Goal: Task Accomplishment & Management: Complete application form

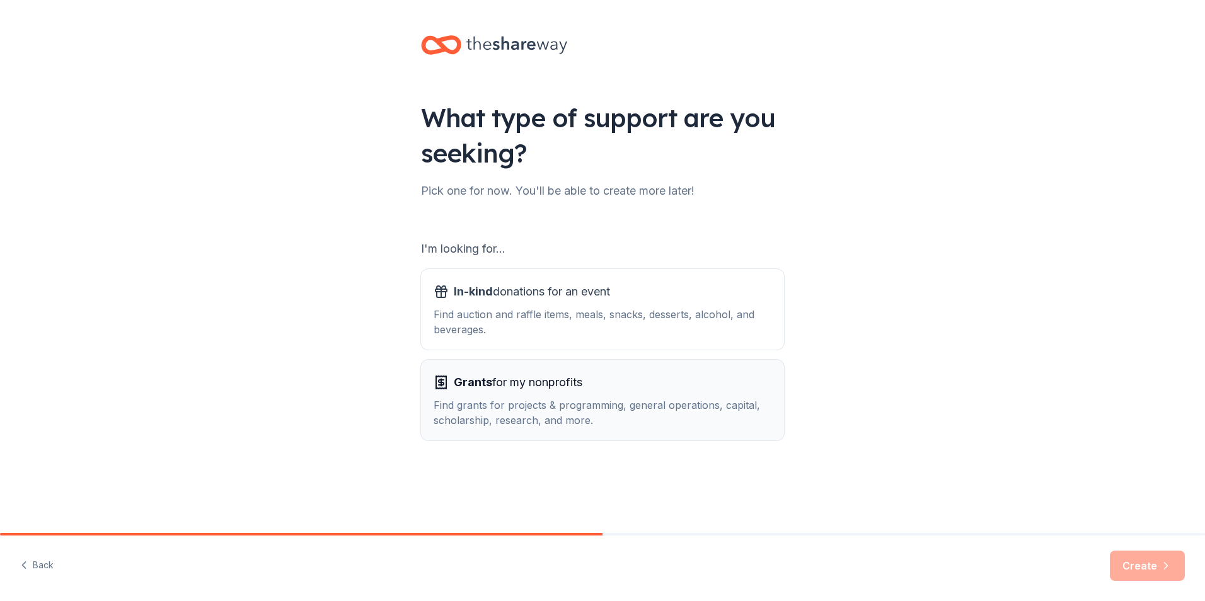
click at [543, 389] on span "Grants for my nonprofits" at bounding box center [518, 382] width 129 height 20
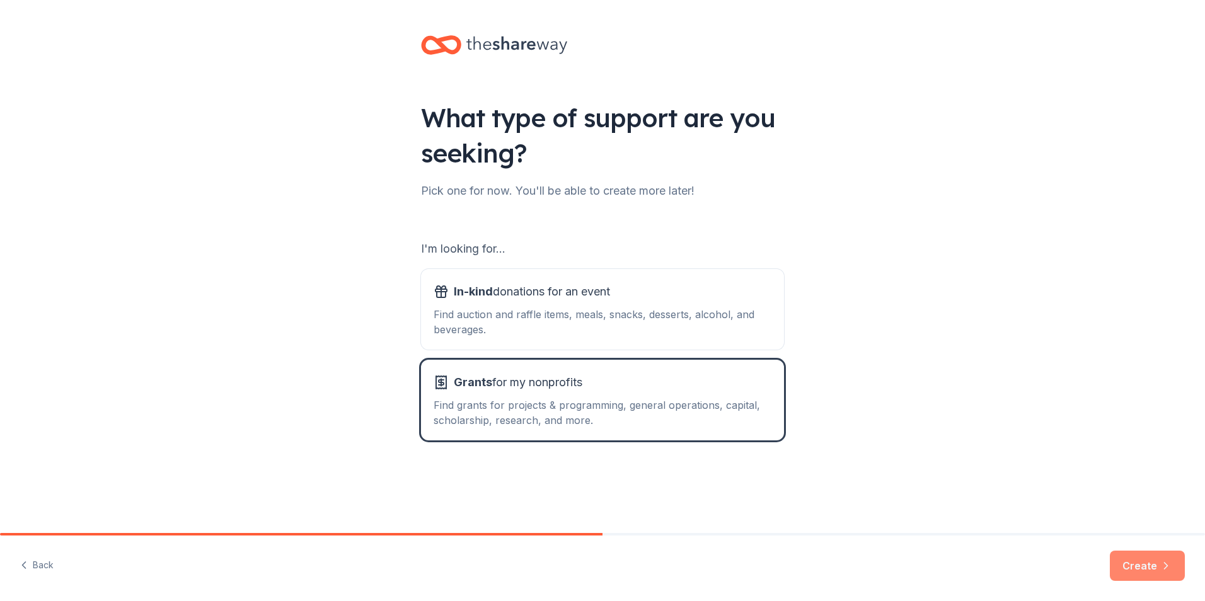
click at [1167, 572] on button "Create" at bounding box center [1147, 566] width 75 height 30
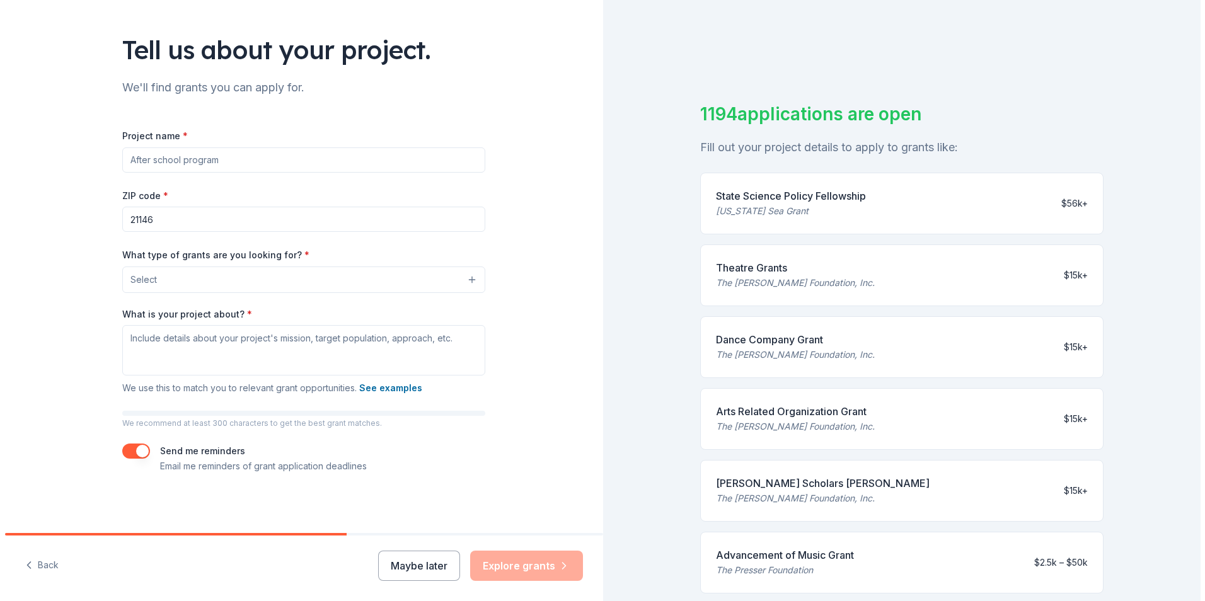
scroll to position [69, 0]
click at [284, 279] on button "Select" at bounding box center [301, 278] width 363 height 26
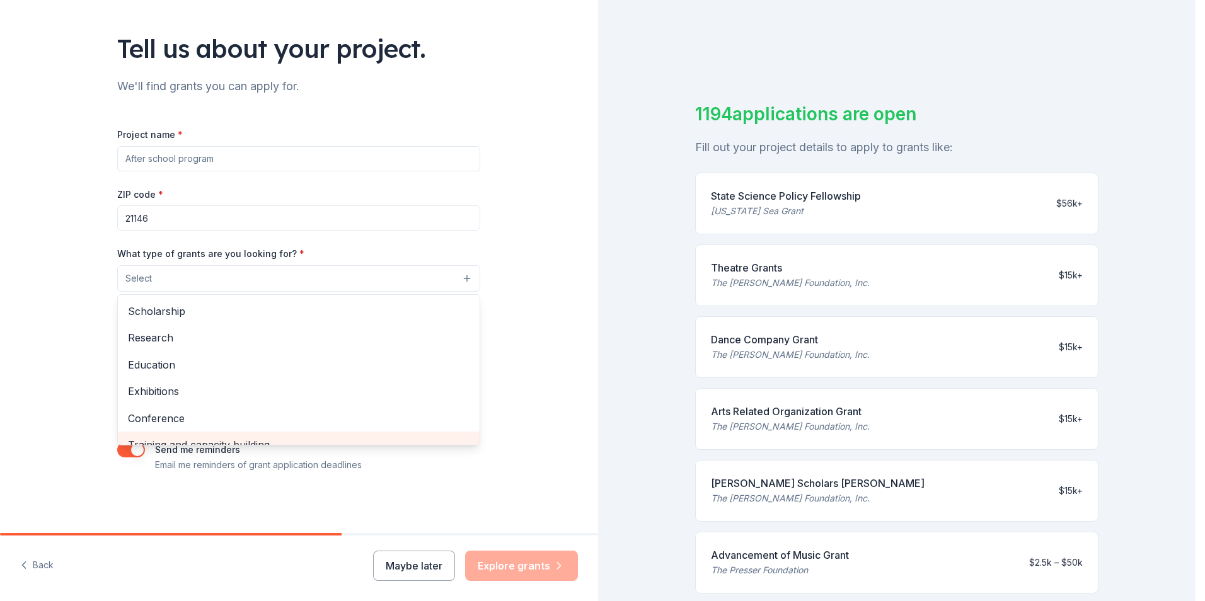
scroll to position [0, 0]
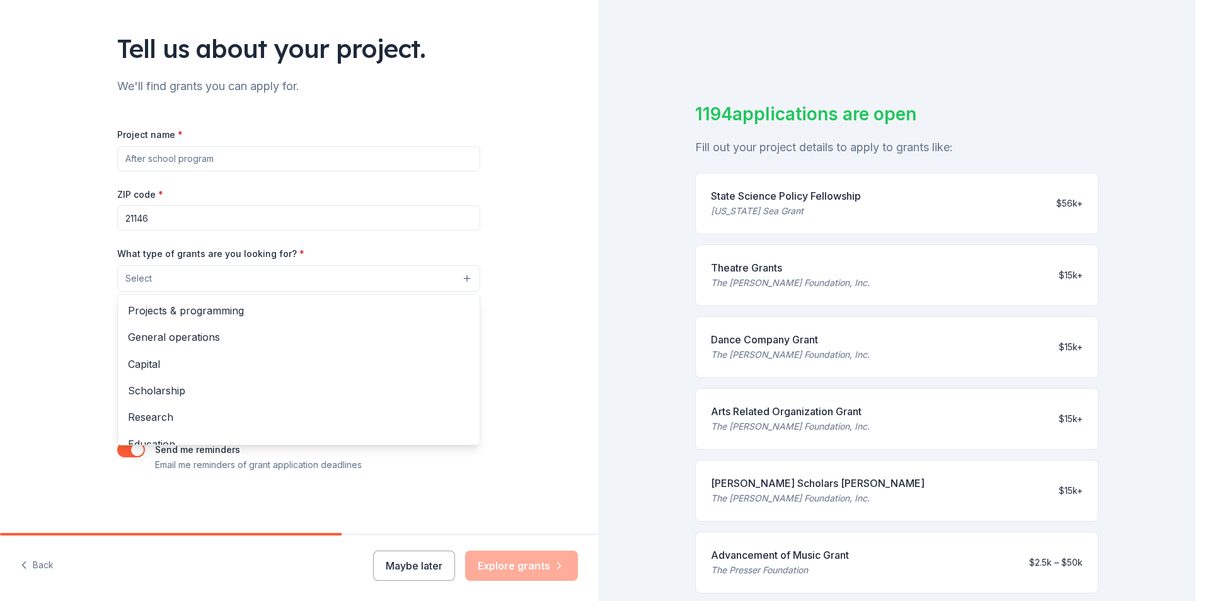
click at [37, 562] on div "Tell us about your project. We'll find grants you can apply for. Project name *…" at bounding box center [299, 300] width 598 height 601
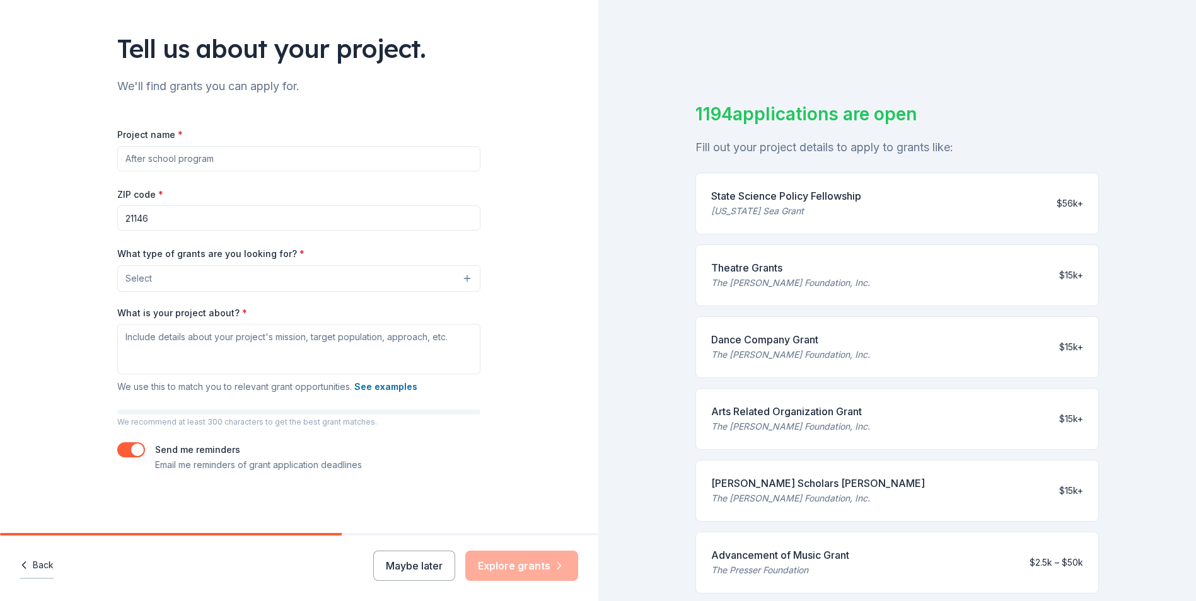
click at [37, 568] on button "Back" at bounding box center [36, 566] width 33 height 26
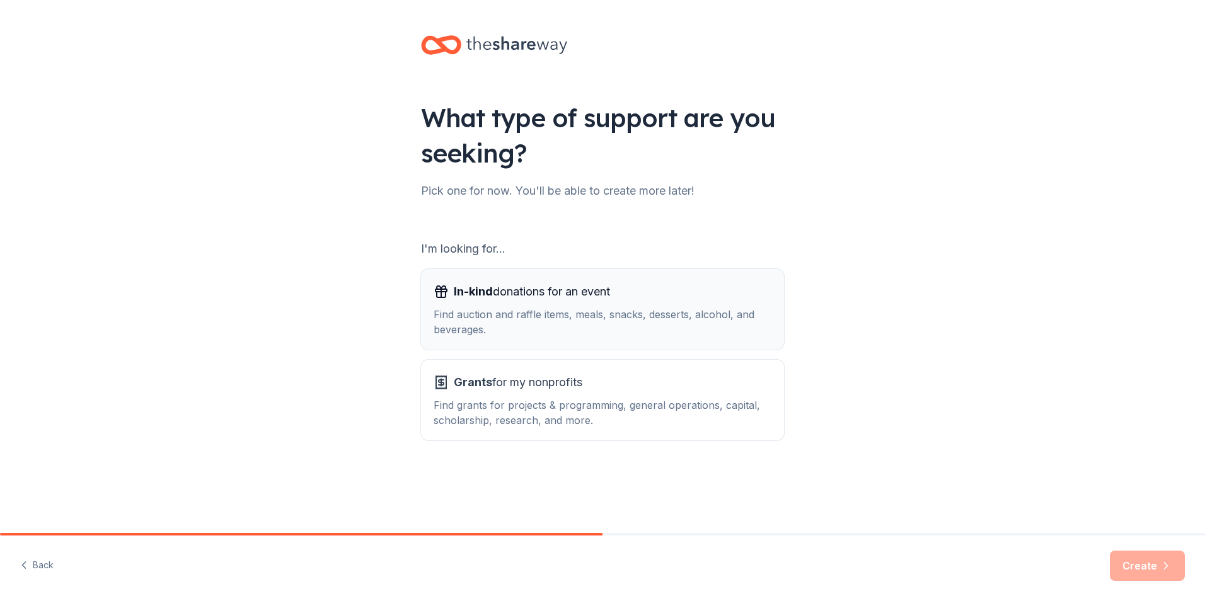
click at [572, 309] on div "Find auction and raffle items, meals, snacks, desserts, alcohol, and beverages." at bounding box center [603, 322] width 338 height 30
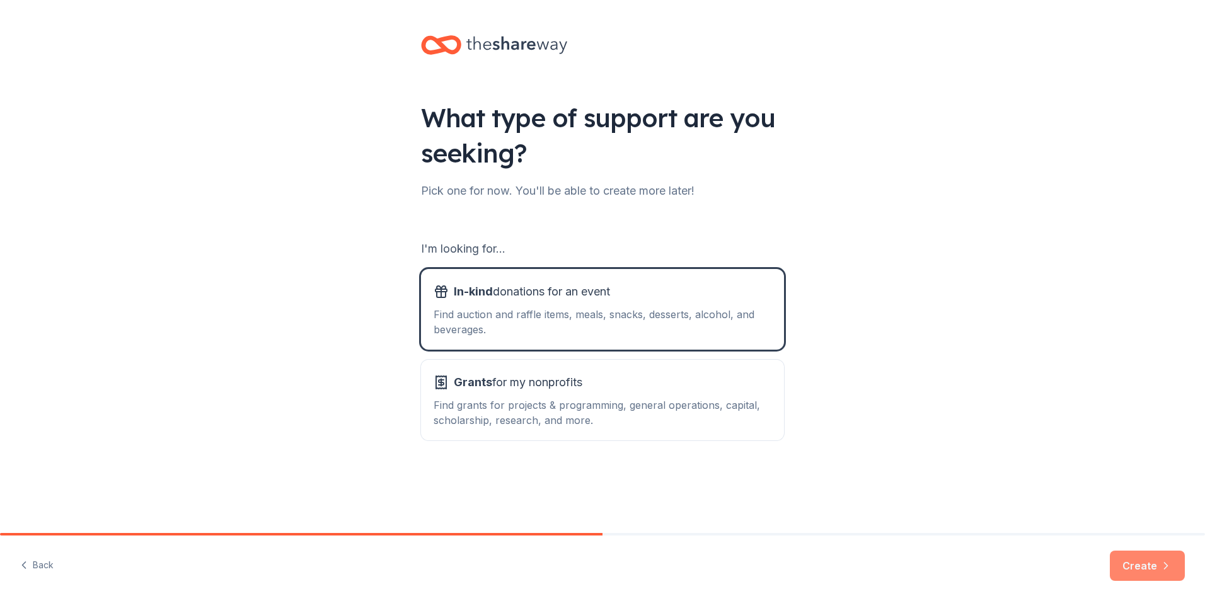
click at [1155, 575] on button "Create" at bounding box center [1147, 566] width 75 height 30
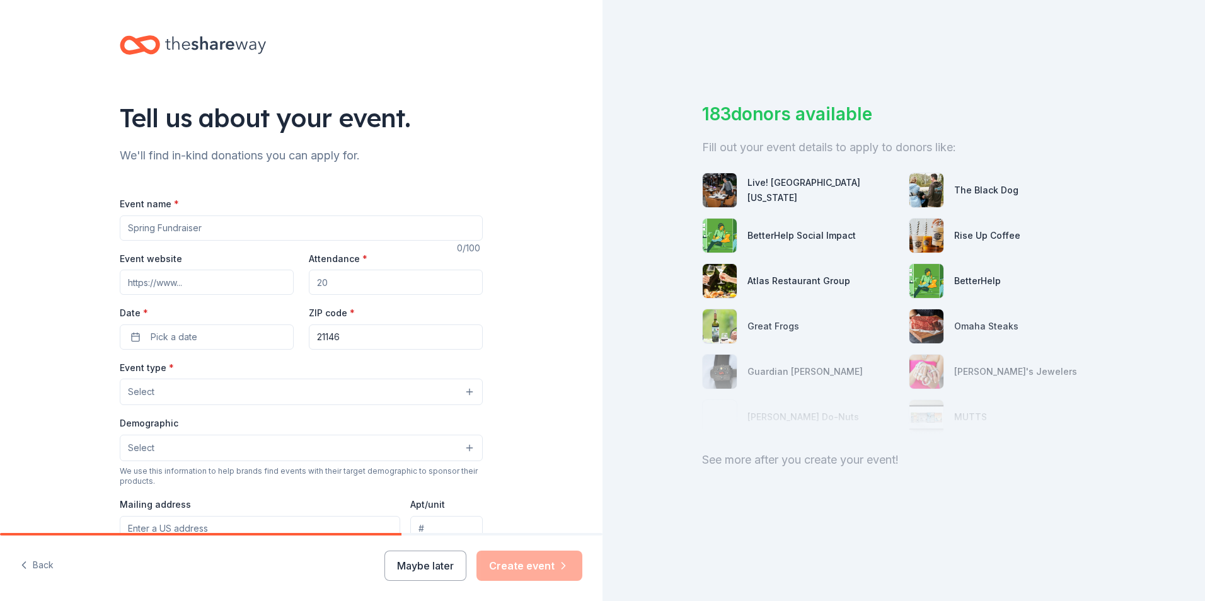
click at [183, 231] on input "Event name *" at bounding box center [301, 228] width 363 height 25
type input "Earleight Heights Volunteer Fire Company Bull & Oyster Roast"
drag, startPoint x: 366, startPoint y: 285, endPoint x: 99, endPoint y: 263, distance: 268.1
click at [100, 263] on div "Tell us about your event. We'll find in-kind donations you can apply for. Event…" at bounding box center [301, 419] width 403 height 839
type input "300"
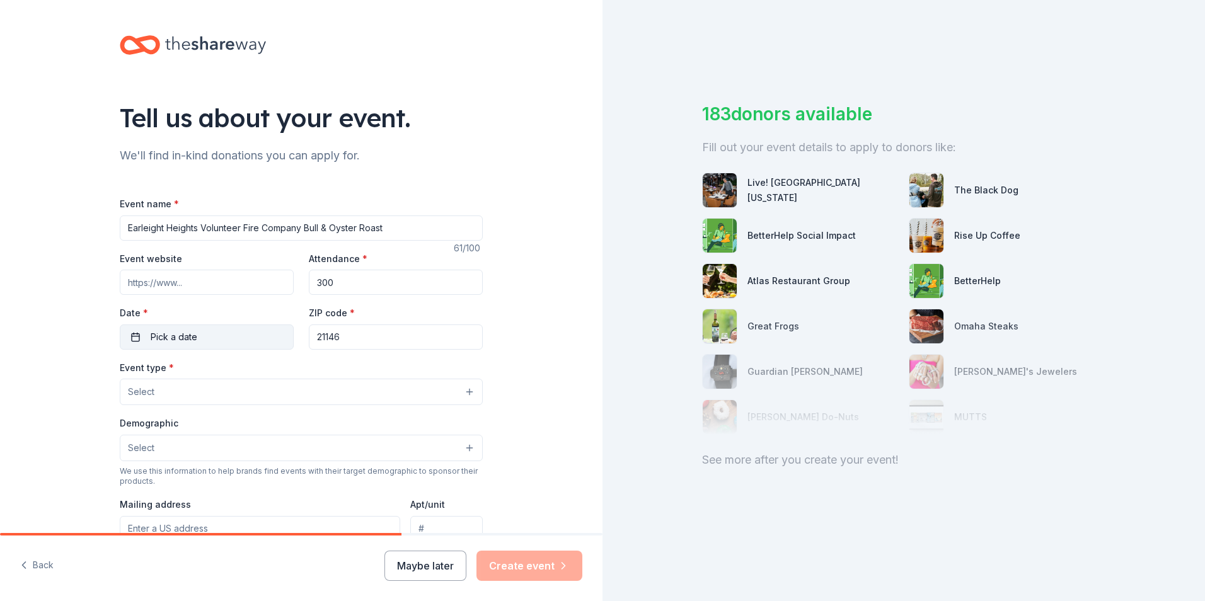
click at [180, 330] on span "Pick a date" at bounding box center [174, 337] width 47 height 15
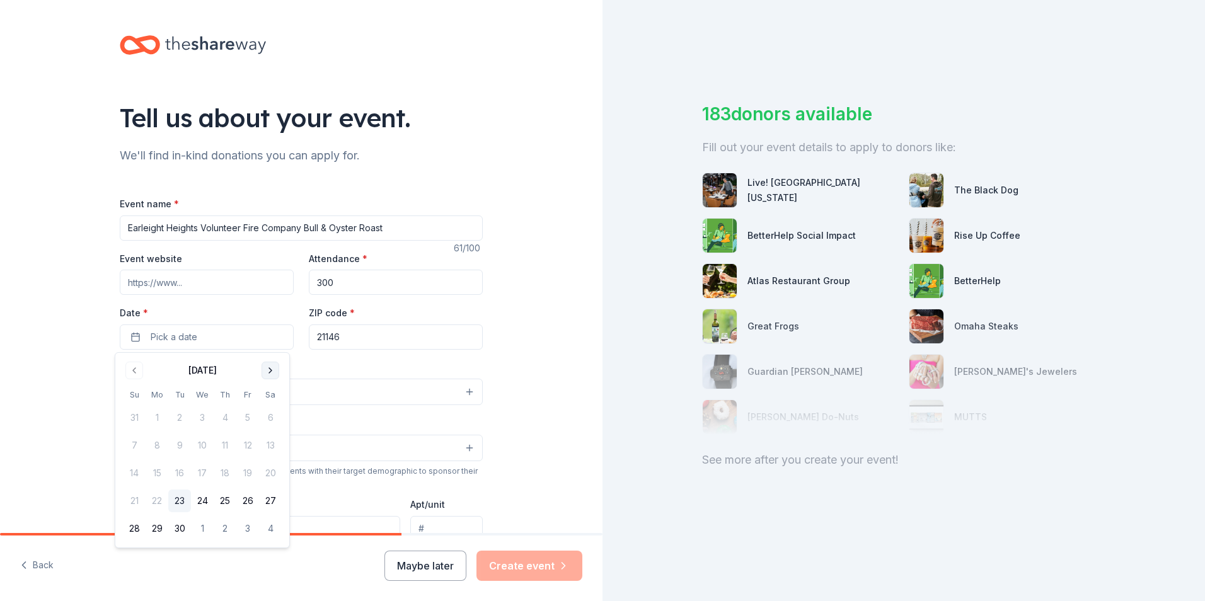
click at [268, 371] on button "Go to next month" at bounding box center [271, 371] width 18 height 18
click at [275, 362] on button "Go to next month" at bounding box center [271, 371] width 18 height 18
click at [272, 447] on button "8" at bounding box center [270, 445] width 23 height 23
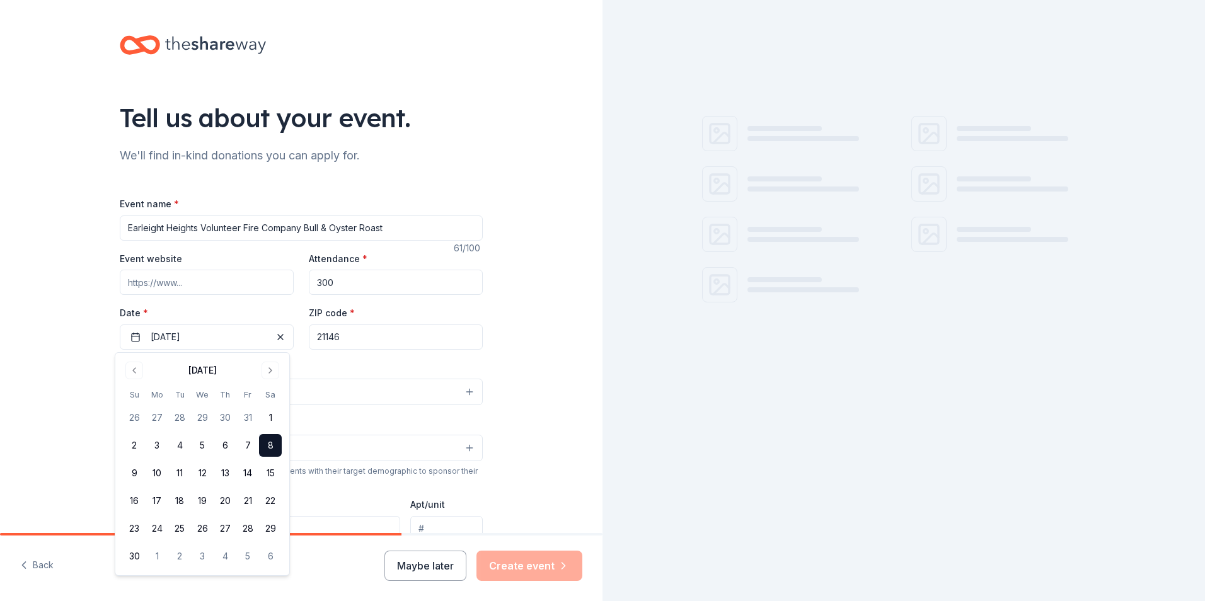
click at [328, 337] on input "21146" at bounding box center [396, 337] width 174 height 25
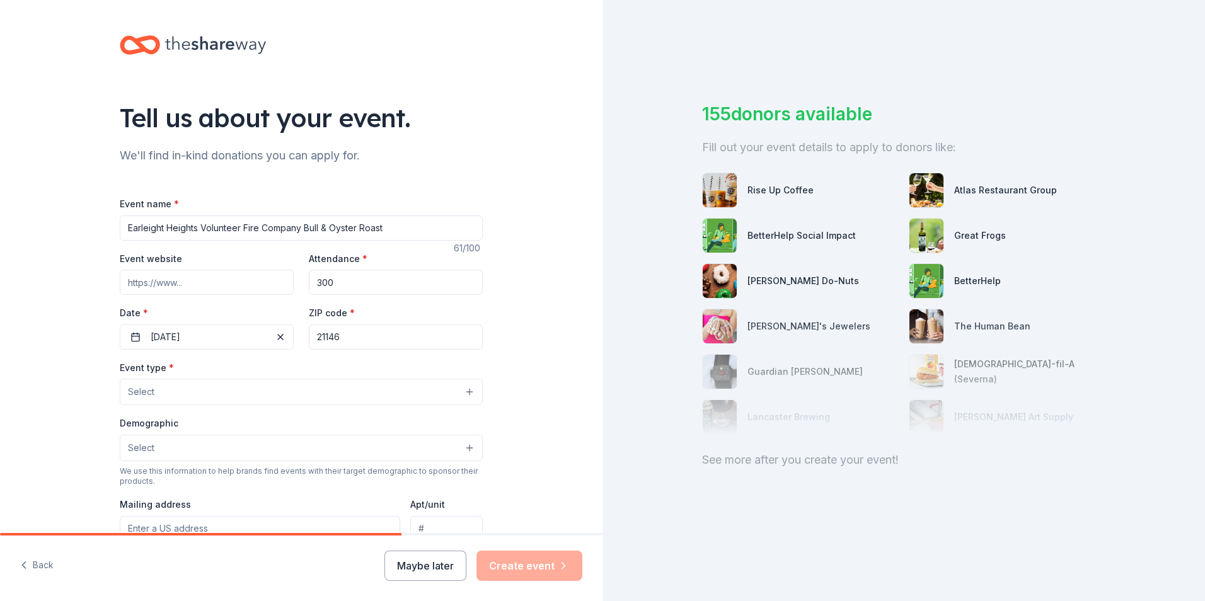
click at [236, 393] on button "Select" at bounding box center [301, 392] width 363 height 26
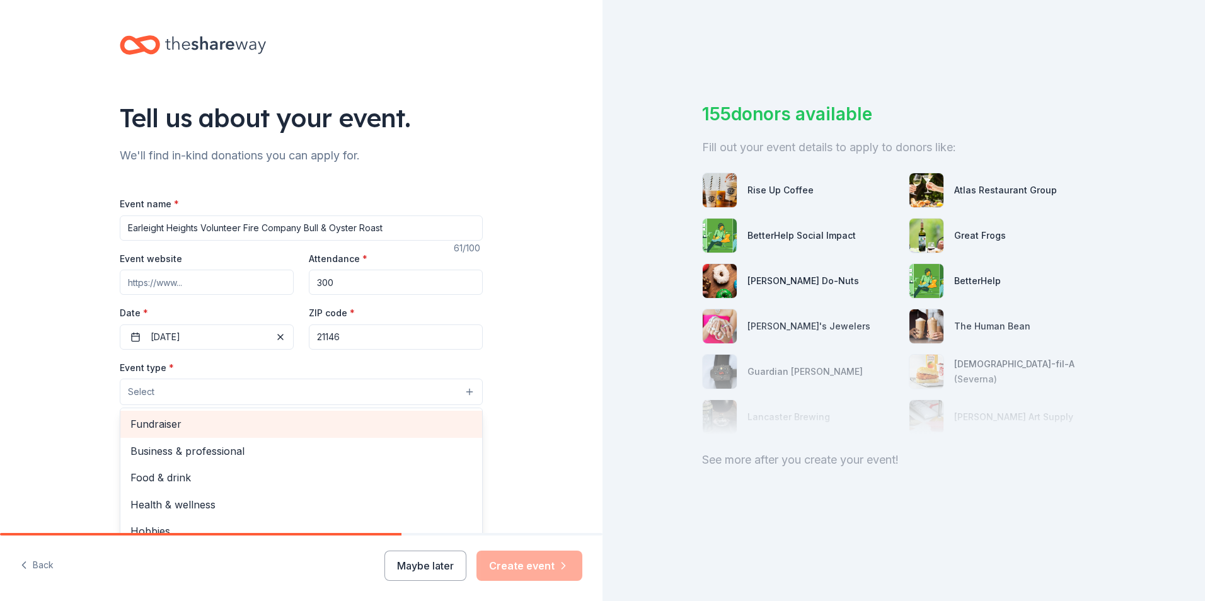
click at [234, 422] on span "Fundraiser" at bounding box center [301, 424] width 342 height 16
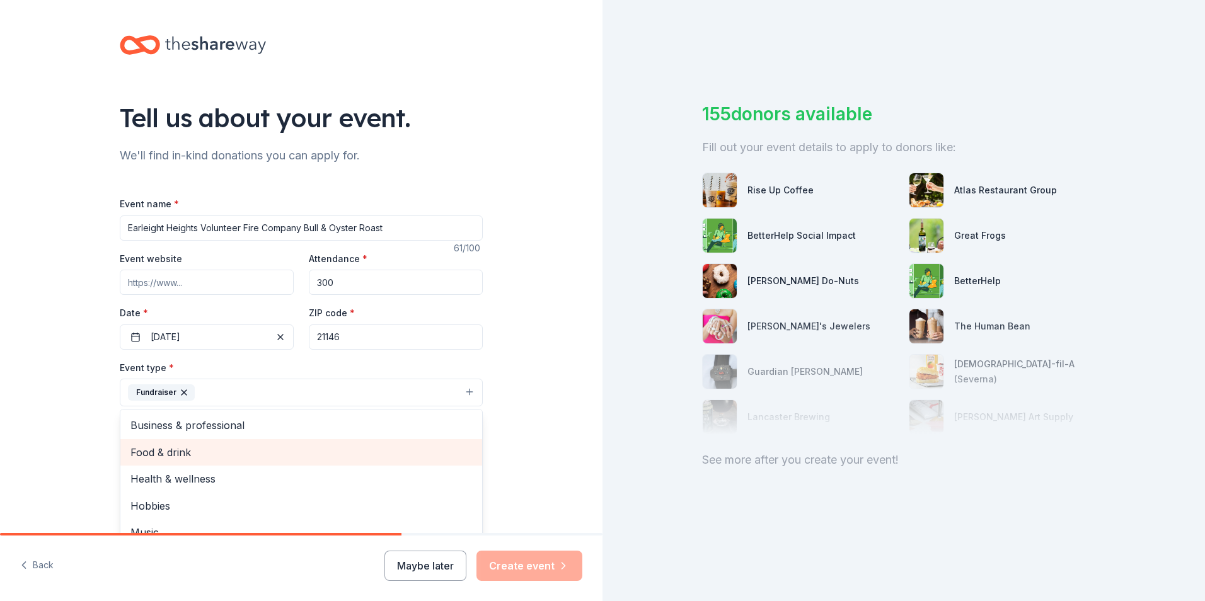
click at [226, 453] on span "Food & drink" at bounding box center [301, 452] width 342 height 16
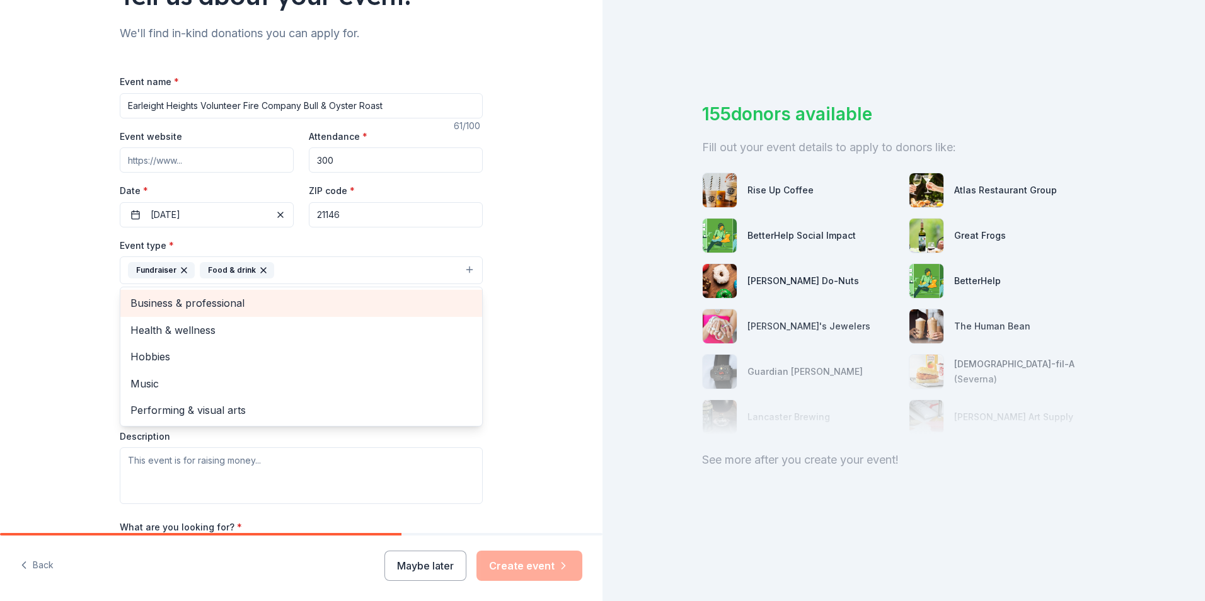
scroll to position [126, 0]
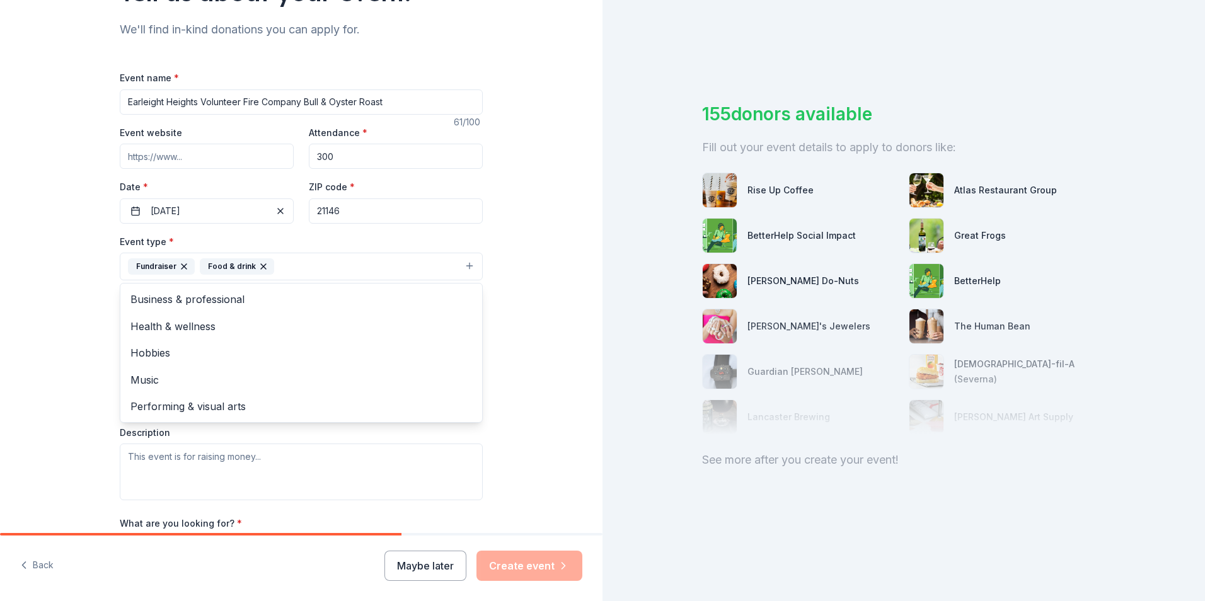
click at [532, 376] on div "Tell us about your event. We'll find in-kind donations you can apply for. Event…" at bounding box center [301, 294] width 602 height 840
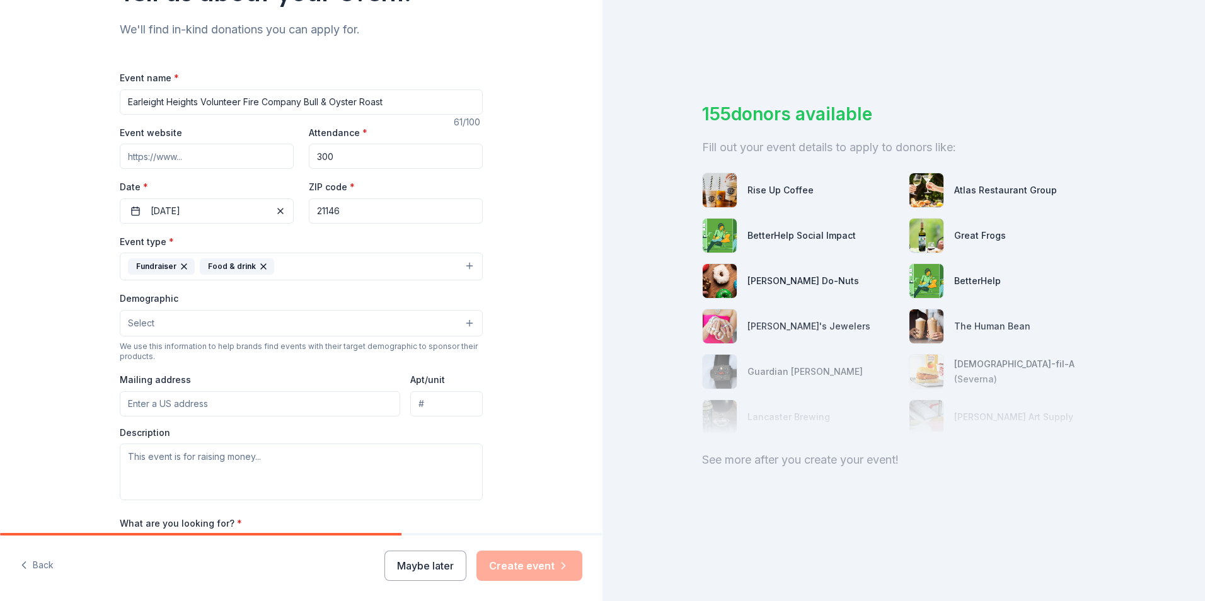
click at [197, 329] on button "Select" at bounding box center [301, 323] width 363 height 26
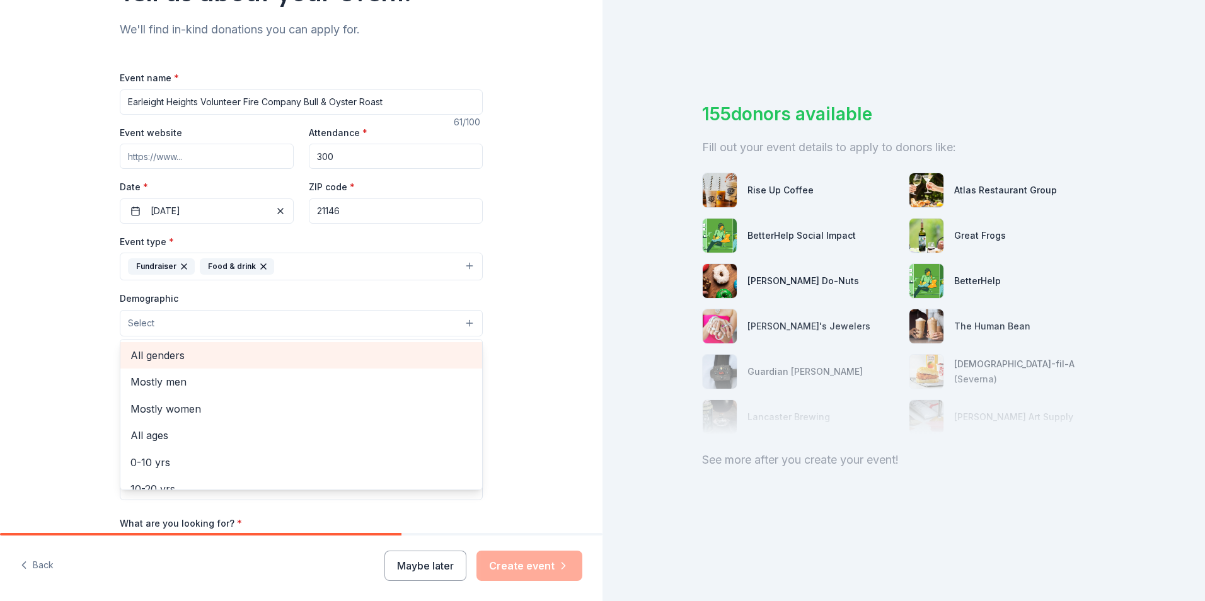
click at [193, 350] on span "All genders" at bounding box center [301, 355] width 342 height 16
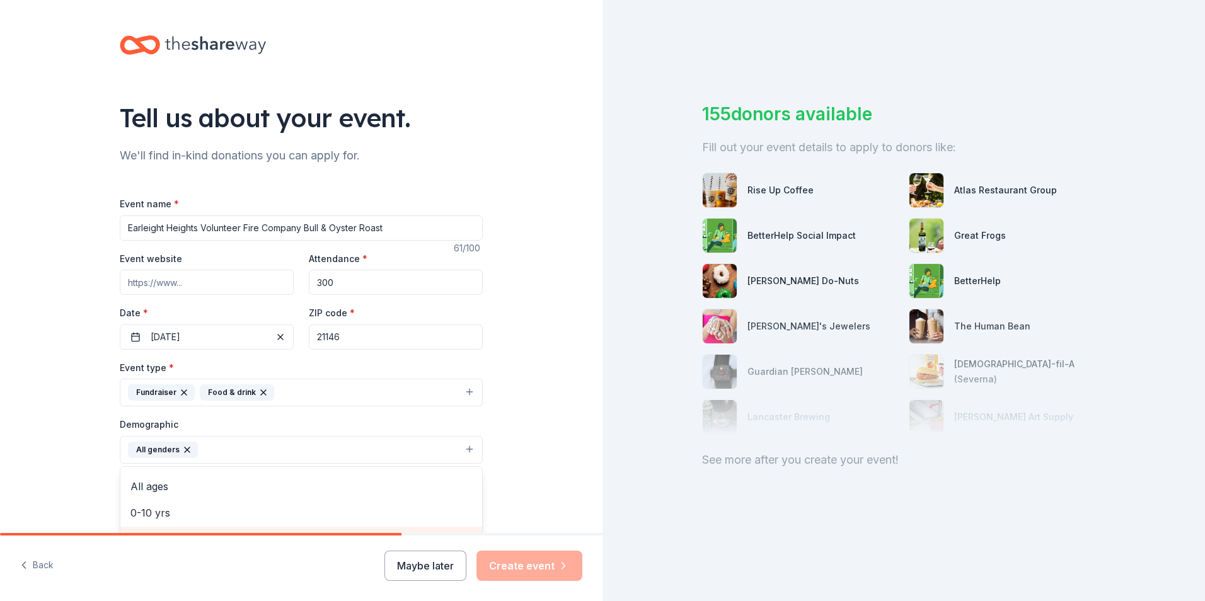
scroll to position [0, 0]
click at [338, 476] on span "All ages" at bounding box center [301, 473] width 342 height 16
click at [555, 398] on div "Tell us about your event. We'll find in-kind donations you can apply for. Event…" at bounding box center [301, 420] width 602 height 841
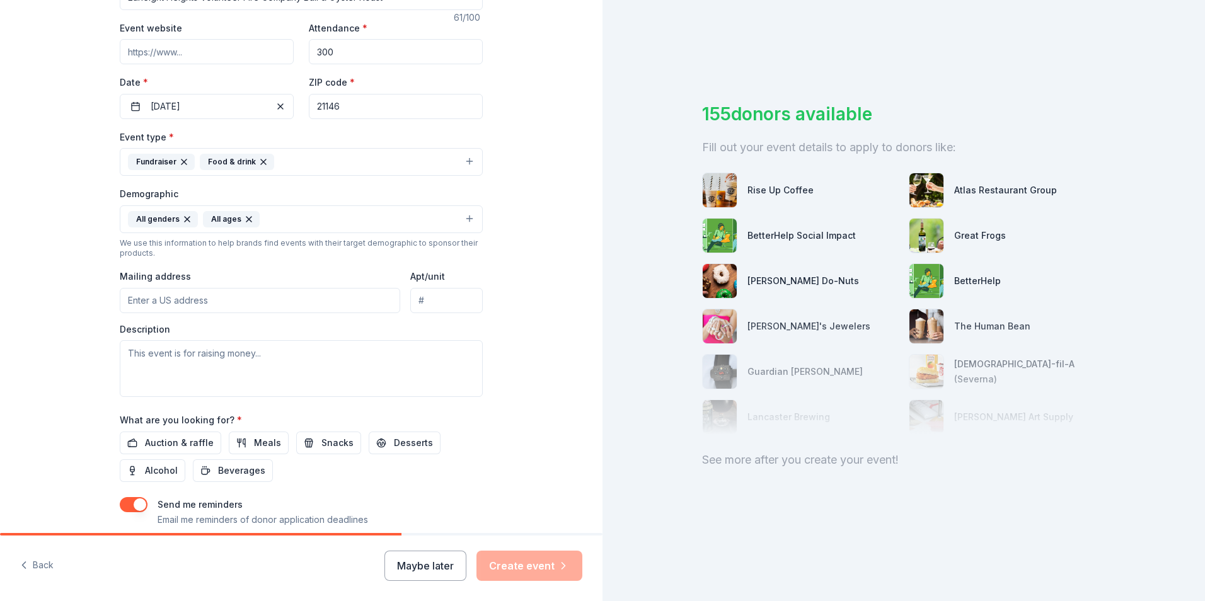
scroll to position [252, 0]
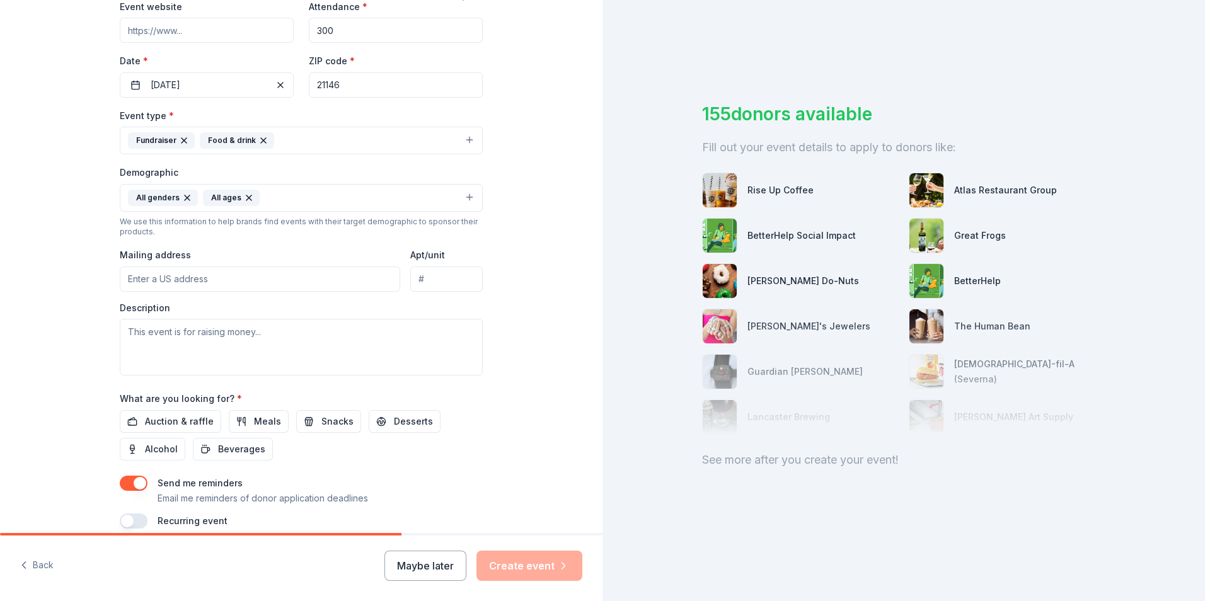
click at [153, 281] on input "Mailing address" at bounding box center [260, 279] width 280 height 25
click at [267, 282] on input "721 214th St" at bounding box center [260, 279] width 280 height 25
type input "721 214th Street, Pasadena, MD, 21122"
click at [232, 340] on textarea at bounding box center [301, 347] width 363 height 57
type textarea "T"
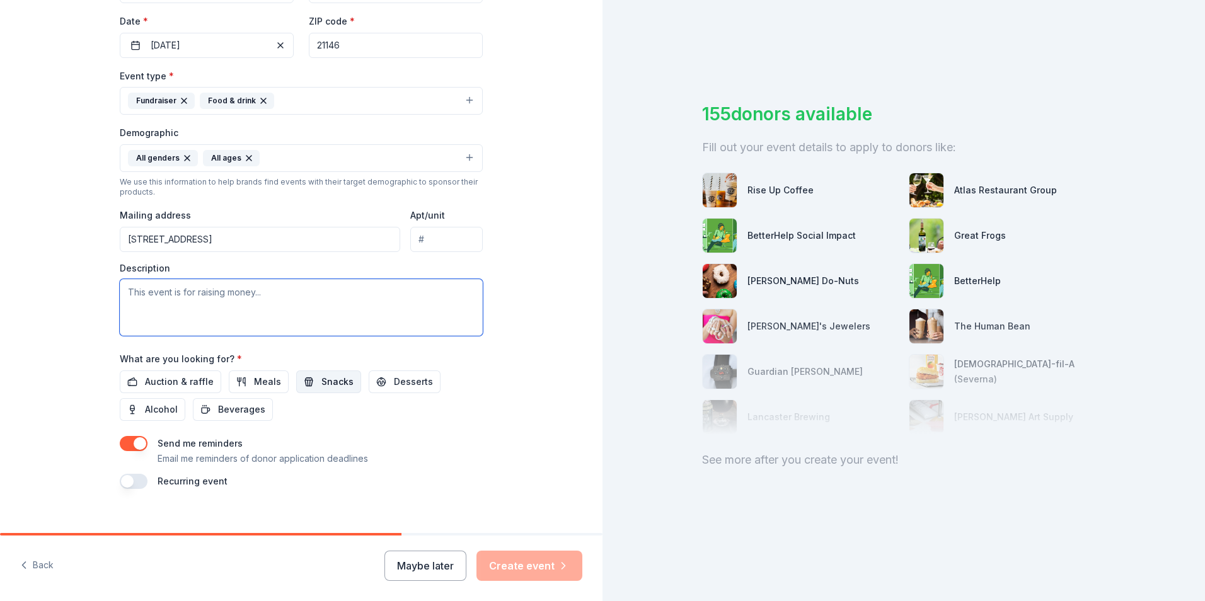
scroll to position [308, 0]
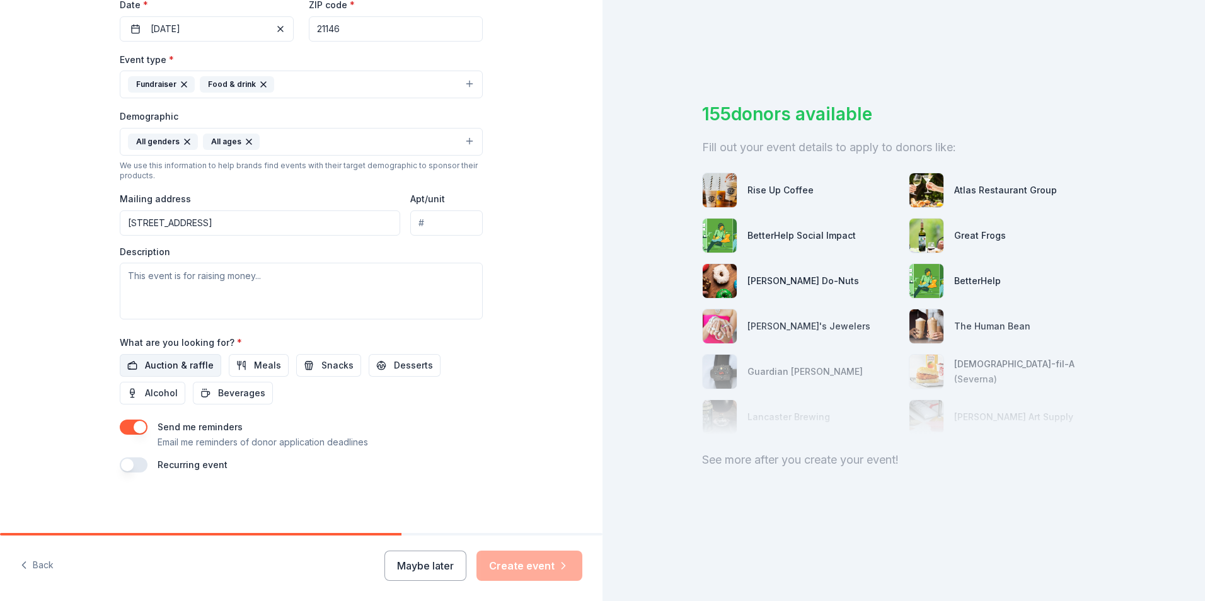
click at [180, 366] on span "Auction & raffle" at bounding box center [179, 365] width 69 height 15
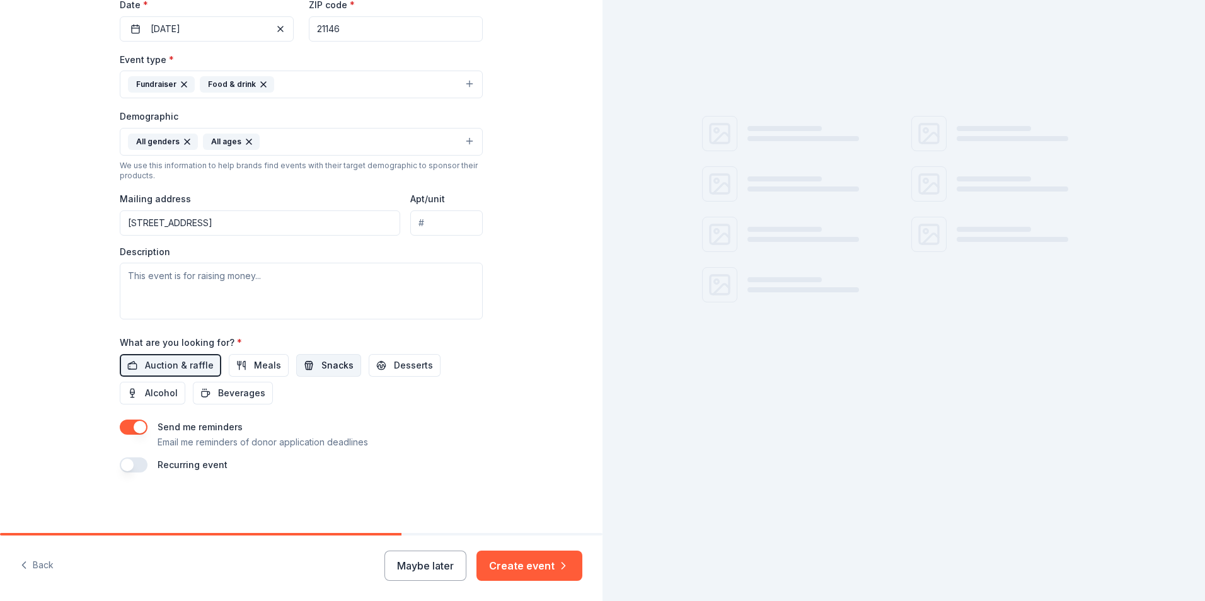
click at [321, 365] on span "Snacks" at bounding box center [337, 365] width 32 height 15
click at [394, 370] on span "Desserts" at bounding box center [413, 365] width 39 height 15
click at [172, 395] on button "Alcohol" at bounding box center [153, 393] width 66 height 23
click at [228, 393] on span "Beverages" at bounding box center [241, 393] width 47 height 15
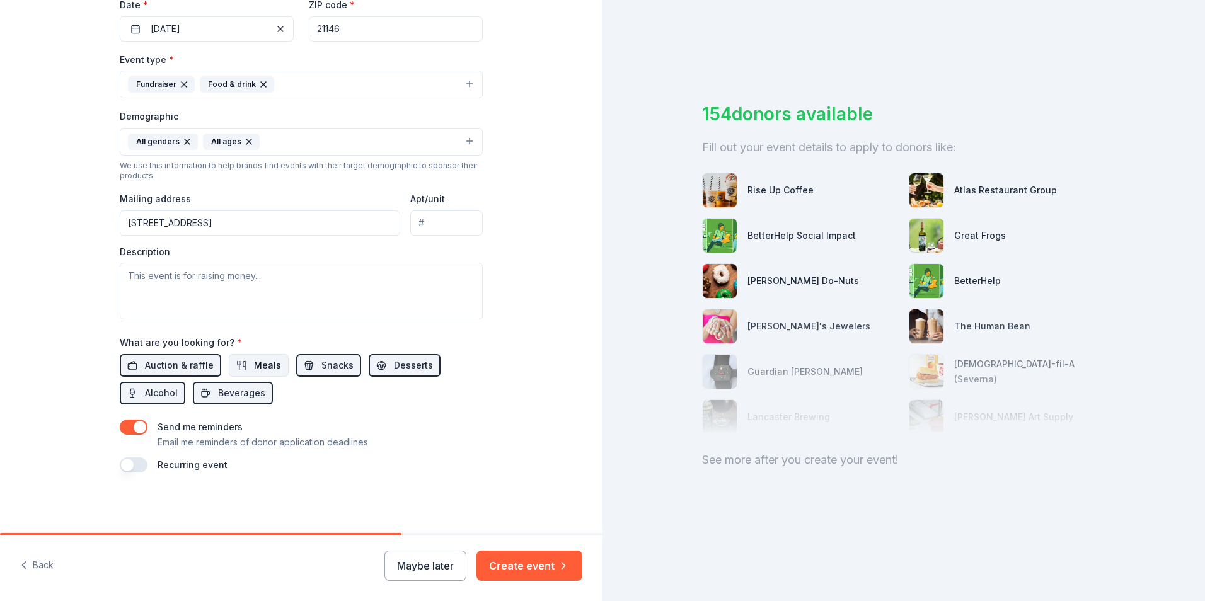
click at [260, 366] on span "Meals" at bounding box center [267, 365] width 27 height 15
click at [544, 567] on button "Create event" at bounding box center [529, 566] width 106 height 30
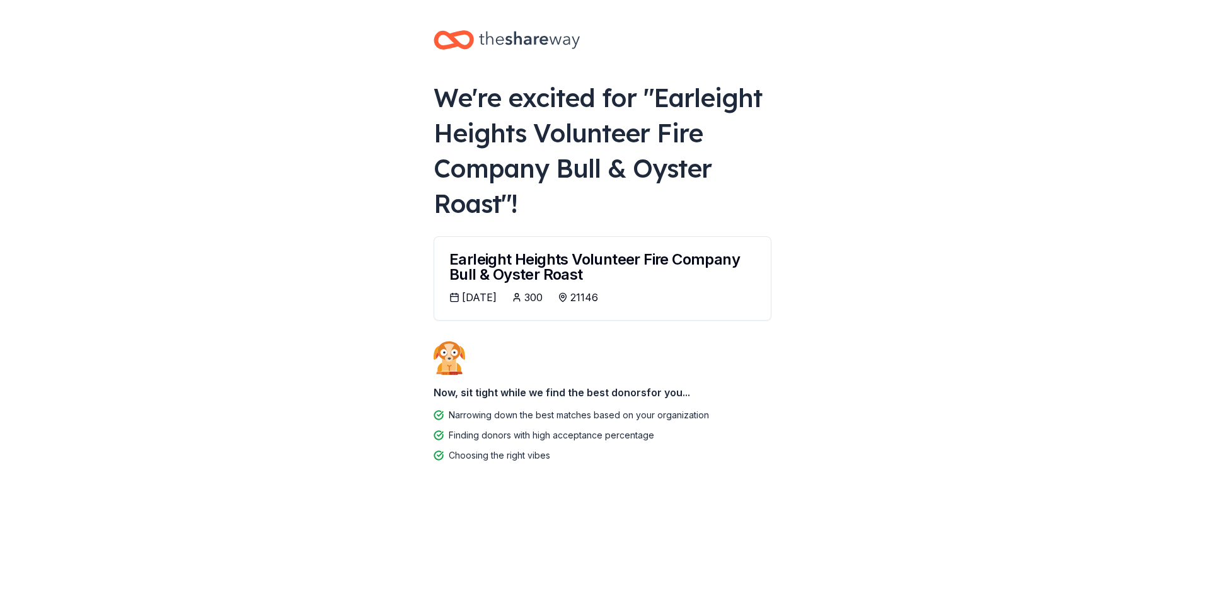
click at [599, 262] on div "Earleight Heights Volunteer Fire Company Bull & Oyster Roast" at bounding box center [602, 267] width 306 height 30
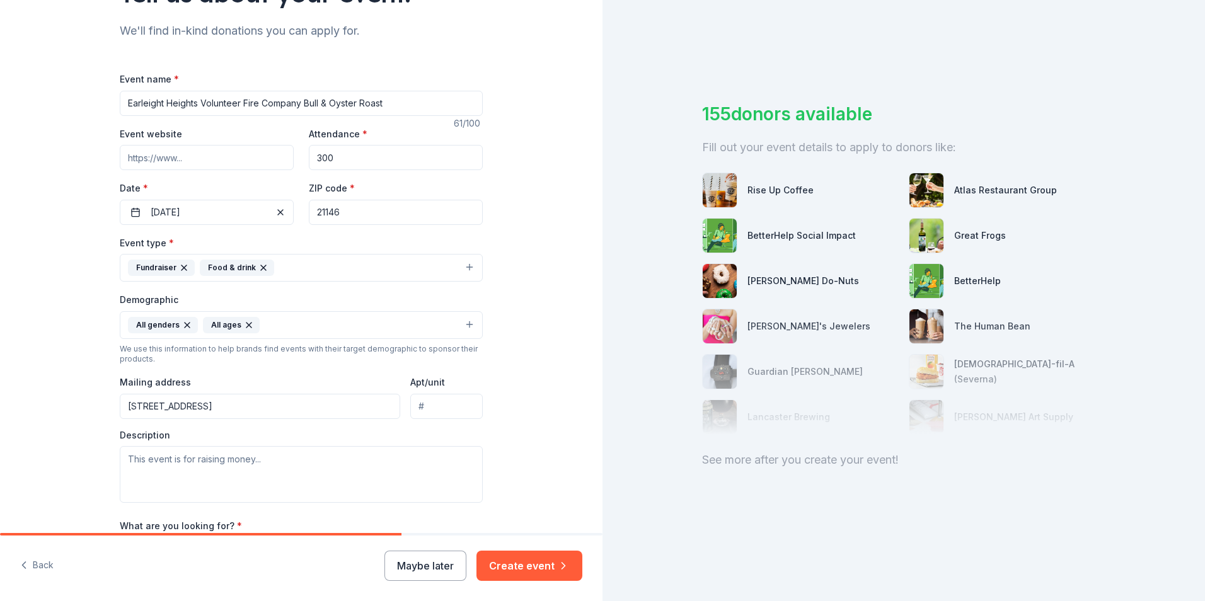
scroll to position [126, 0]
click at [273, 211] on span "button" at bounding box center [280, 211] width 15 height 15
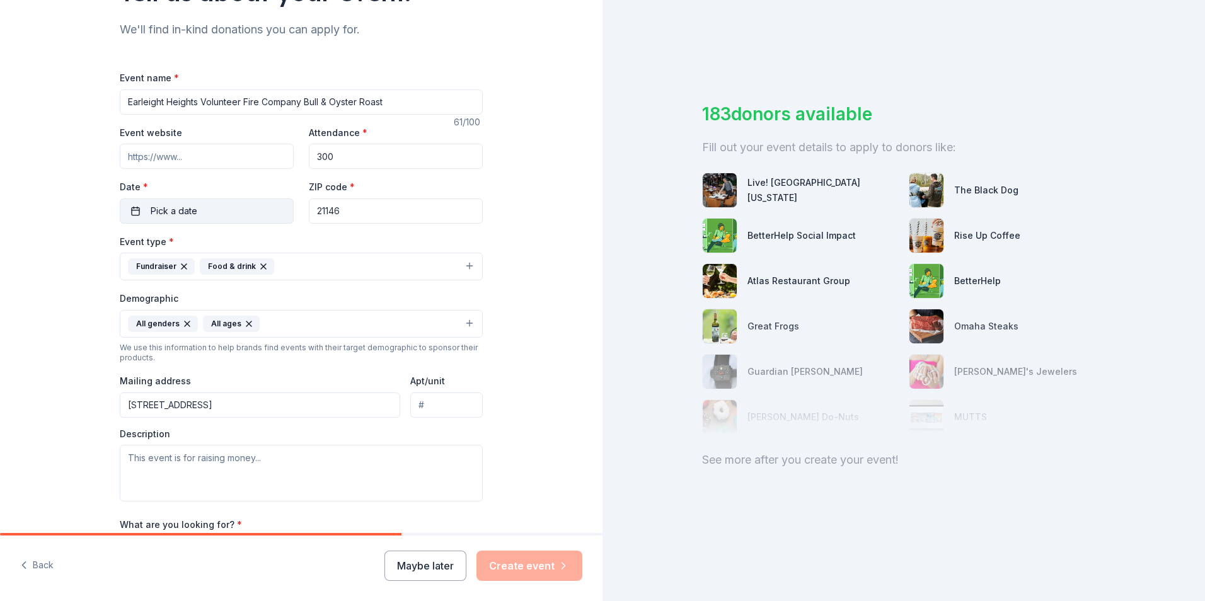
click at [210, 216] on button "Pick a date" at bounding box center [207, 211] width 174 height 25
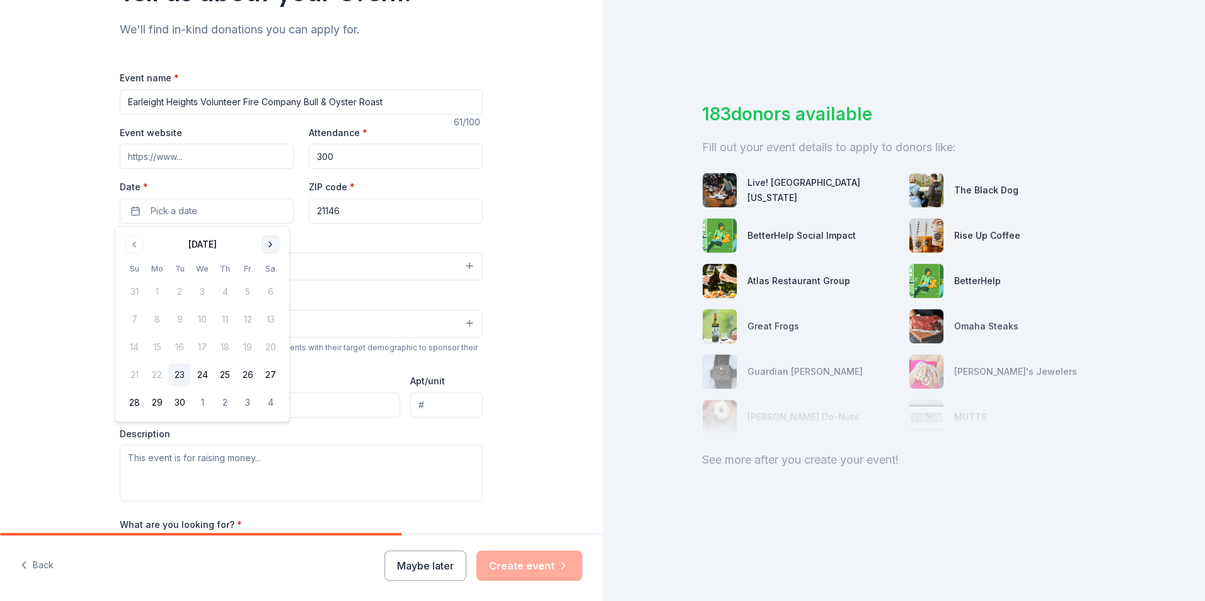
click at [272, 248] on button "Go to next month" at bounding box center [271, 245] width 18 height 18
click at [268, 318] on button "8" at bounding box center [270, 319] width 23 height 23
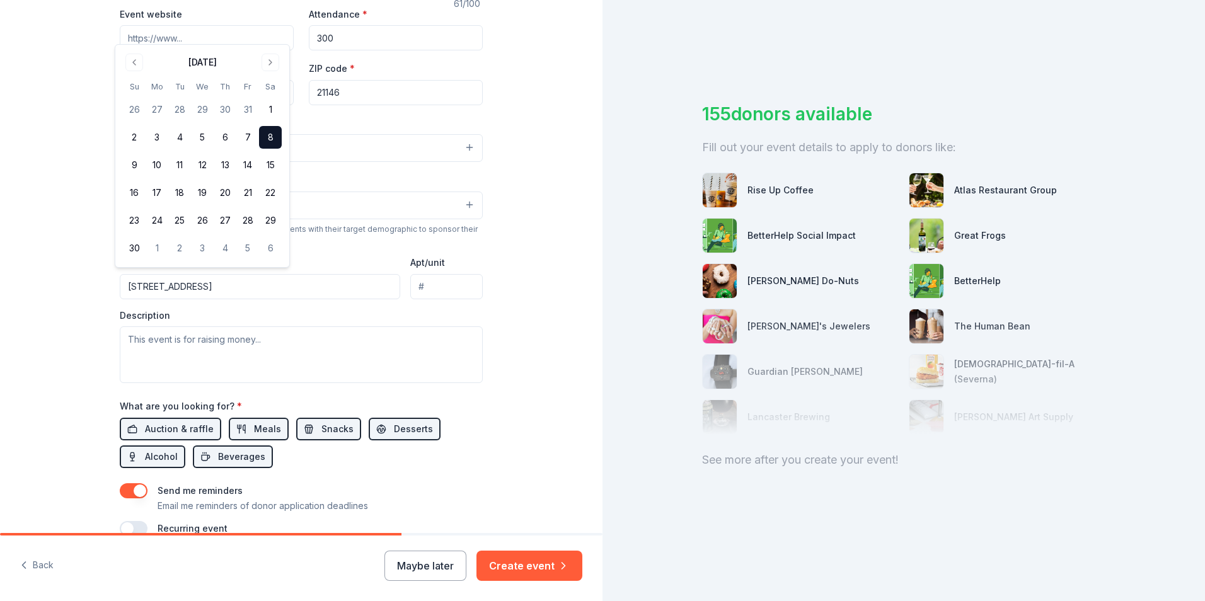
scroll to position [308, 0]
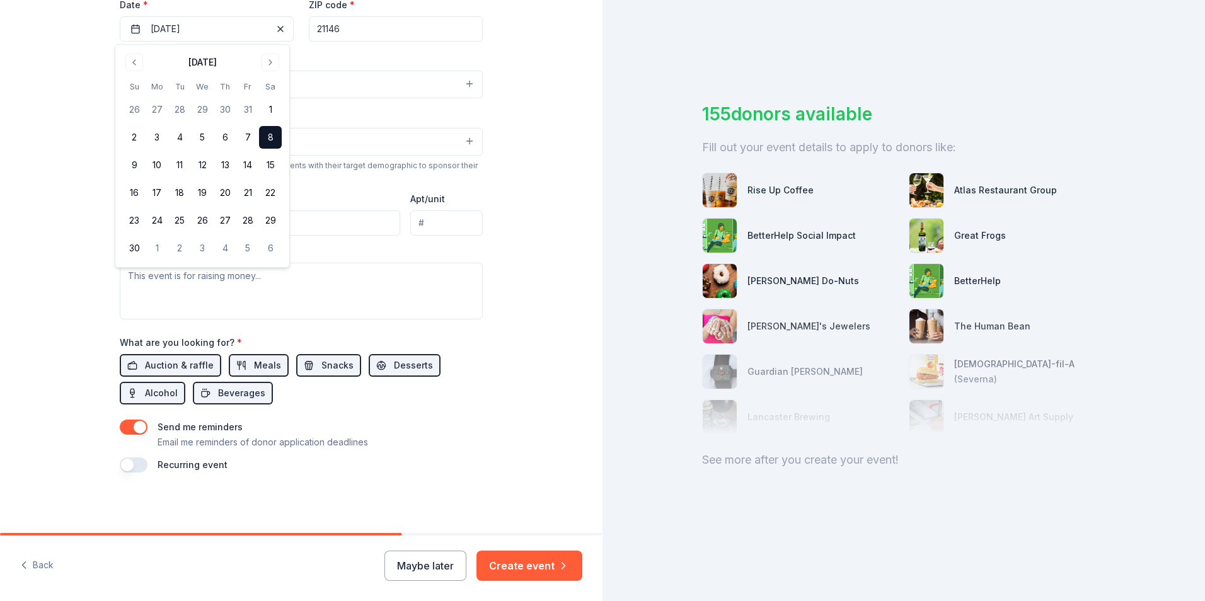
click at [533, 405] on div "Tell us about your event. We'll find in-kind donations you can apply for. Event…" at bounding box center [301, 112] width 602 height 841
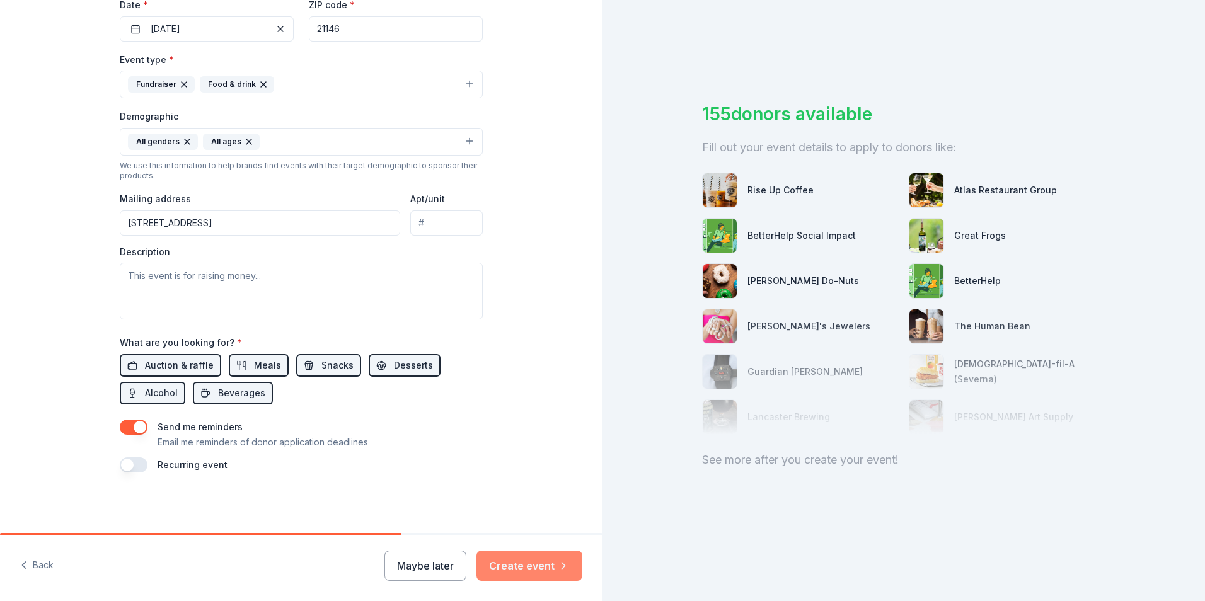
click at [526, 567] on button "Create event" at bounding box center [529, 566] width 106 height 30
drag, startPoint x: 169, startPoint y: 369, endPoint x: 223, endPoint y: 367, distance: 54.2
click at [176, 370] on span "Auction & raffle" at bounding box center [179, 365] width 69 height 15
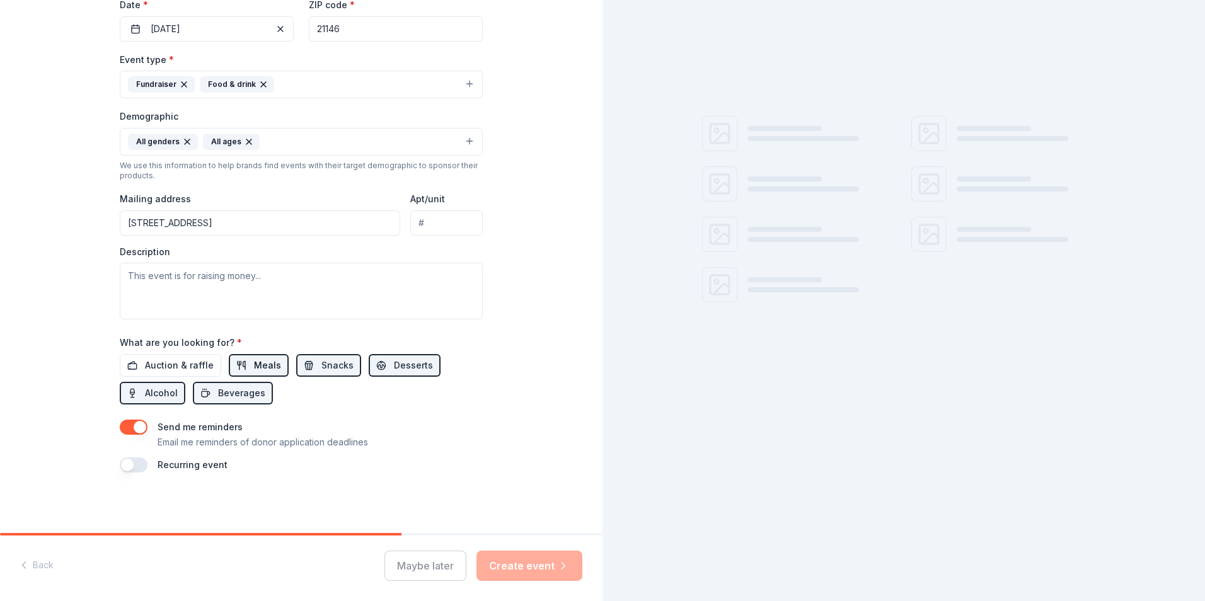
drag, startPoint x: 238, startPoint y: 366, endPoint x: 258, endPoint y: 366, distance: 19.5
click at [239, 366] on button "Meals" at bounding box center [259, 365] width 60 height 23
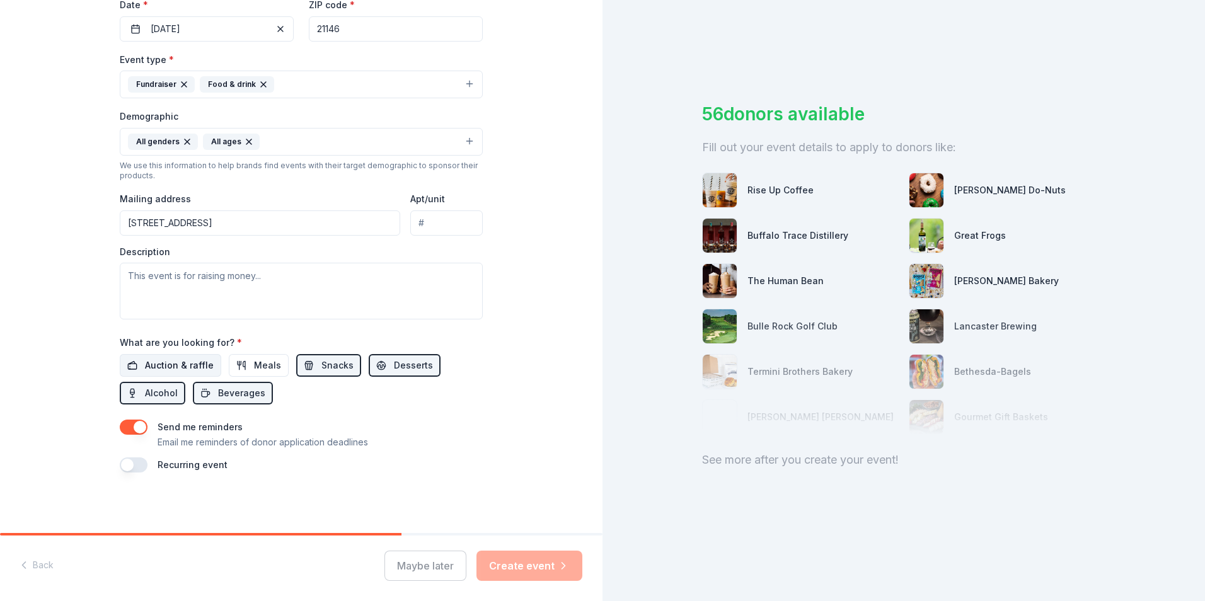
click at [207, 367] on button "Auction & raffle" at bounding box center [170, 365] width 101 height 23
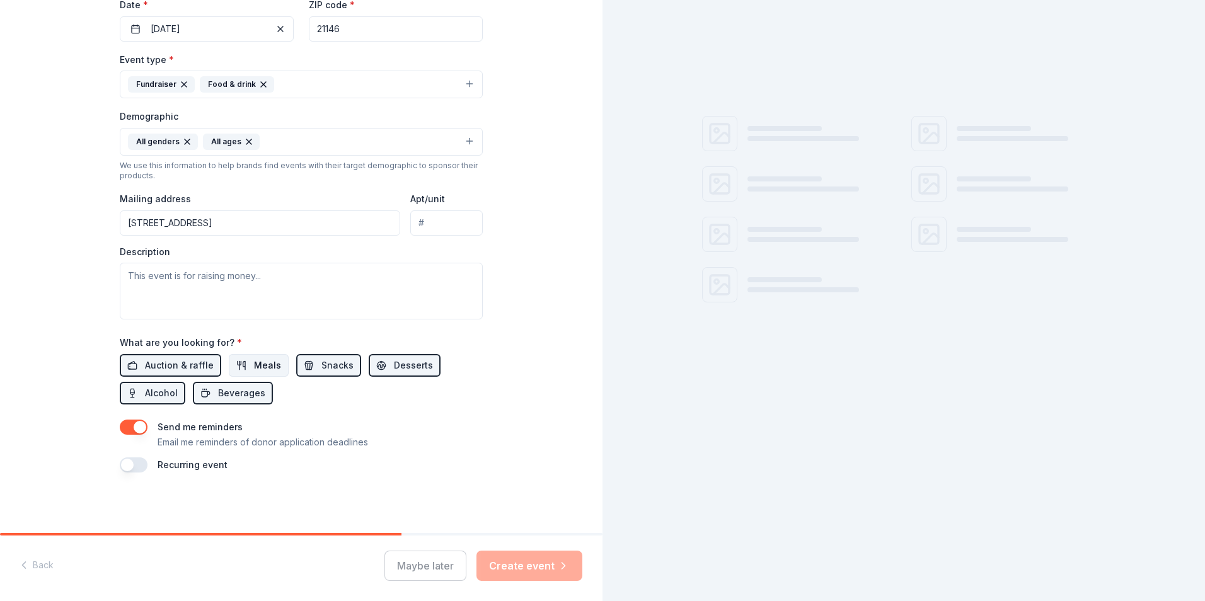
click at [254, 366] on span "Meals" at bounding box center [267, 365] width 27 height 15
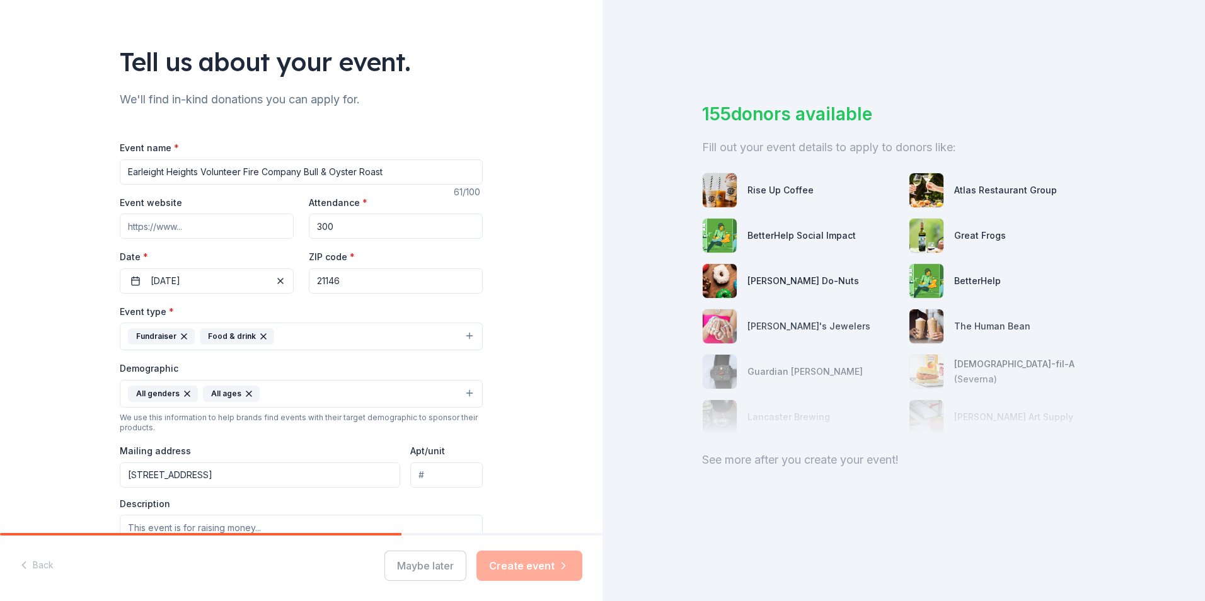
scroll to position [0, 0]
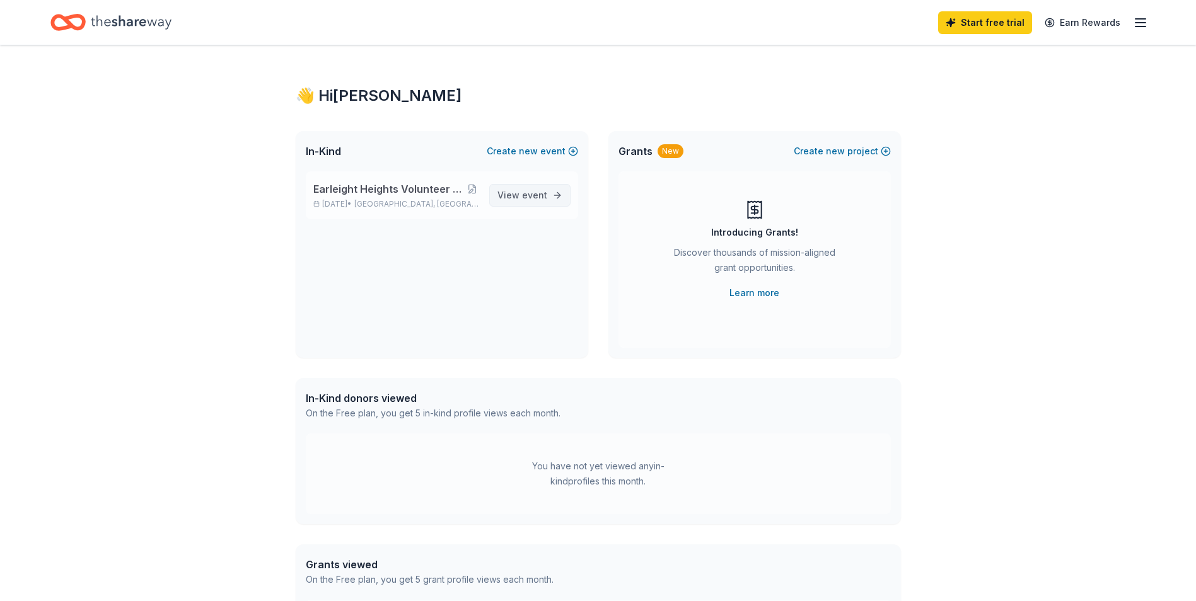
click at [526, 202] on span "View event" at bounding box center [522, 195] width 50 height 15
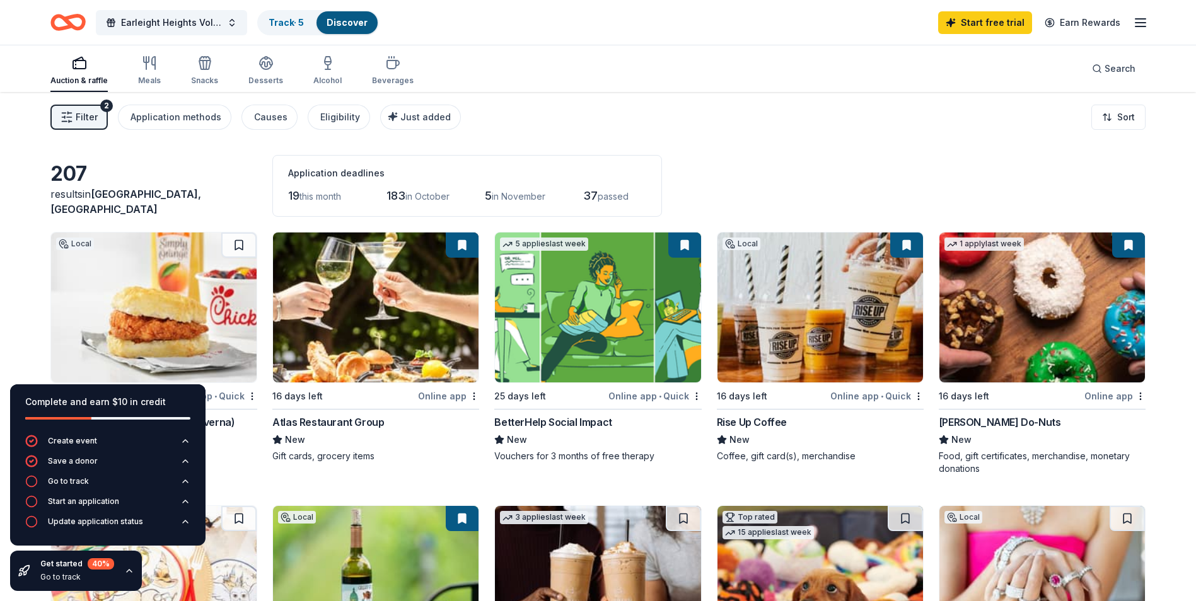
click at [226, 452] on div "Food, gift card(s)" at bounding box center [153, 456] width 207 height 13
click at [118, 572] on div "Get started 40 % Go to track" at bounding box center [76, 571] width 132 height 40
click at [227, 395] on div "Online app • Quick" at bounding box center [210, 396] width 93 height 16
click at [1001, 19] on link "Start free trial" at bounding box center [985, 22] width 94 height 23
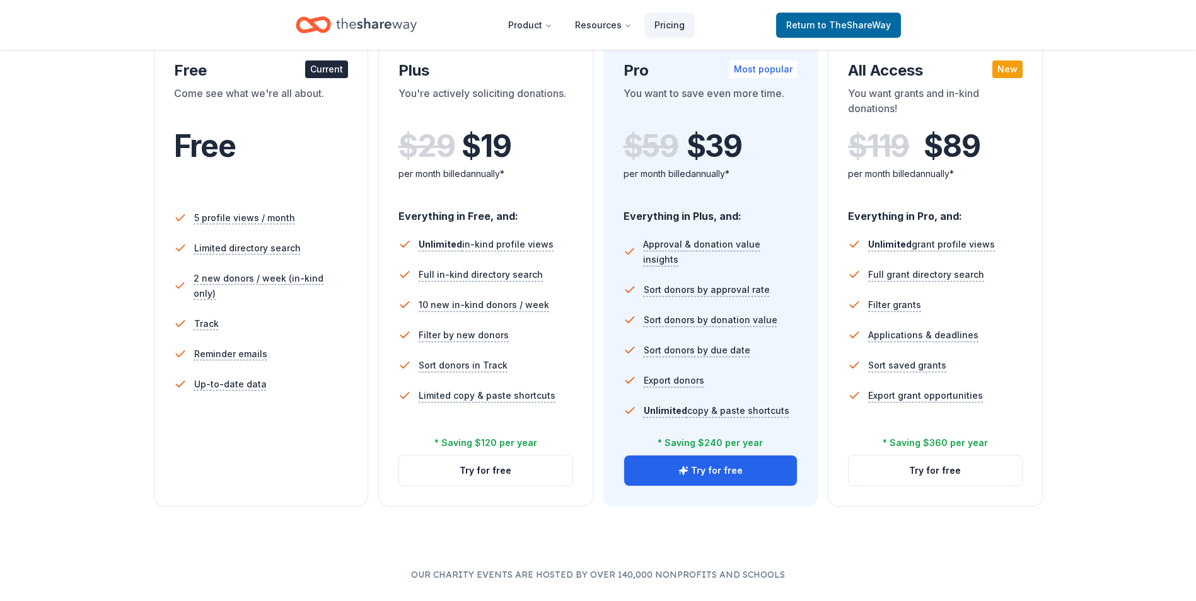
scroll to position [252, 0]
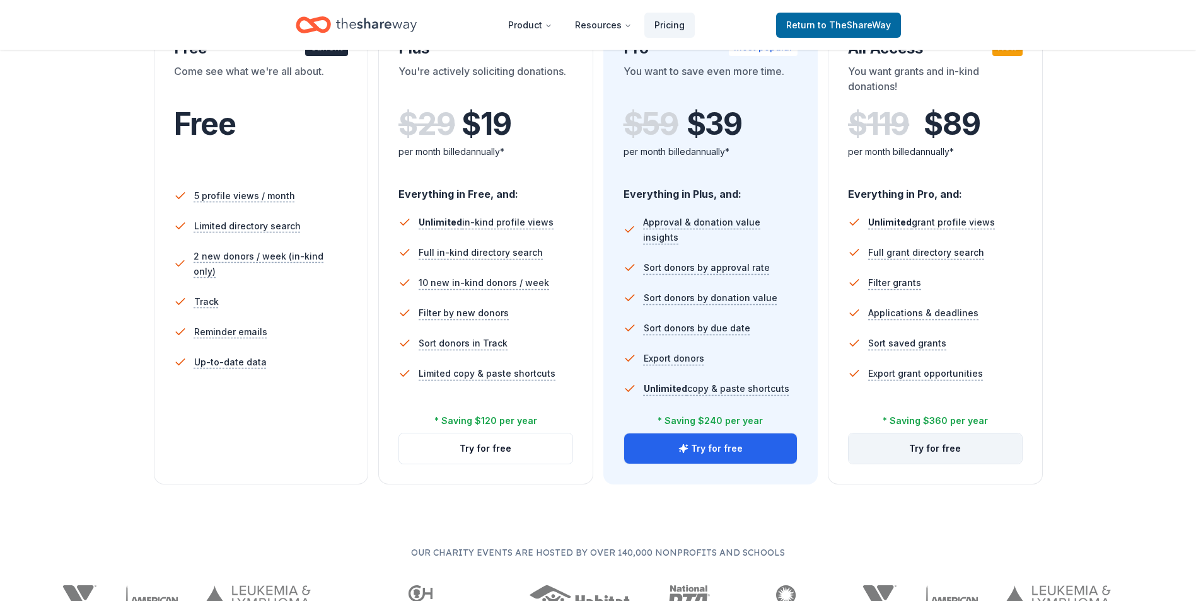
click at [928, 458] on button "Try for free" at bounding box center [934, 449] width 173 height 30
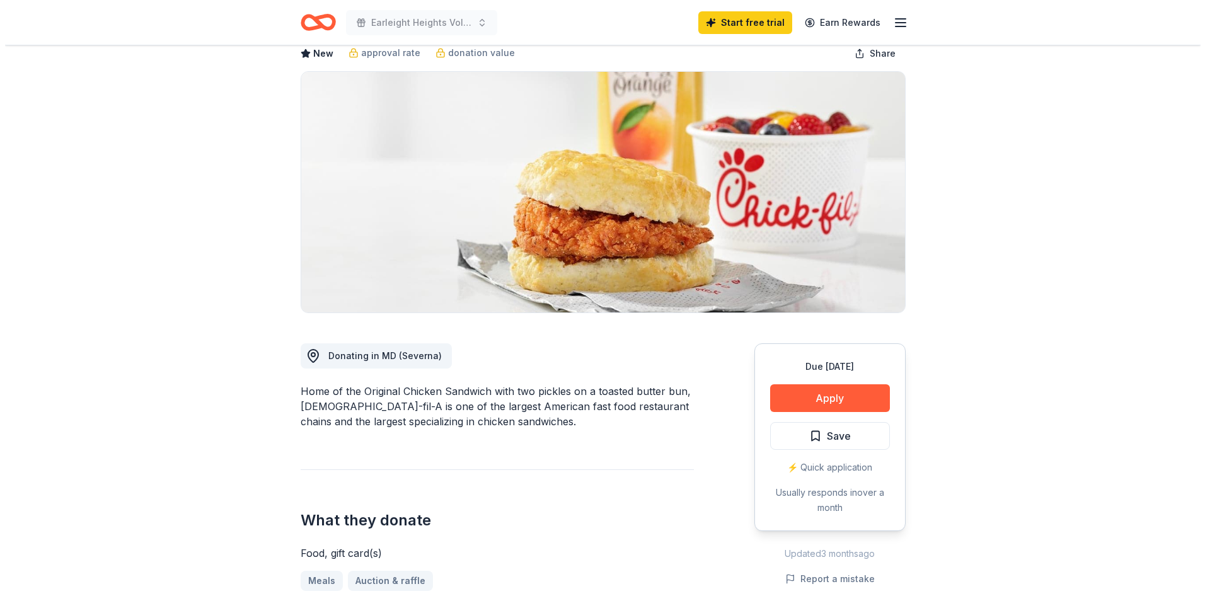
scroll to position [189, 0]
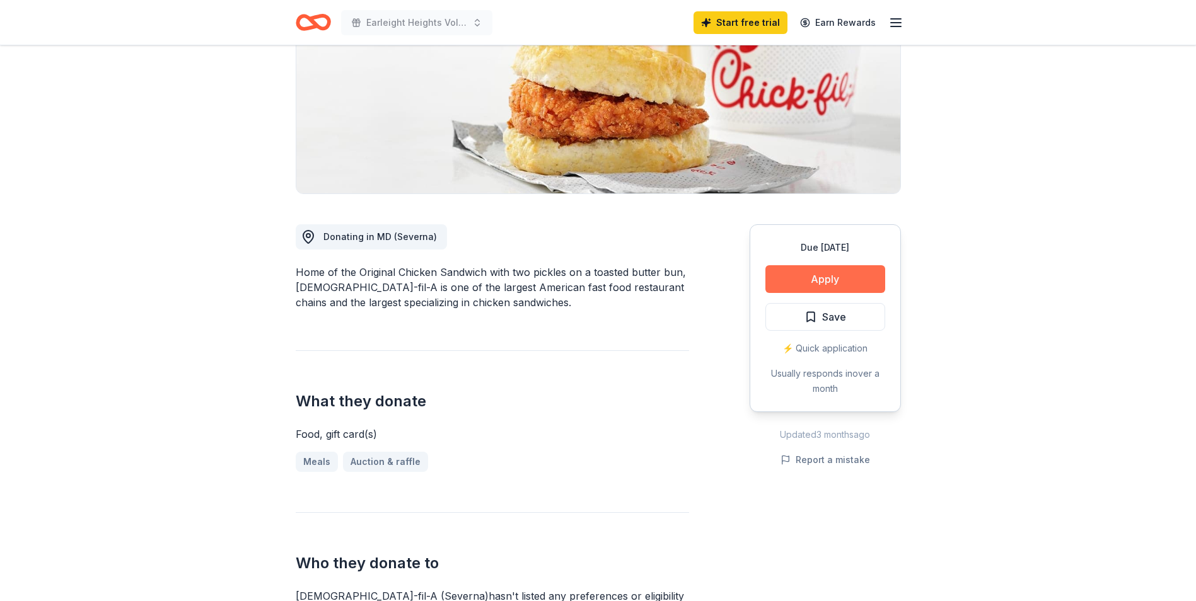
click at [827, 277] on button "Apply" at bounding box center [825, 279] width 120 height 28
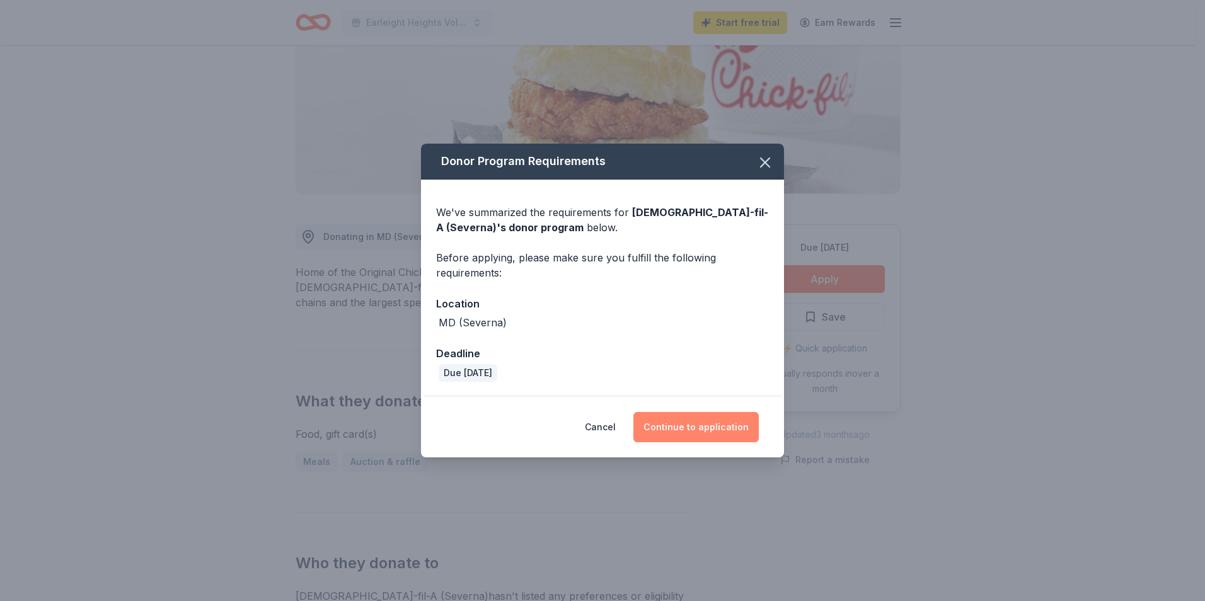
click at [703, 432] on button "Continue to application" at bounding box center [695, 427] width 125 height 30
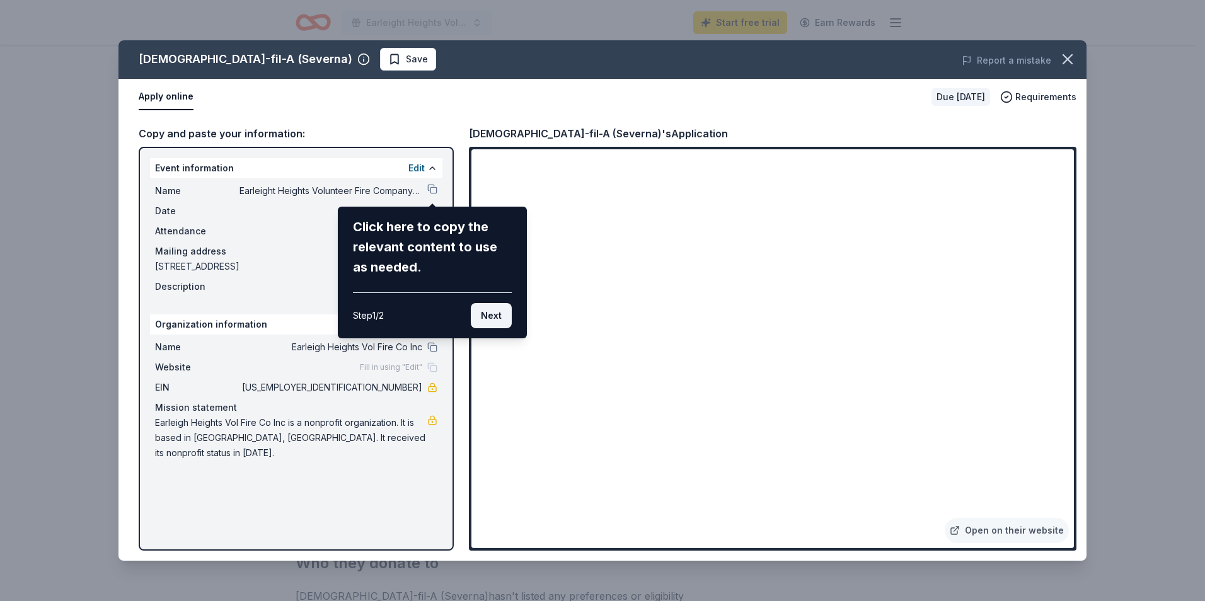
click at [483, 317] on button "Next" at bounding box center [491, 315] width 41 height 25
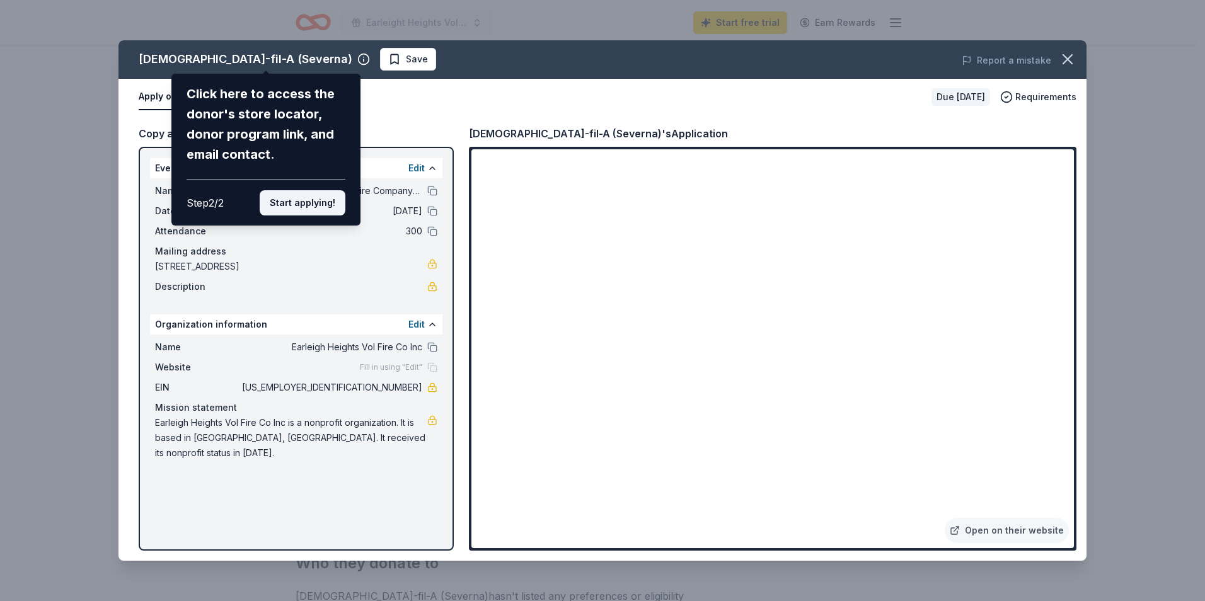
click at [324, 210] on button "Start applying!" at bounding box center [303, 202] width 86 height 25
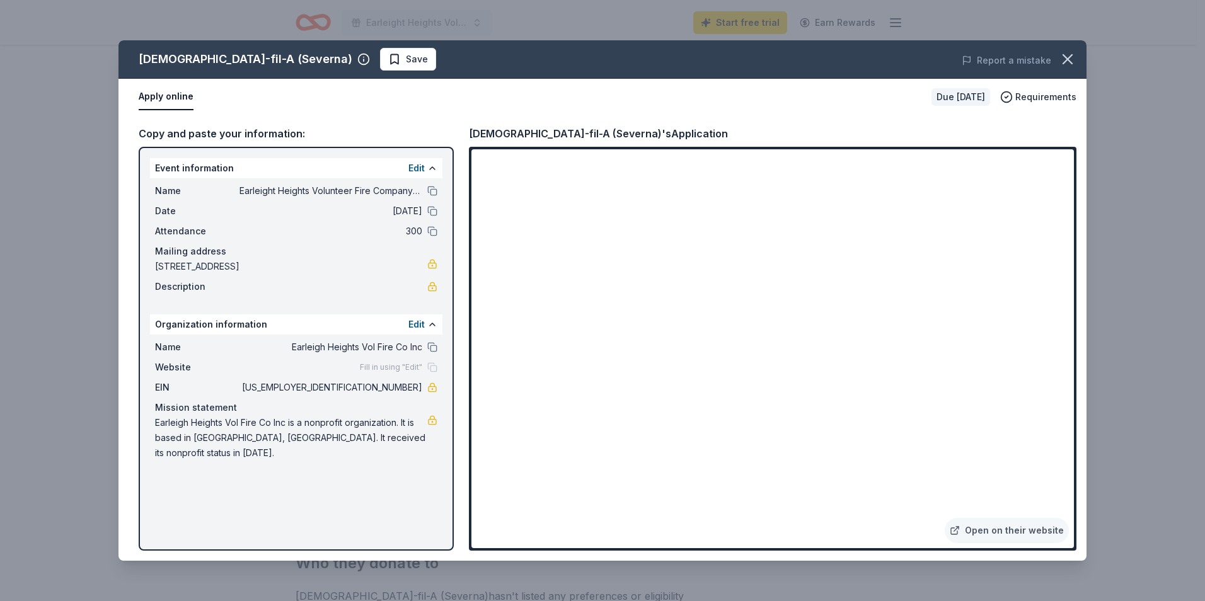
click at [787, 384] on div "Chick-fil-A (Severna) Save Report a mistake Apply online Due in 18 days Require…" at bounding box center [602, 300] width 968 height 521
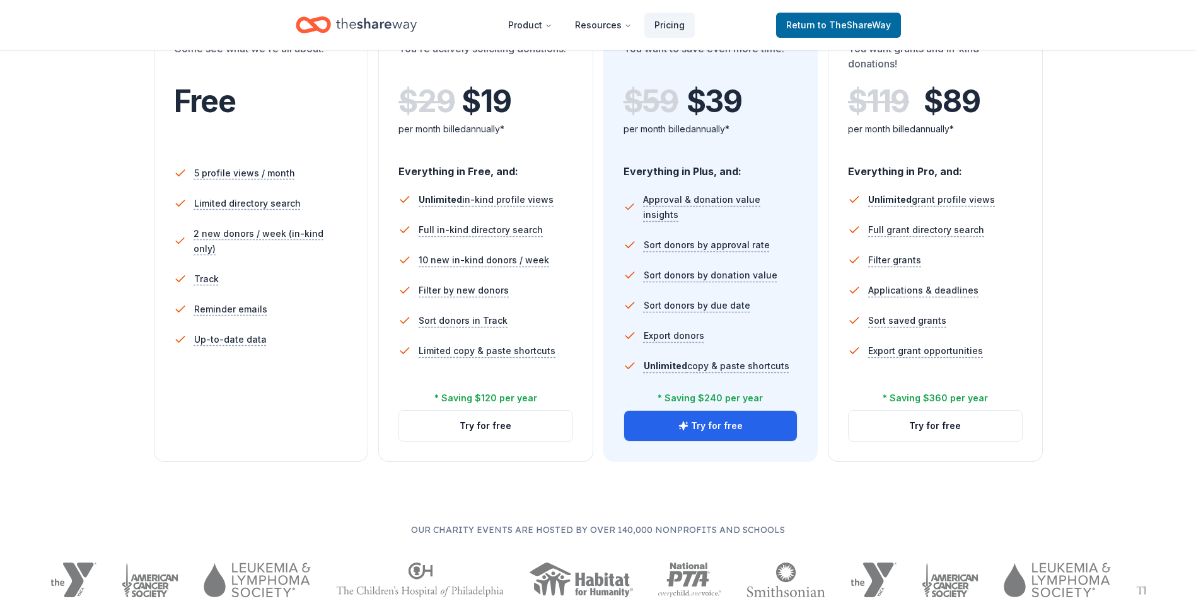
scroll to position [252, 0]
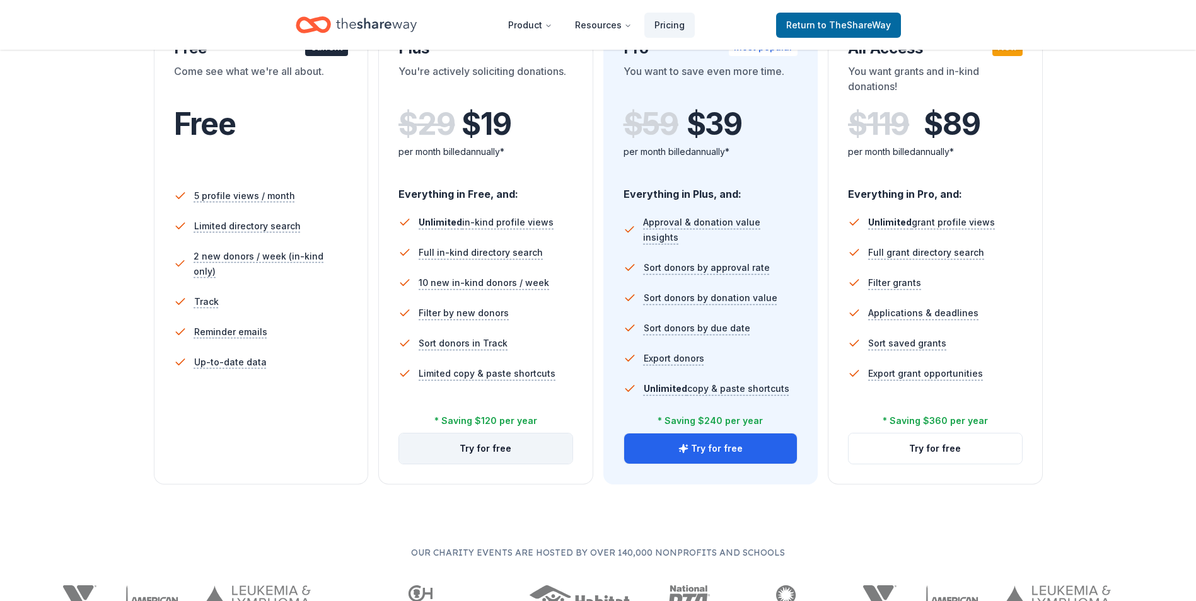
click at [495, 455] on button "Try for free" at bounding box center [485, 449] width 173 height 30
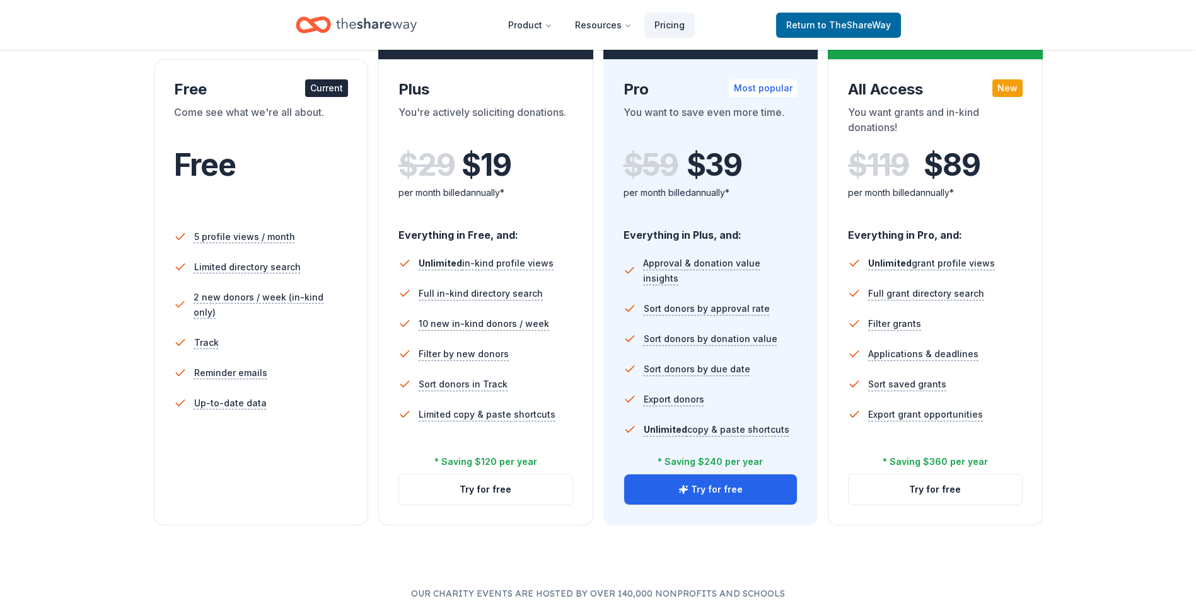
scroll to position [189, 0]
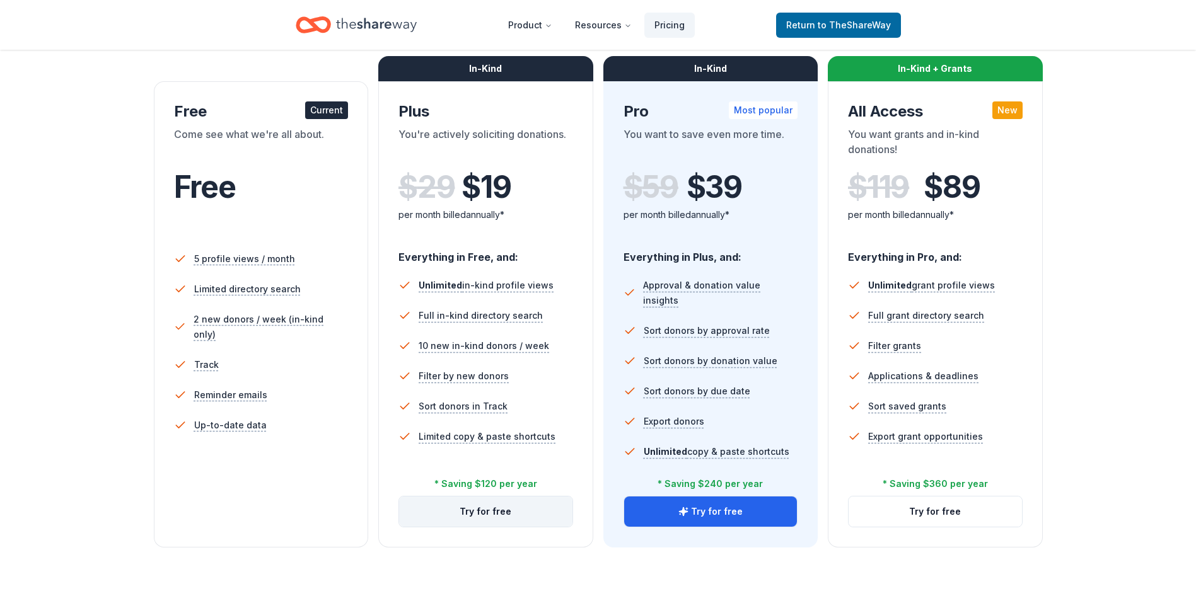
click at [497, 509] on button "Try for free" at bounding box center [485, 512] width 173 height 30
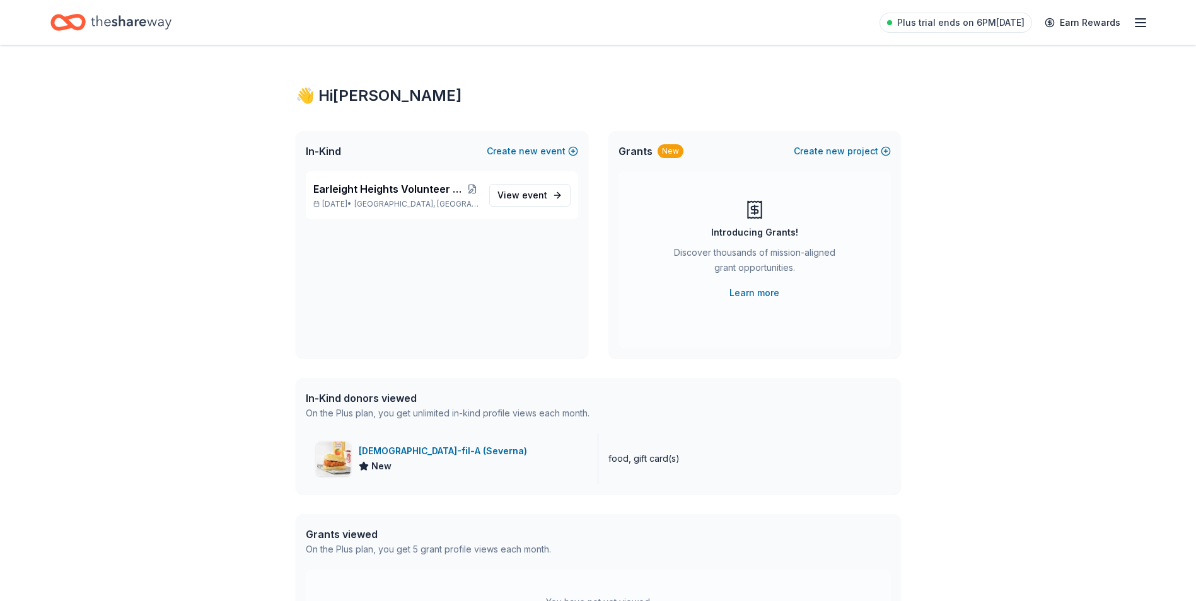
click at [352, 459] on div "[DEMOGRAPHIC_DATA]-fil-A (Severna) New" at bounding box center [452, 459] width 292 height 50
click at [385, 454] on div "[DEMOGRAPHIC_DATA]-fil-A (Severna)" at bounding box center [445, 451] width 173 height 15
click at [516, 194] on span "View event" at bounding box center [522, 195] width 50 height 15
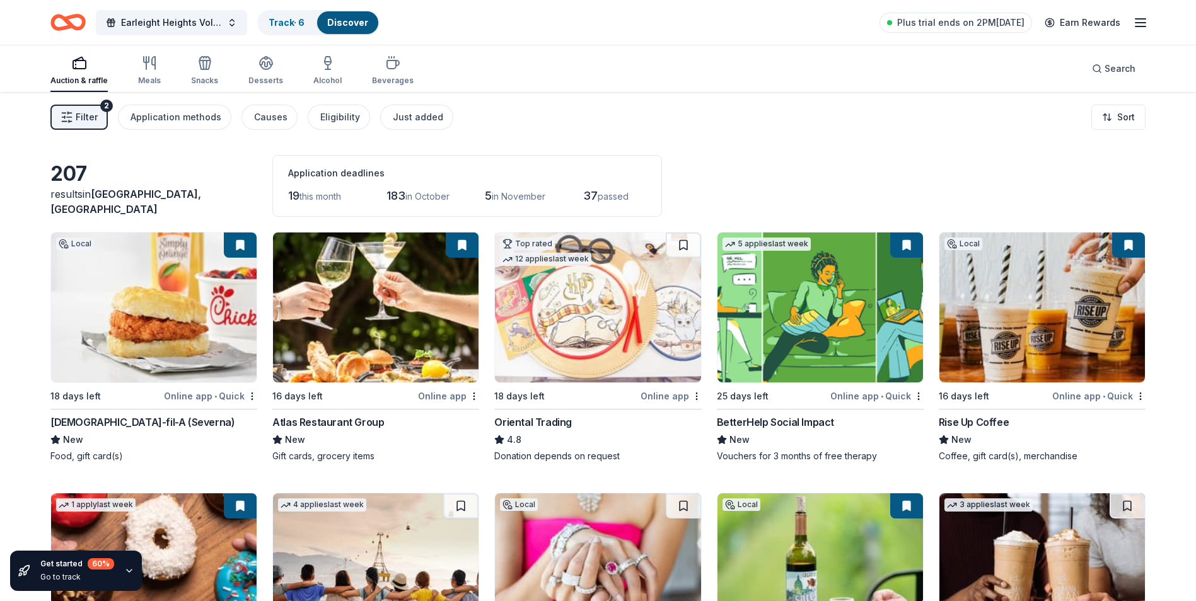
click at [976, 416] on div "Rise Up Coffee" at bounding box center [973, 422] width 70 height 15
click at [328, 69] on icon "button" at bounding box center [328, 67] width 0 height 4
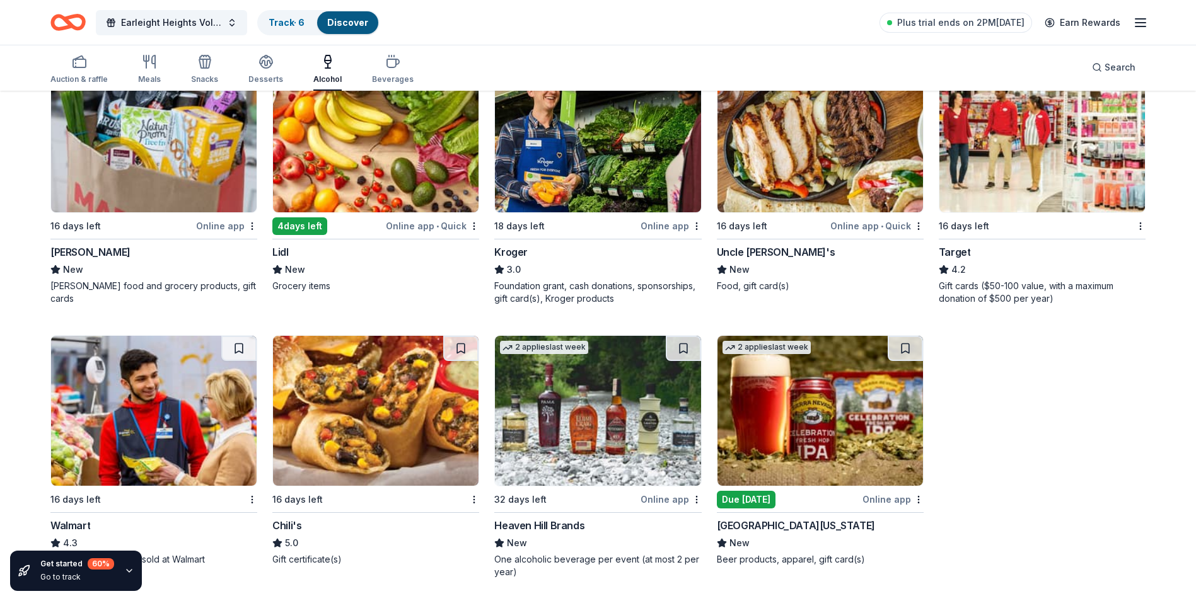
scroll to position [707, 0]
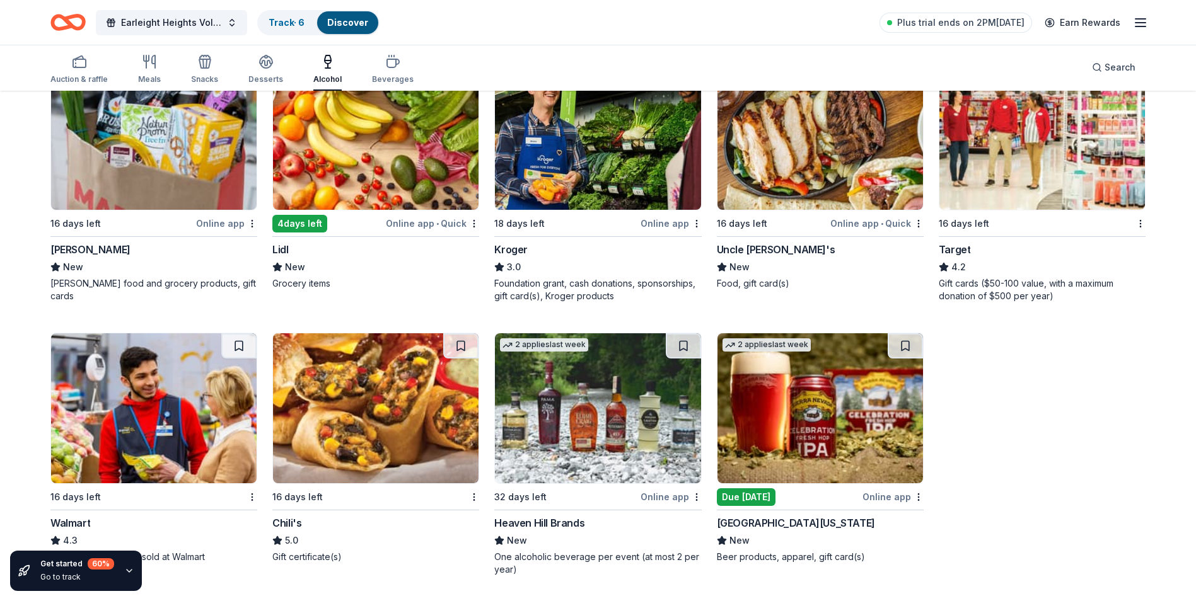
click at [961, 247] on div "Target" at bounding box center [954, 249] width 32 height 15
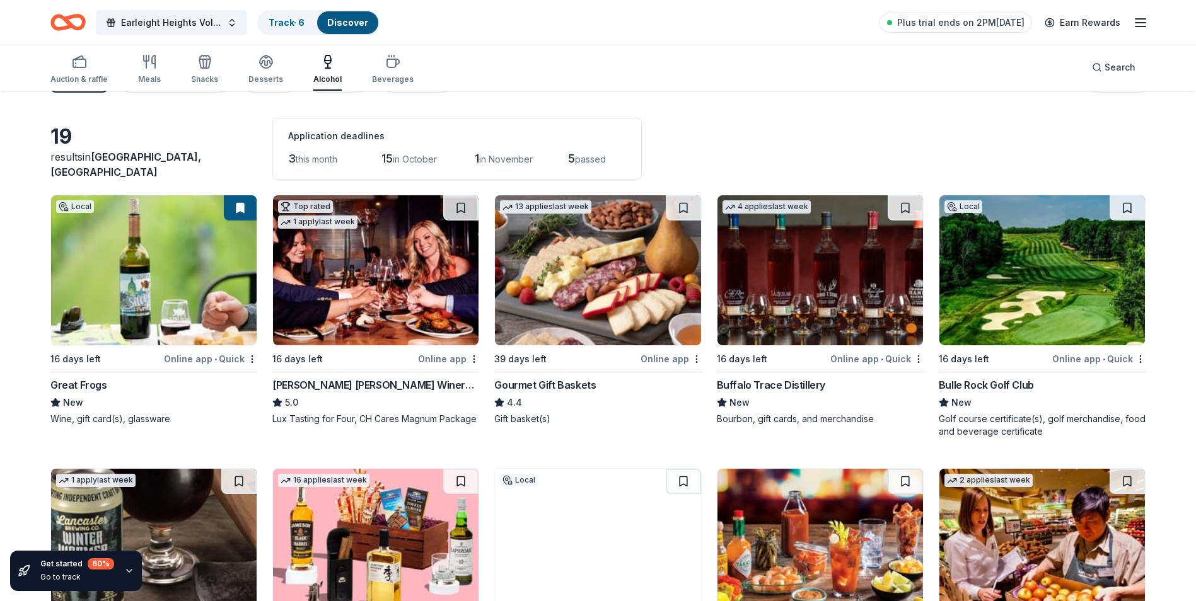
scroll to position [0, 0]
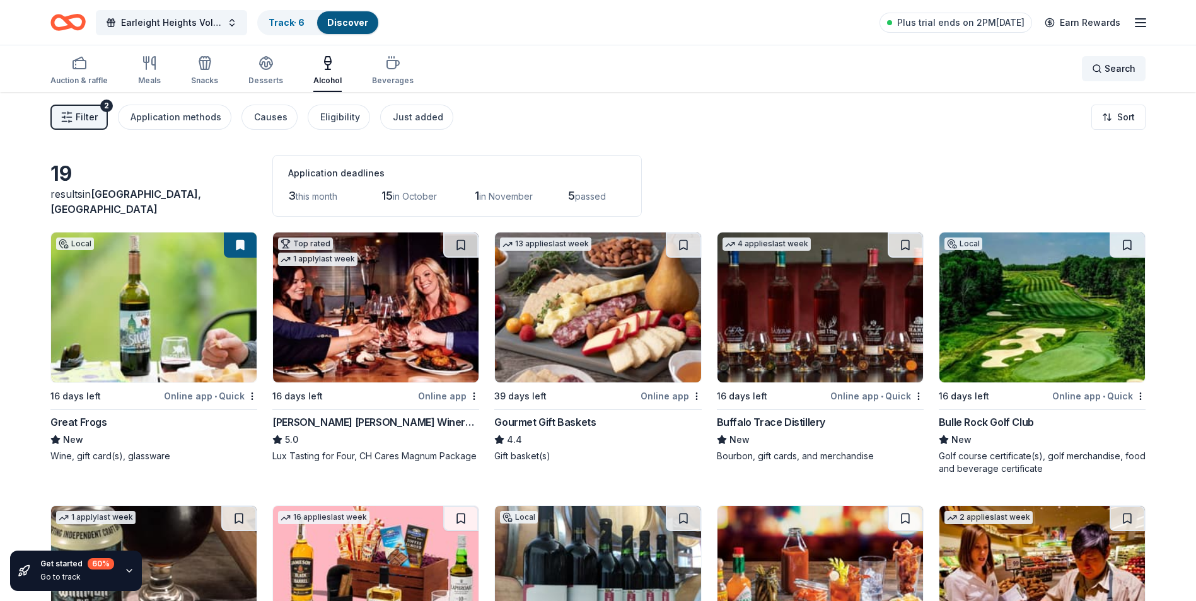
click at [1103, 72] on div "Search" at bounding box center [1113, 68] width 43 height 15
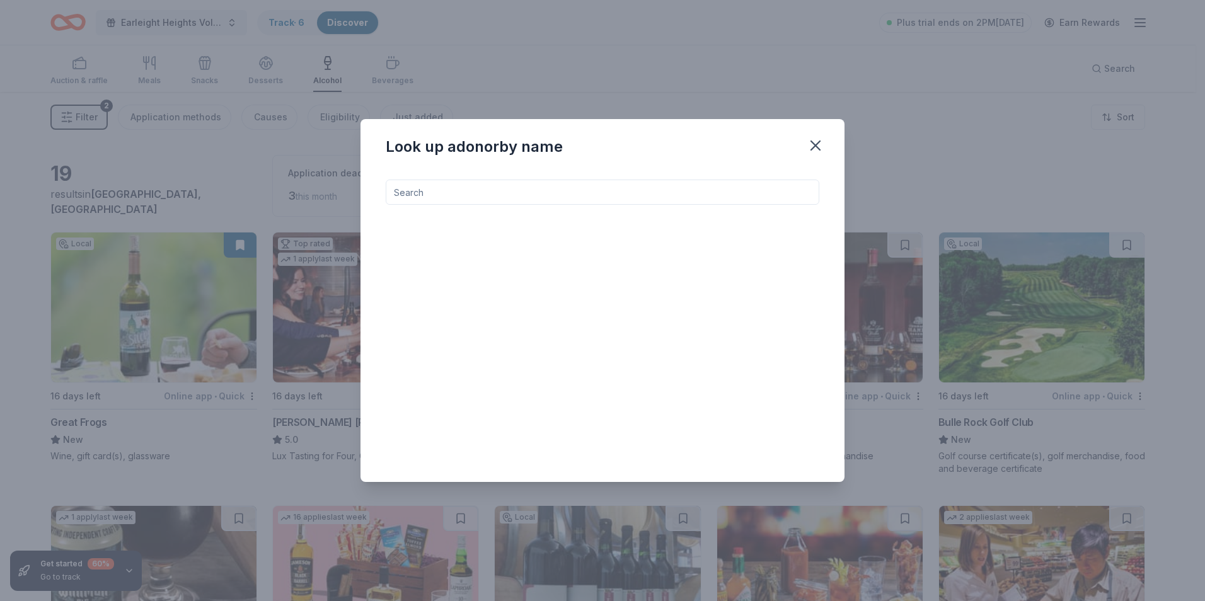
click at [403, 188] on input at bounding box center [603, 192] width 434 height 25
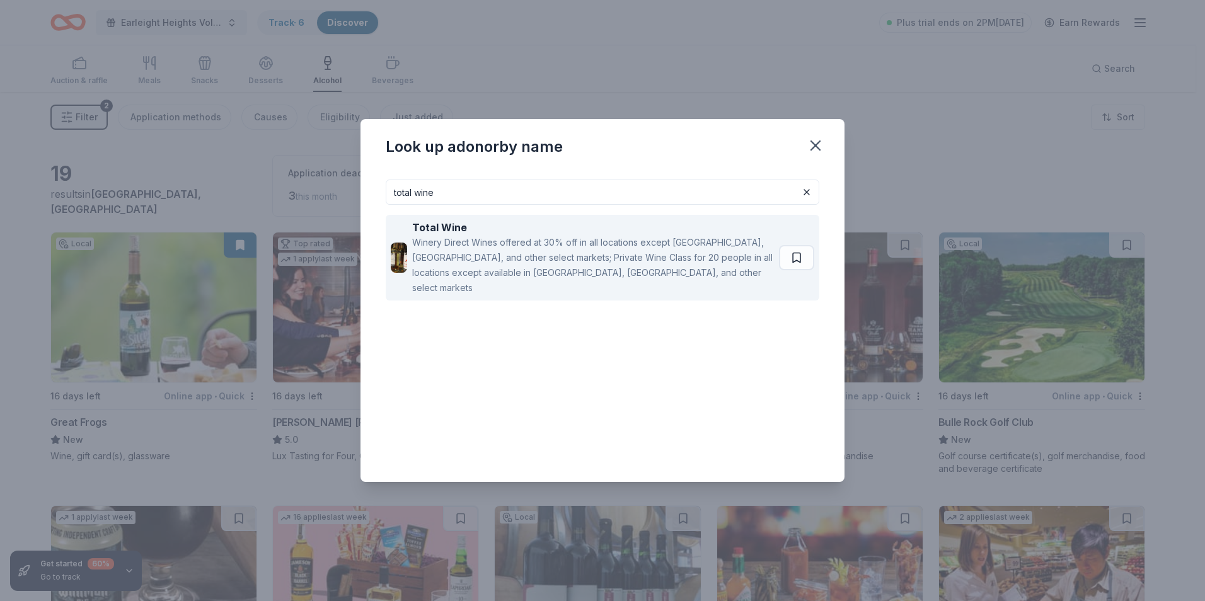
type input "total wine"
click at [539, 235] on div "Winery Direct Wines offered at 30% off in all locations except CT, MA, and othe…" at bounding box center [593, 265] width 362 height 61
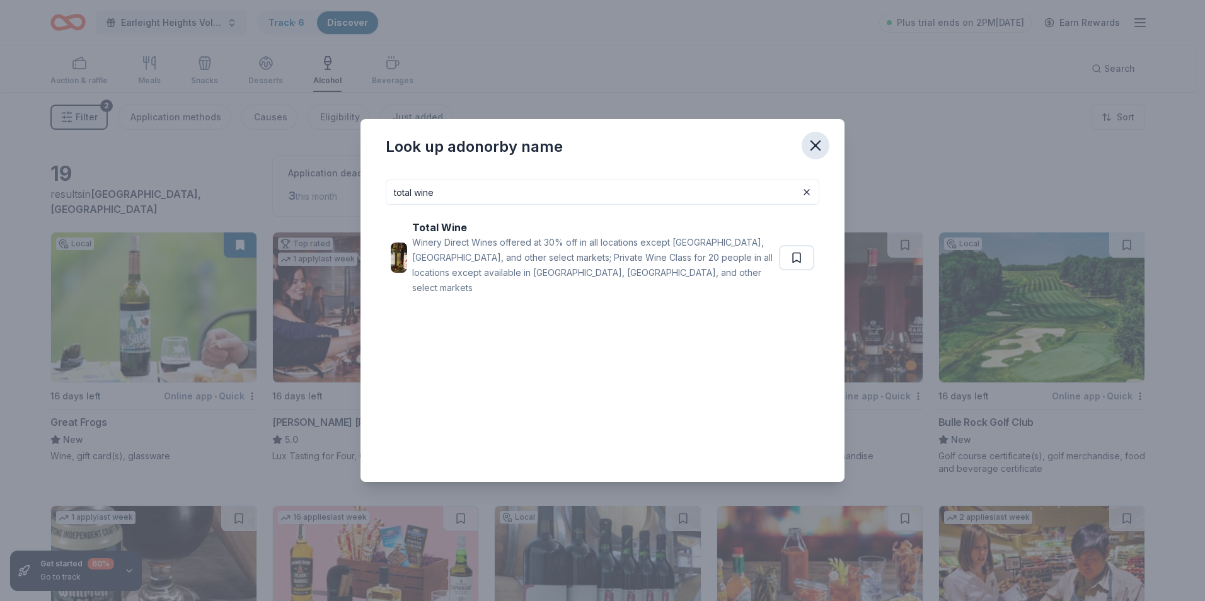
click at [816, 146] on icon "button" at bounding box center [815, 145] width 9 height 9
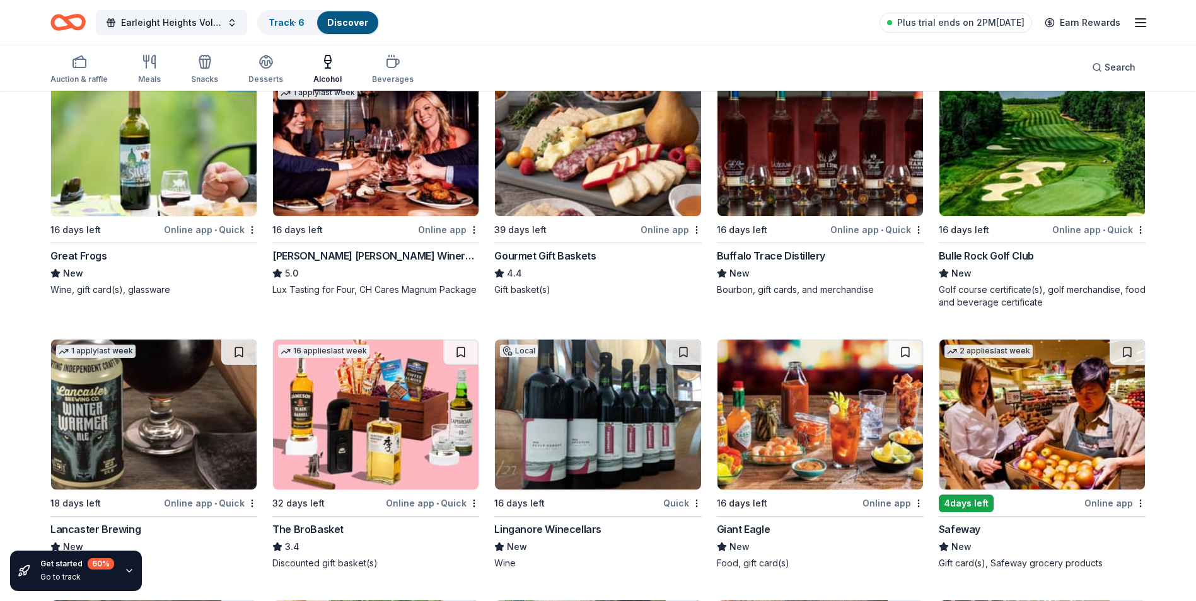
scroll to position [189, 0]
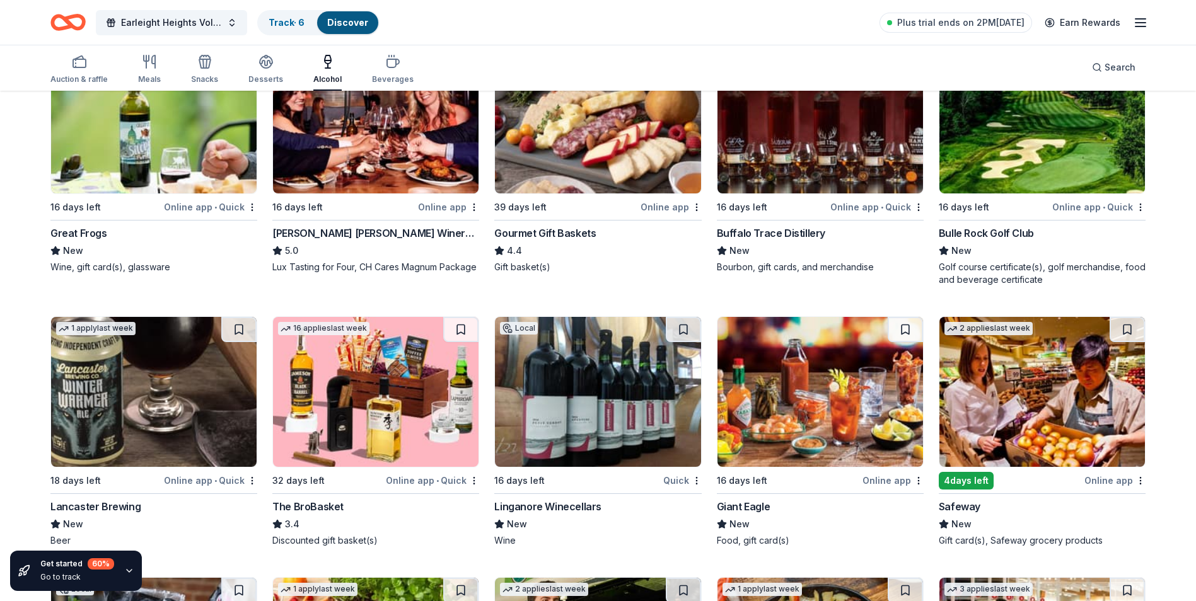
click at [404, 236] on div "Cooper's Hawk Winery and Restaurants" at bounding box center [375, 233] width 207 height 15
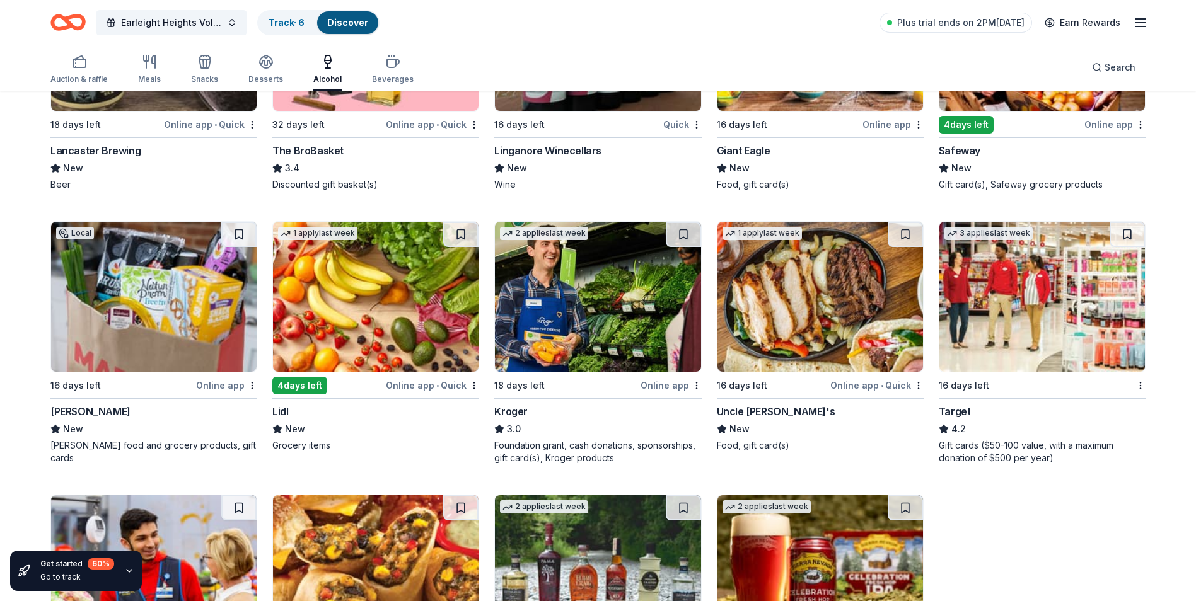
scroll to position [567, 0]
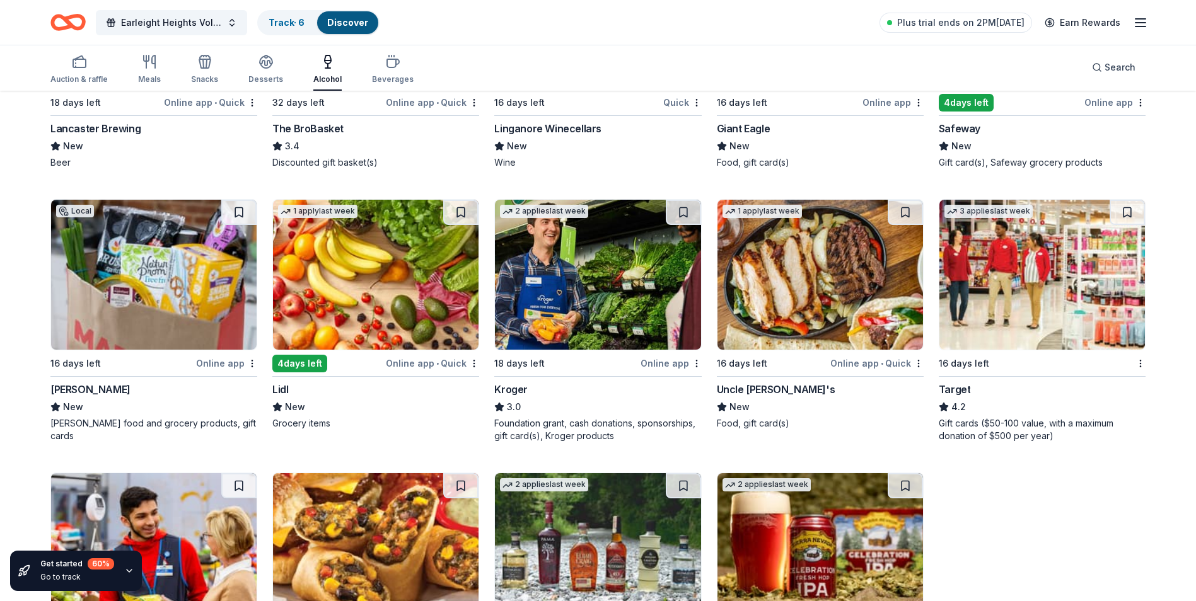
click at [953, 391] on div "Target" at bounding box center [954, 389] width 32 height 15
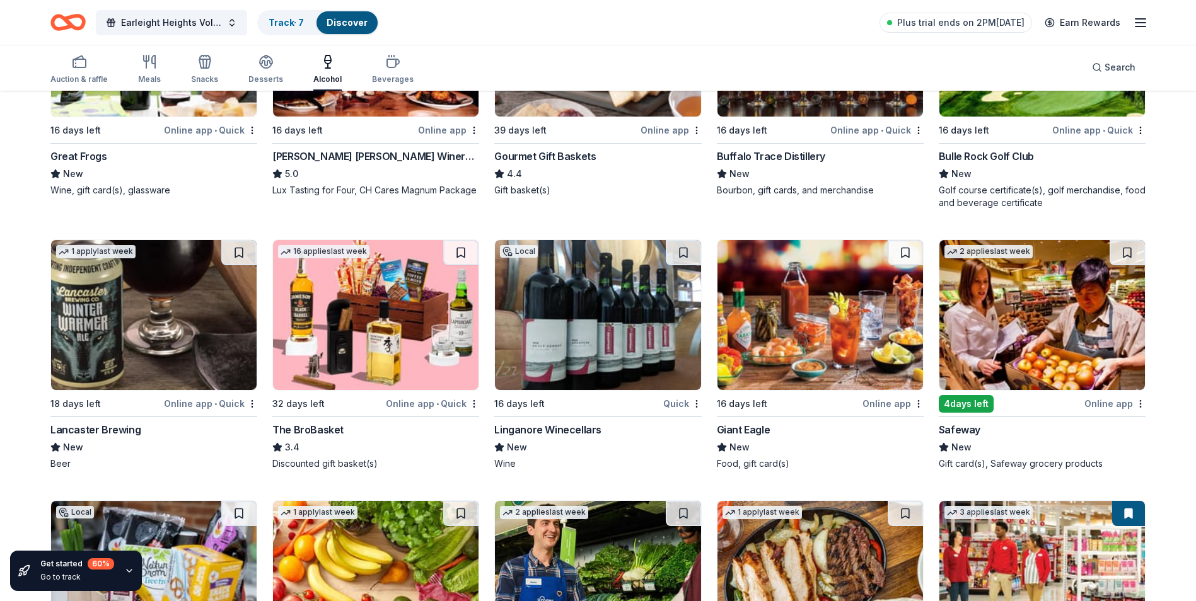
scroll to position [203, 0]
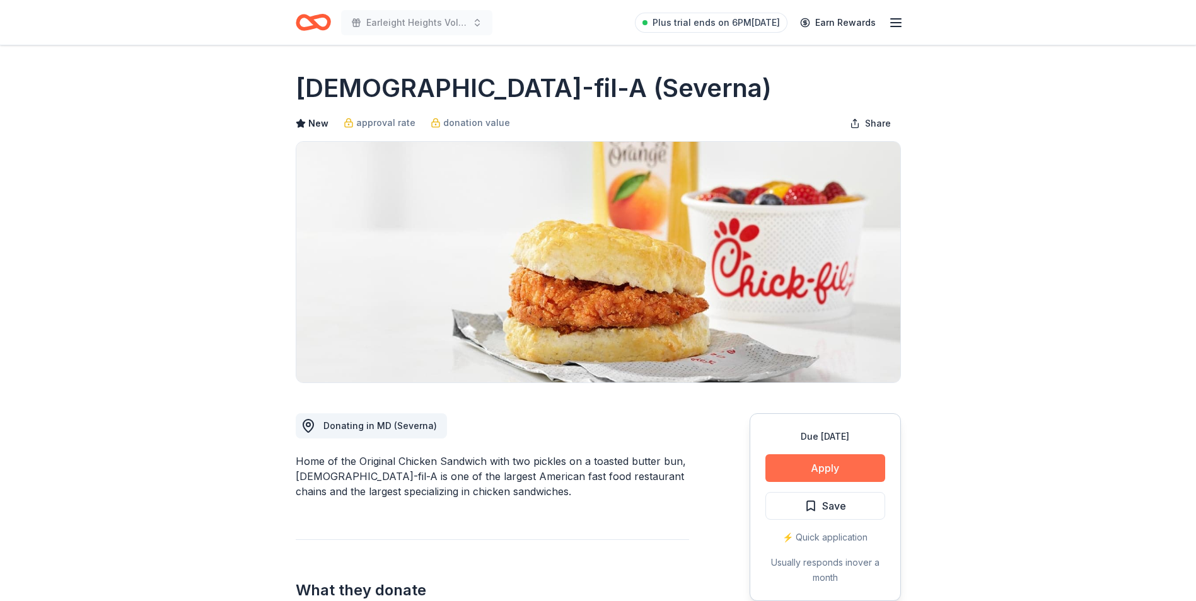
click at [858, 468] on button "Apply" at bounding box center [825, 468] width 120 height 28
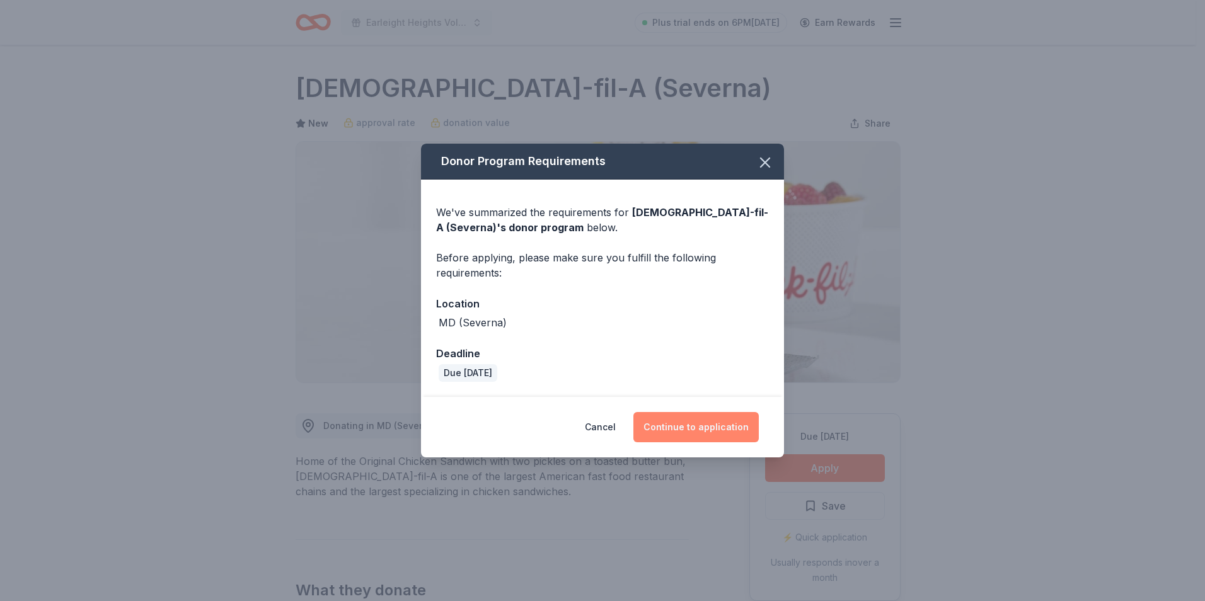
click at [692, 431] on button "Continue to application" at bounding box center [695, 427] width 125 height 30
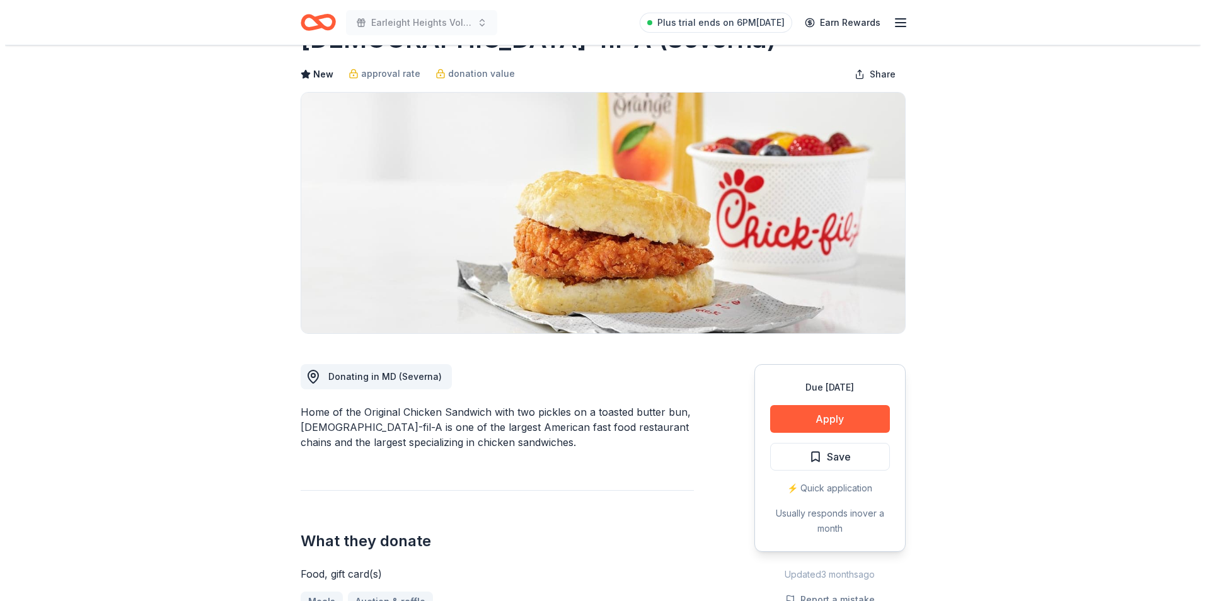
scroll to position [63, 0]
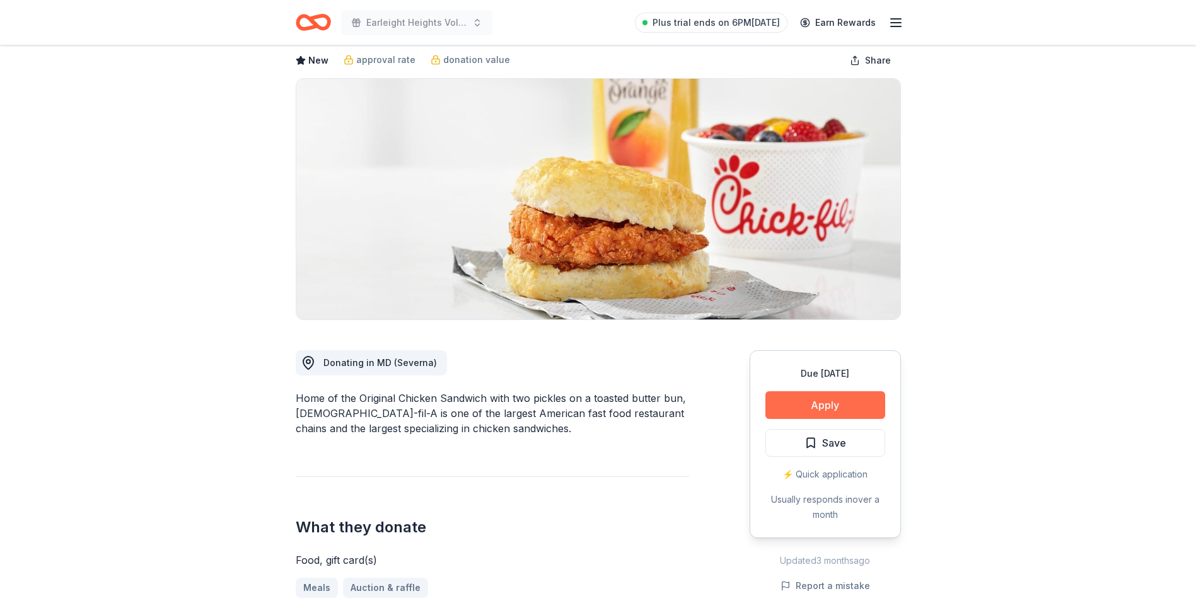
click at [826, 406] on button "Apply" at bounding box center [825, 405] width 120 height 28
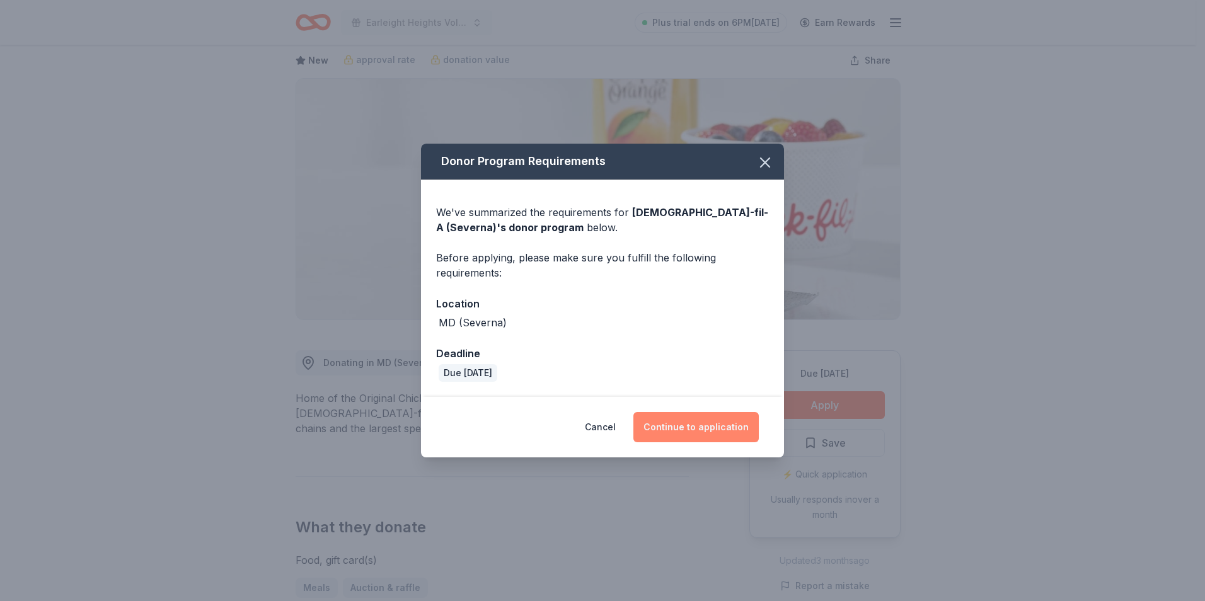
click at [702, 431] on button "Continue to application" at bounding box center [695, 427] width 125 height 30
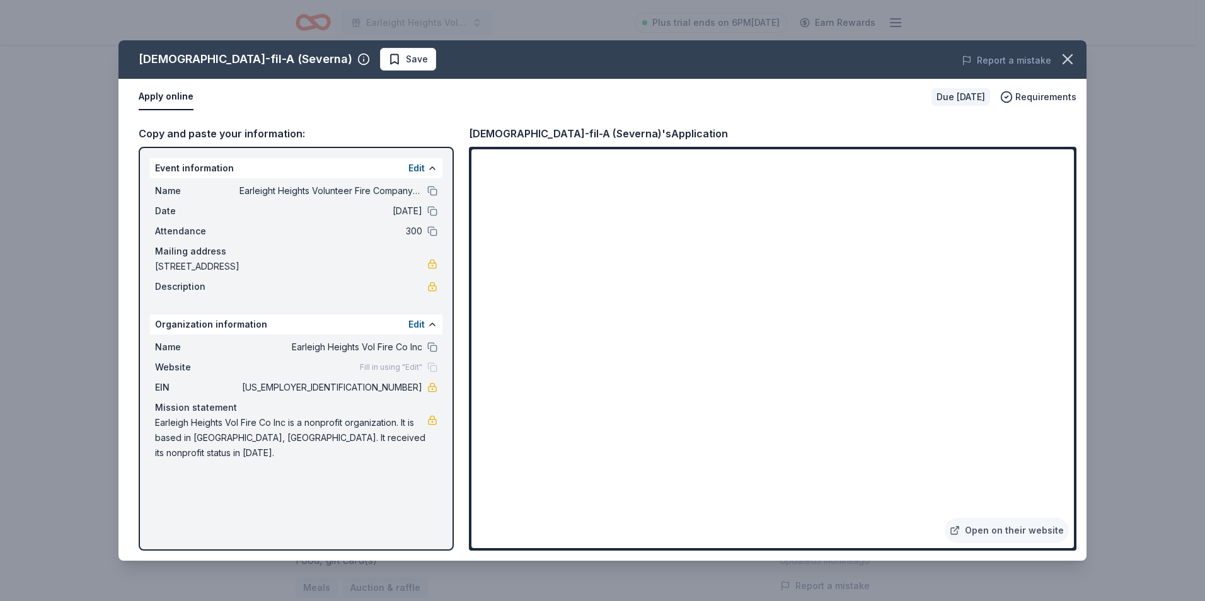
click at [175, 99] on button "Apply online" at bounding box center [166, 97] width 55 height 26
click at [388, 62] on span "Save" at bounding box center [408, 59] width 40 height 15
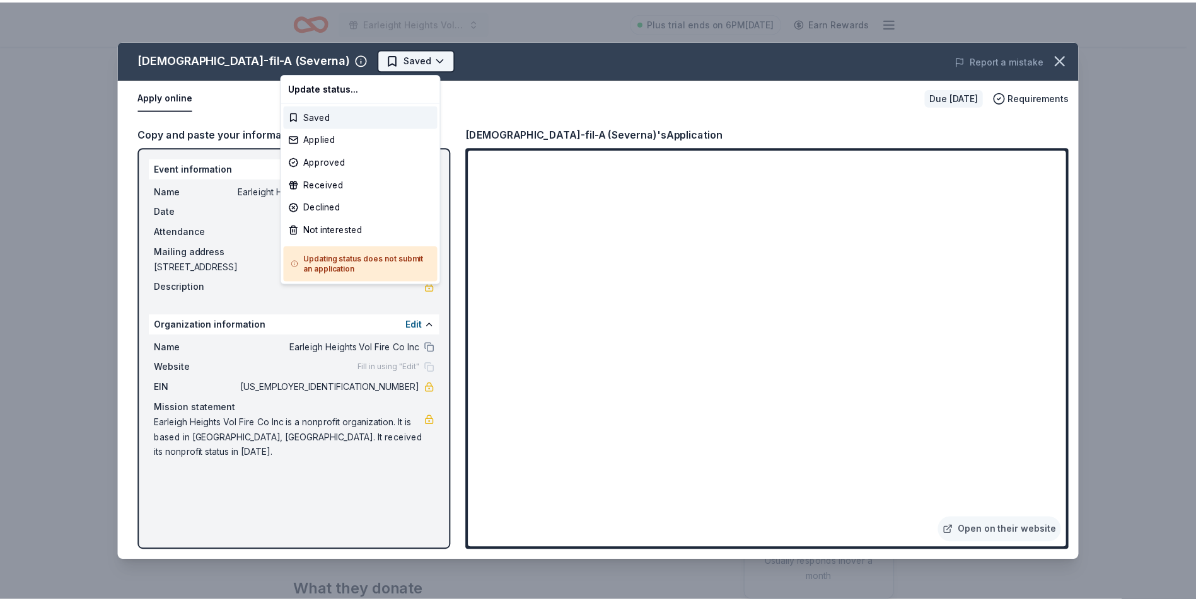
scroll to position [0, 0]
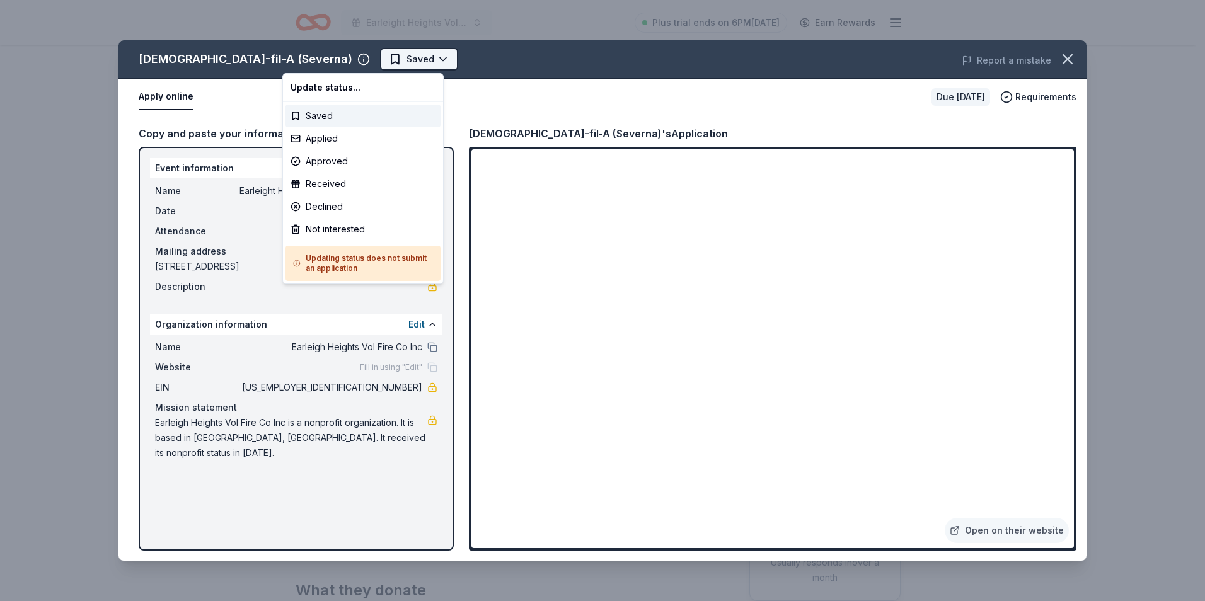
click at [342, 66] on html "Earleight Heights Volunteer Fire Company Bull & Oyster Roast Plus trial ends on…" at bounding box center [602, 300] width 1205 height 601
click at [350, 142] on div "Applied" at bounding box center [362, 138] width 155 height 23
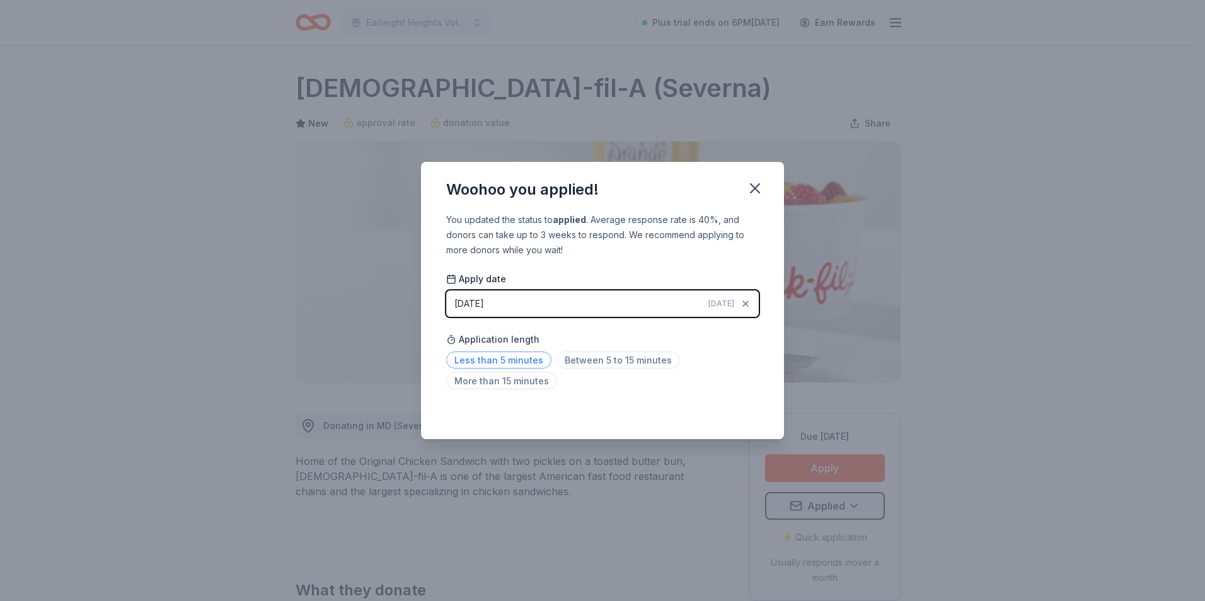
click at [482, 364] on span "Less than 5 minutes" at bounding box center [498, 360] width 105 height 17
click at [757, 190] on icon "button" at bounding box center [755, 188] width 9 height 9
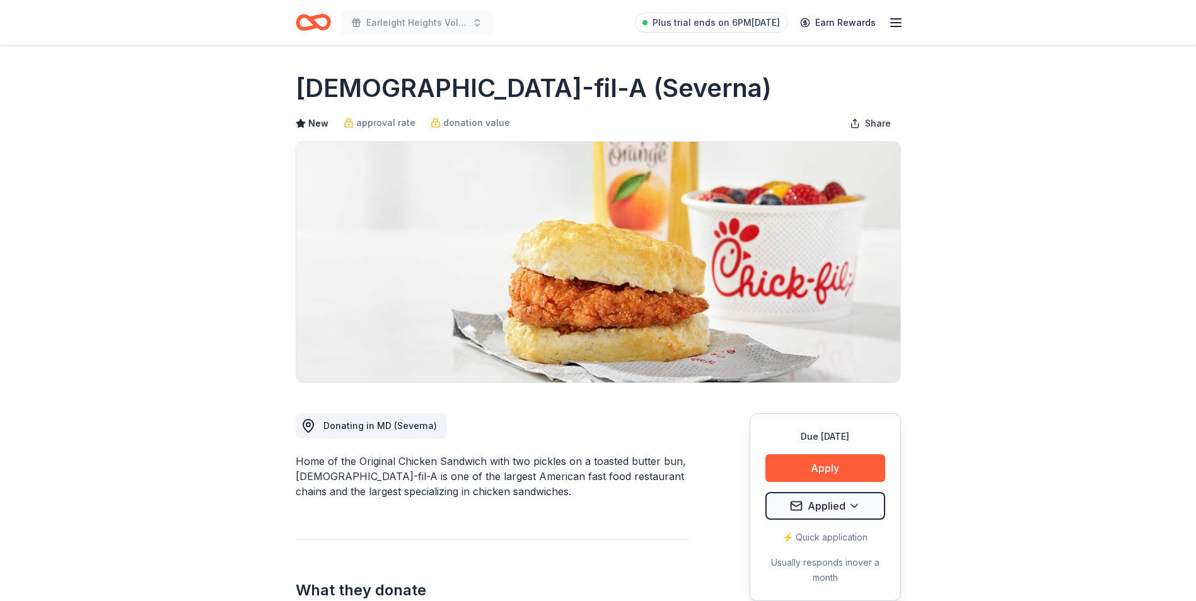
click at [895, 32] on div "Plus trial ends on 6PM, 9/30 Earn Rewards" at bounding box center [769, 23] width 268 height 30
click at [897, 26] on line "button" at bounding box center [896, 26] width 10 height 0
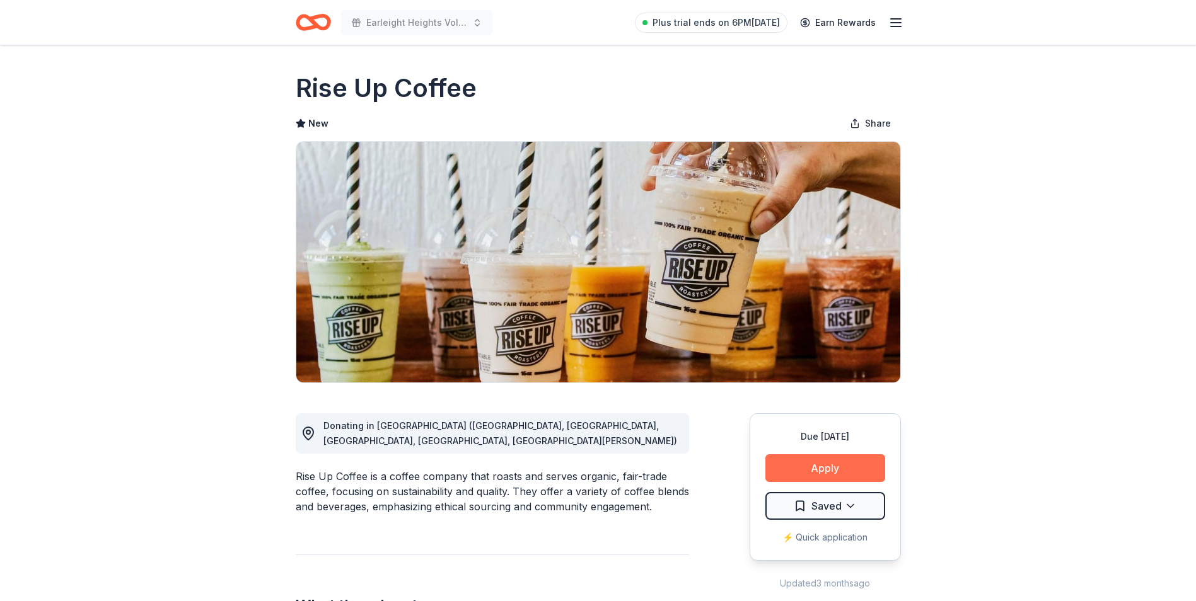
click at [853, 468] on button "Apply" at bounding box center [825, 468] width 120 height 28
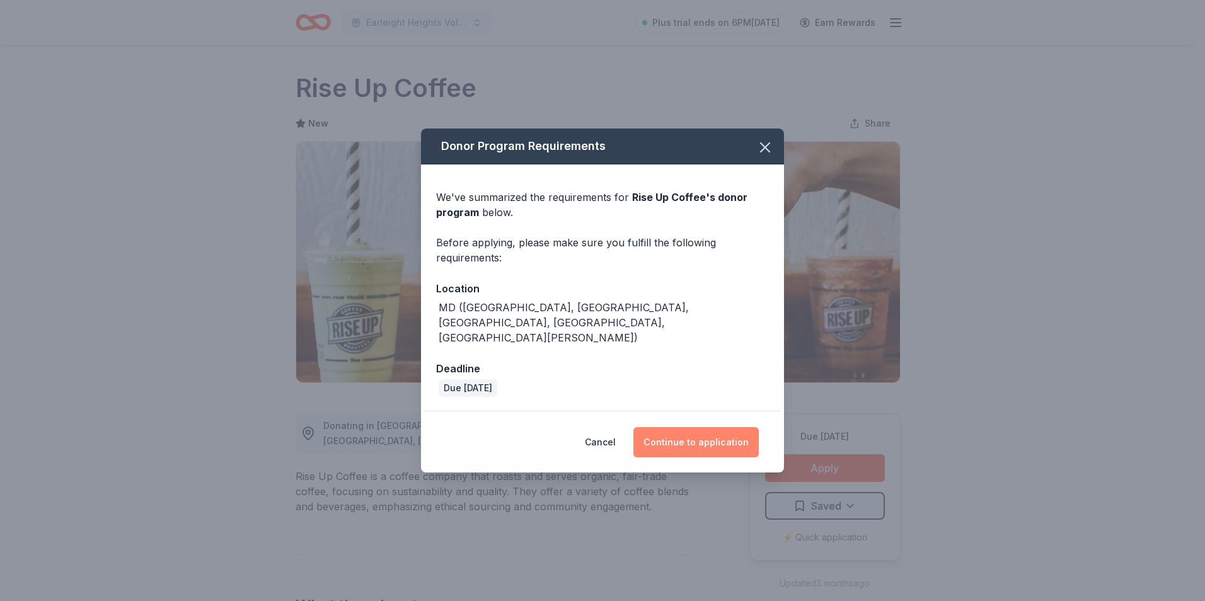
click at [705, 427] on button "Continue to application" at bounding box center [695, 442] width 125 height 30
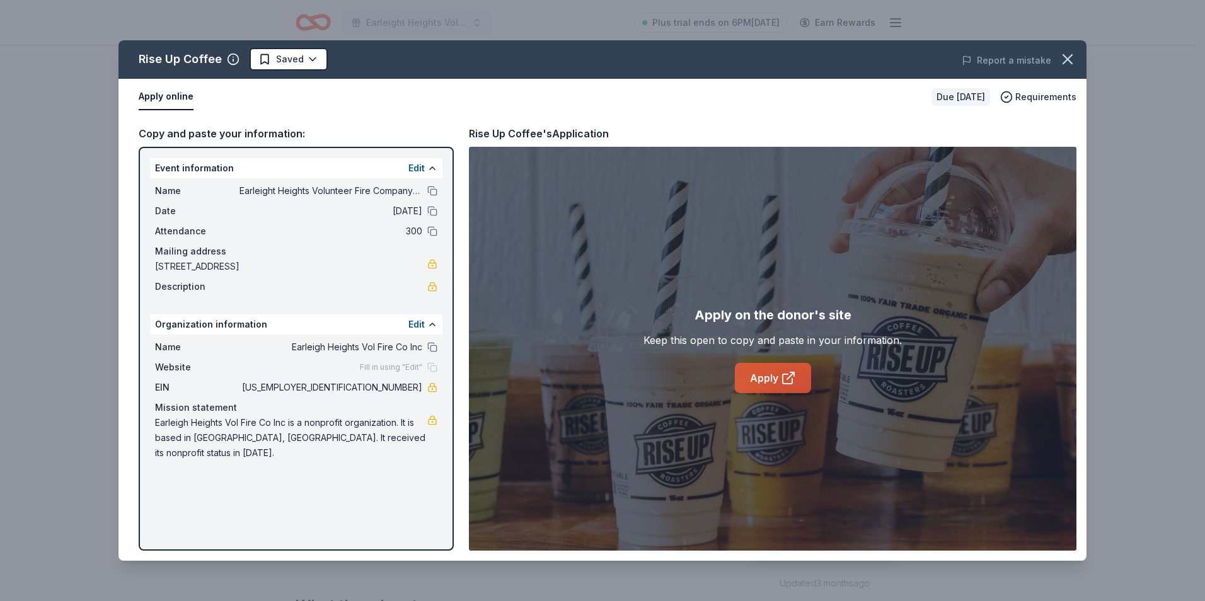
click at [790, 371] on icon at bounding box center [788, 378] width 15 height 15
click at [1065, 60] on icon "button" at bounding box center [1068, 59] width 18 height 18
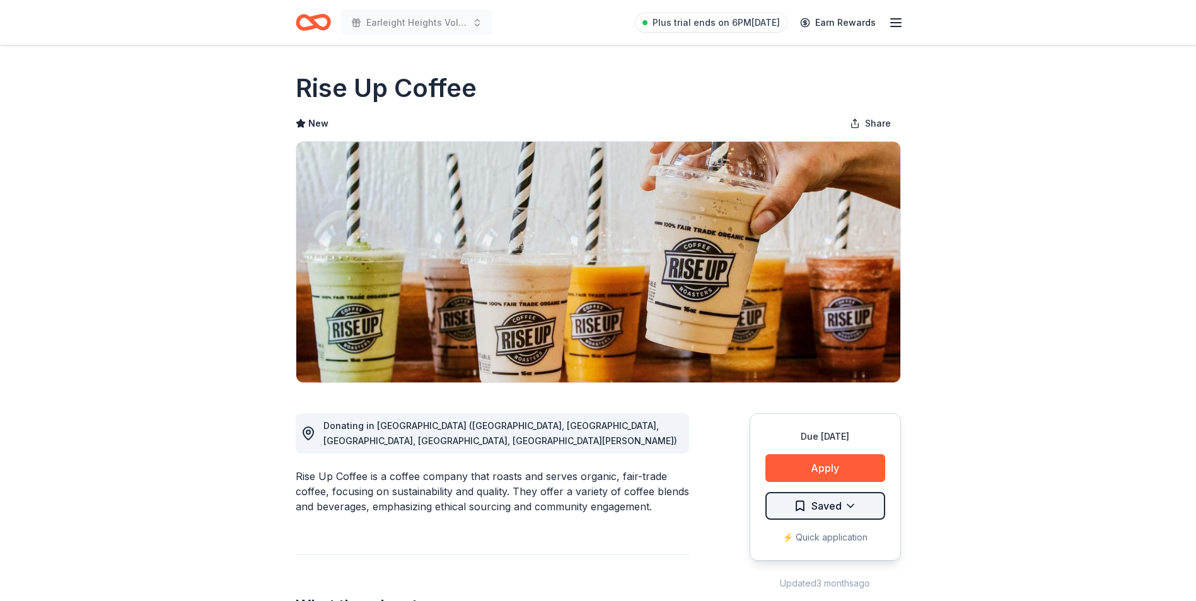
click at [842, 505] on html "Earleight Heights Volunteer Fire Company Bull & Oyster Roast Plus trial ends on…" at bounding box center [598, 300] width 1196 height 601
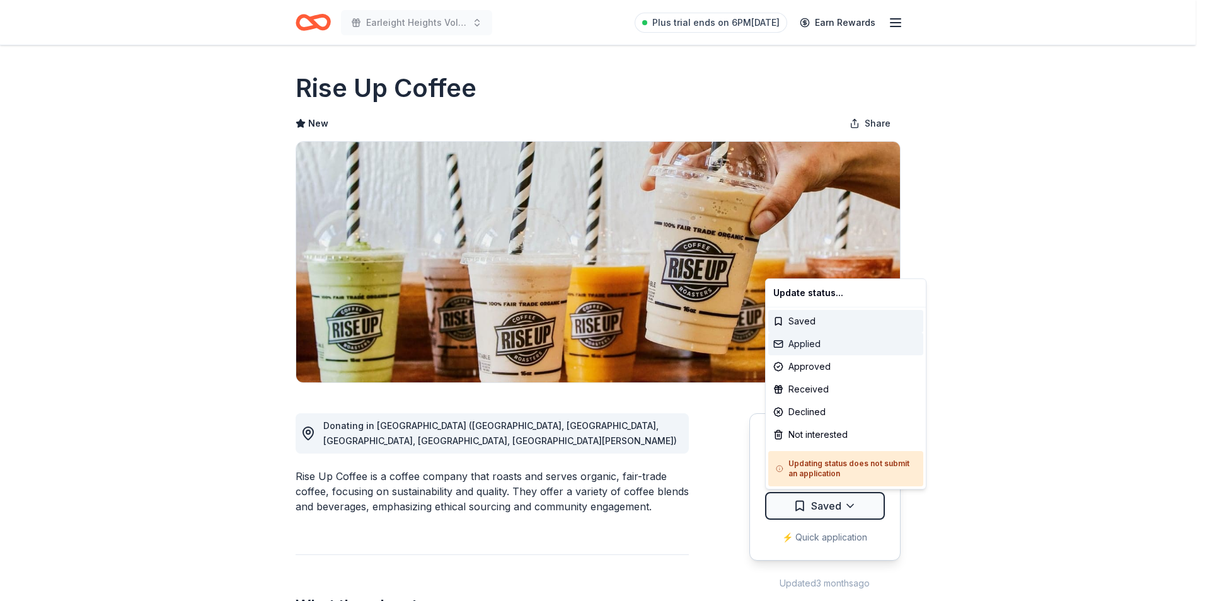
click at [816, 347] on div "Applied" at bounding box center [845, 344] width 155 height 23
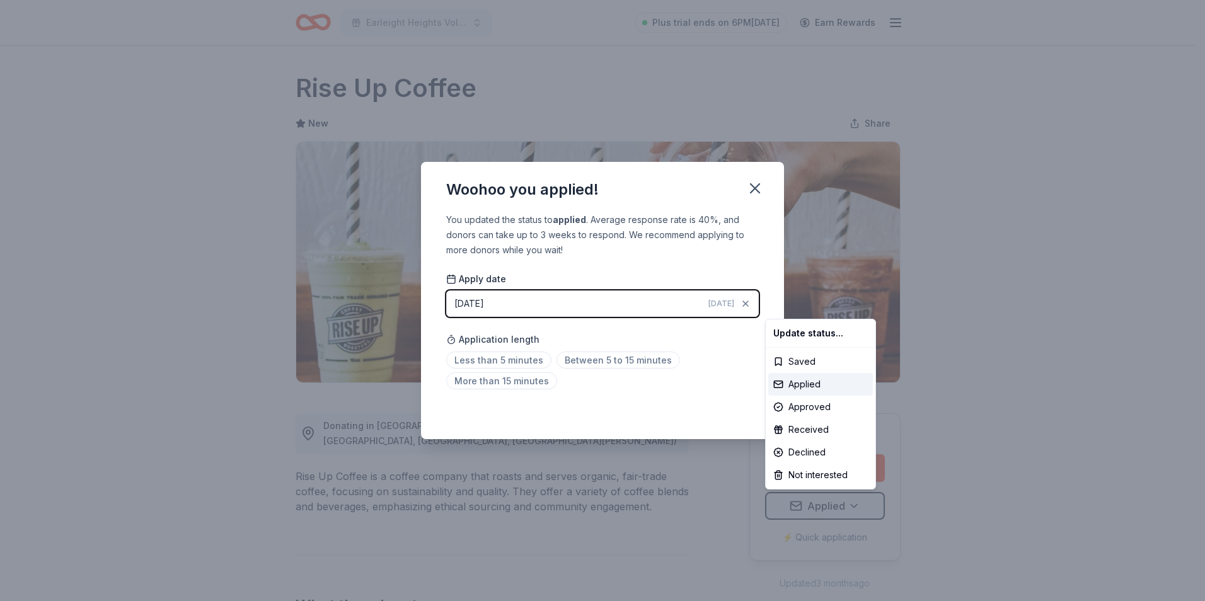
click at [507, 360] on html "Earleight Heights Volunteer Fire Company Bull & Oyster Roast Plus trial ends on…" at bounding box center [602, 300] width 1205 height 601
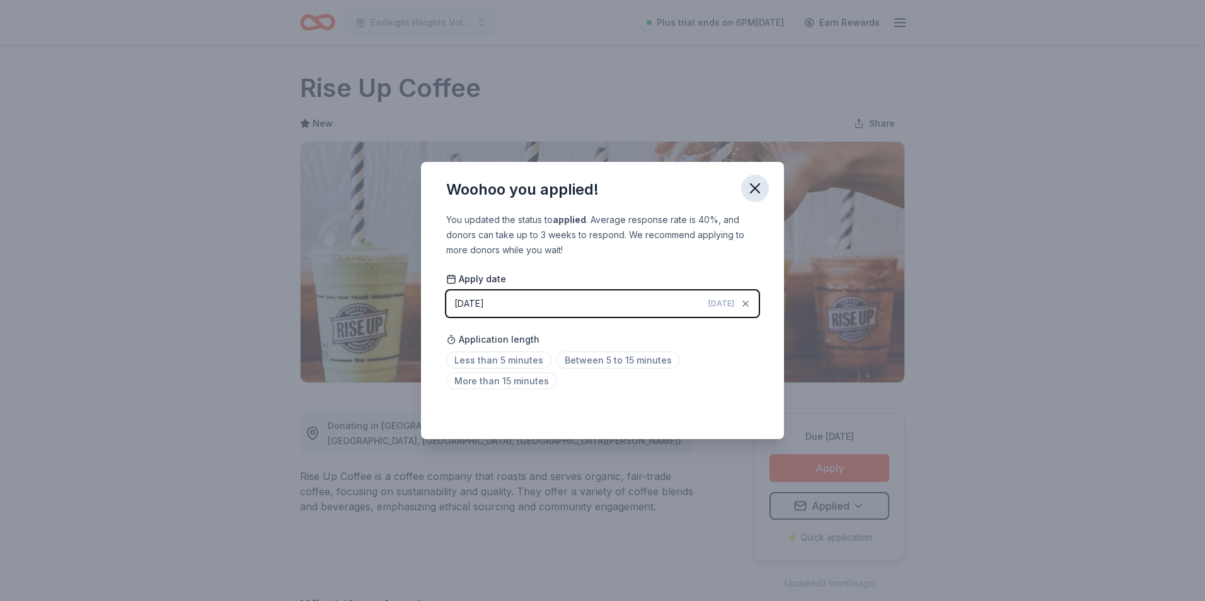
click at [753, 190] on icon "button" at bounding box center [755, 188] width 9 height 9
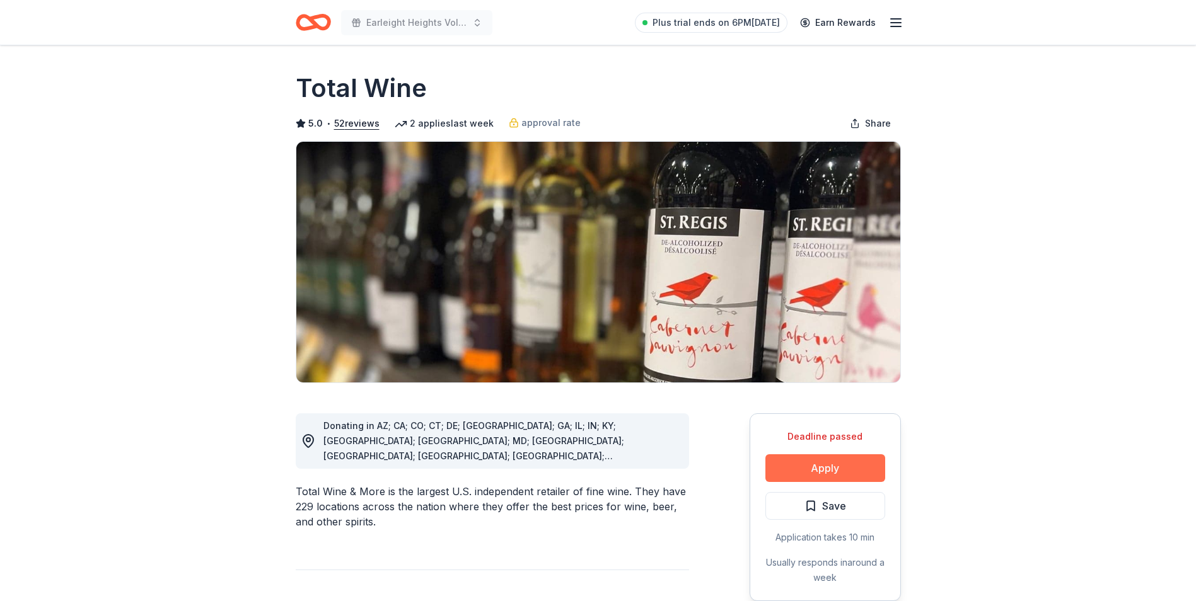
click at [831, 469] on button "Apply" at bounding box center [825, 468] width 120 height 28
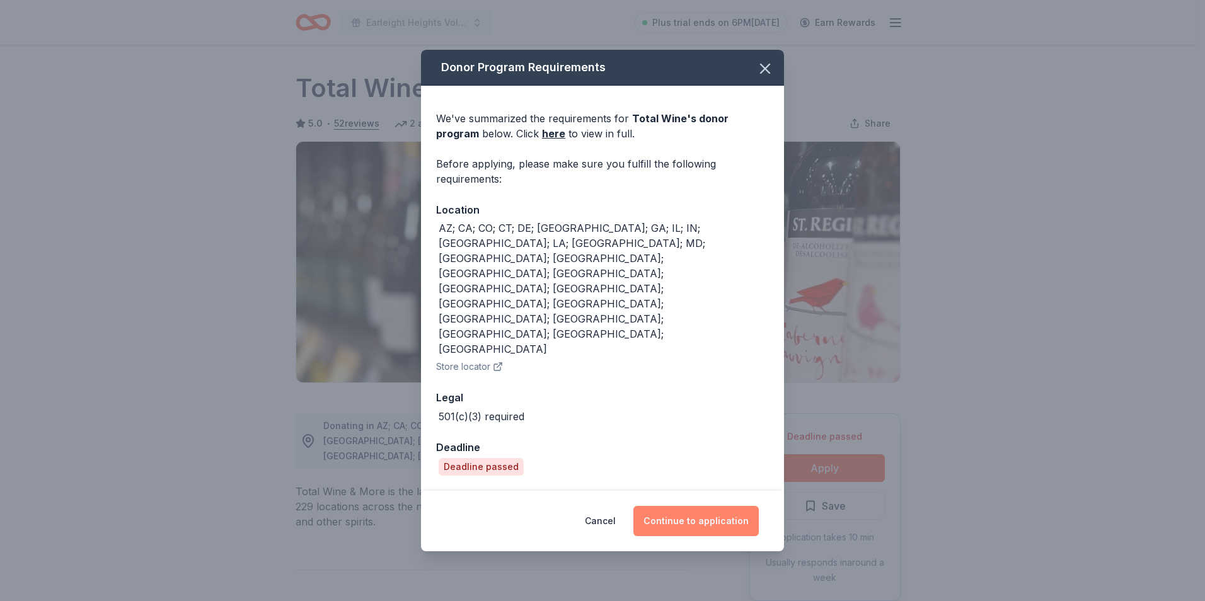
click at [703, 506] on button "Continue to application" at bounding box center [695, 521] width 125 height 30
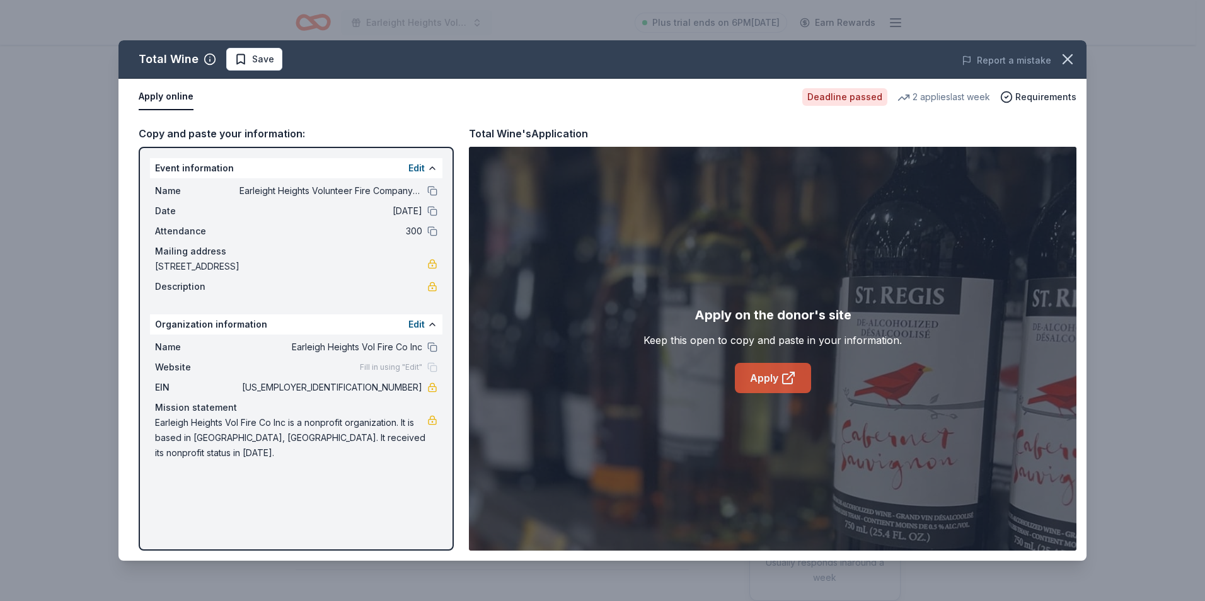
click at [777, 384] on link "Apply" at bounding box center [773, 378] width 76 height 30
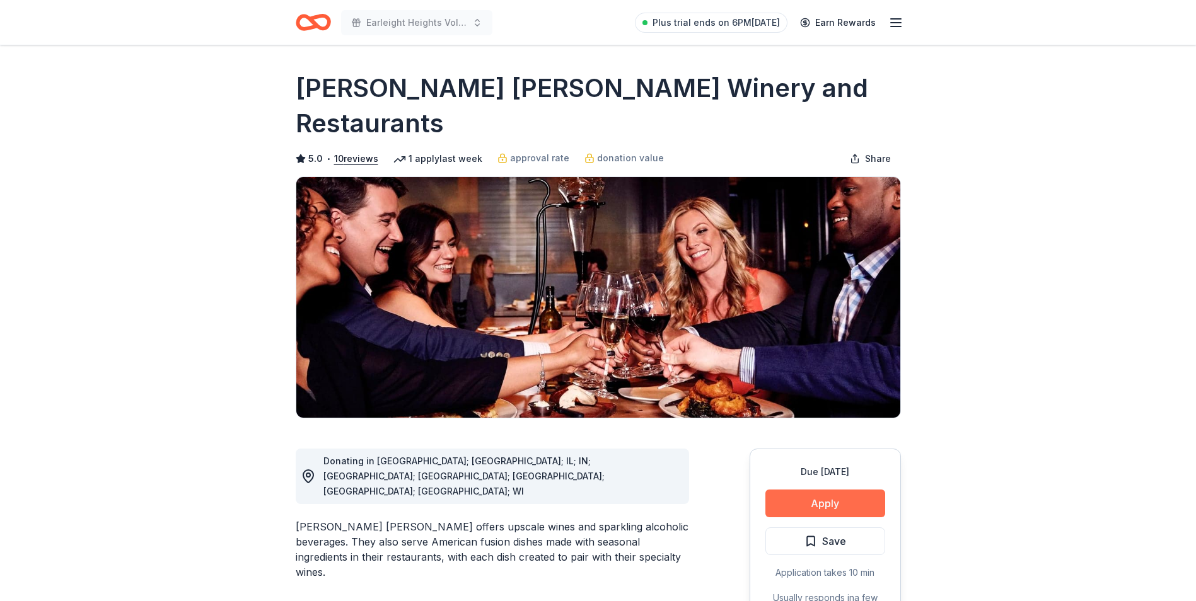
click at [801, 490] on button "Apply" at bounding box center [825, 504] width 120 height 28
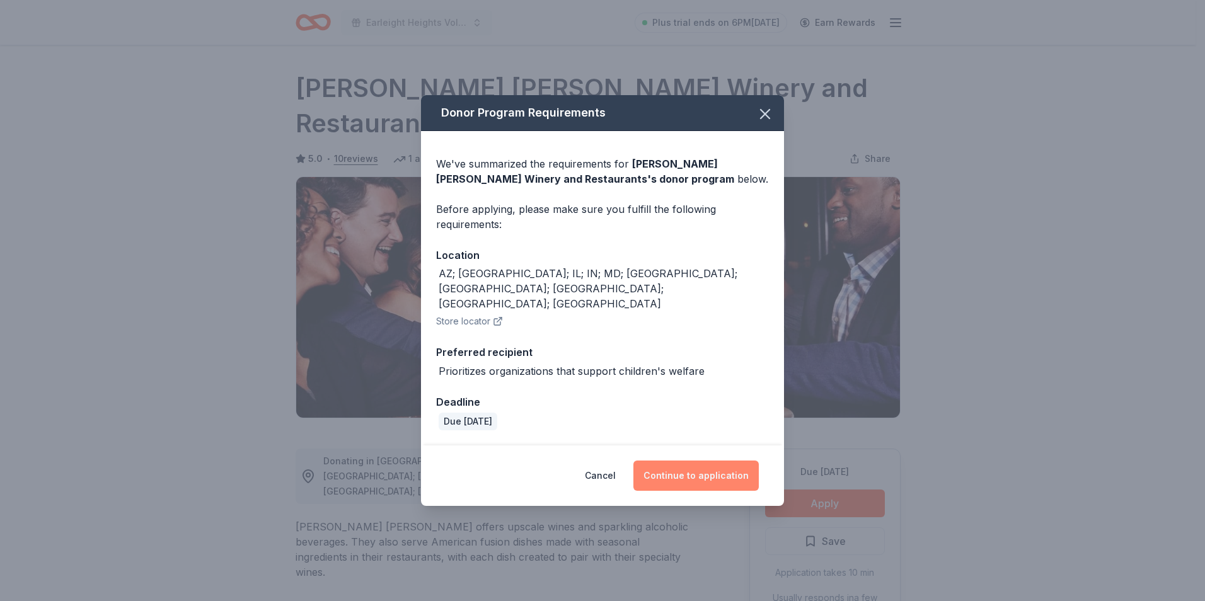
click at [688, 461] on button "Continue to application" at bounding box center [695, 476] width 125 height 30
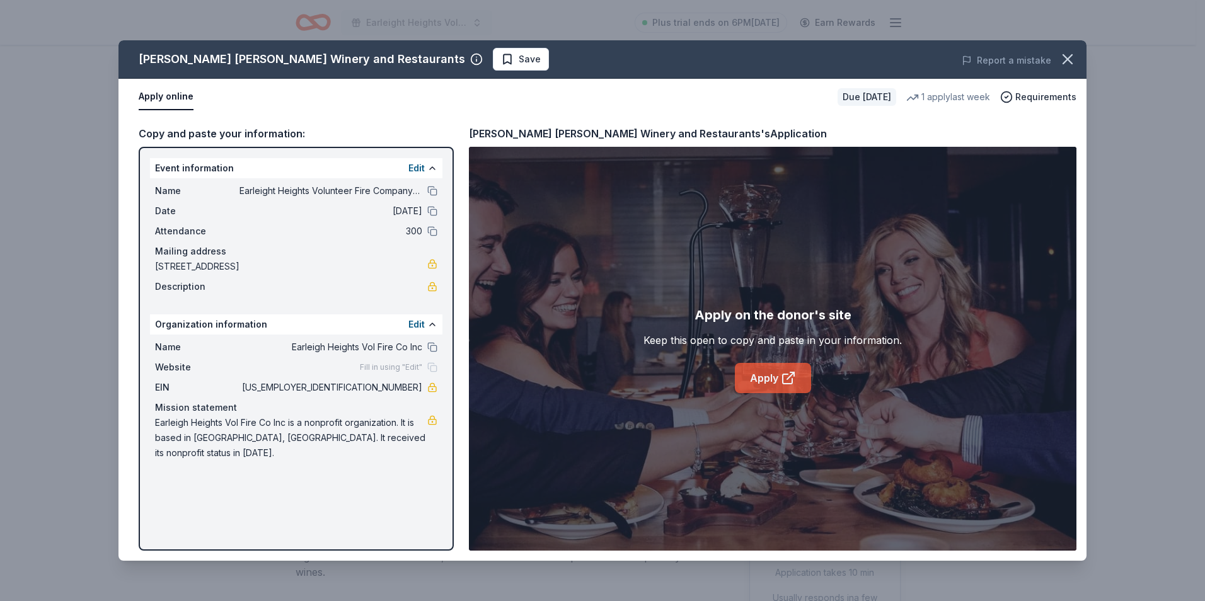
click at [771, 376] on link "Apply" at bounding box center [773, 378] width 76 height 30
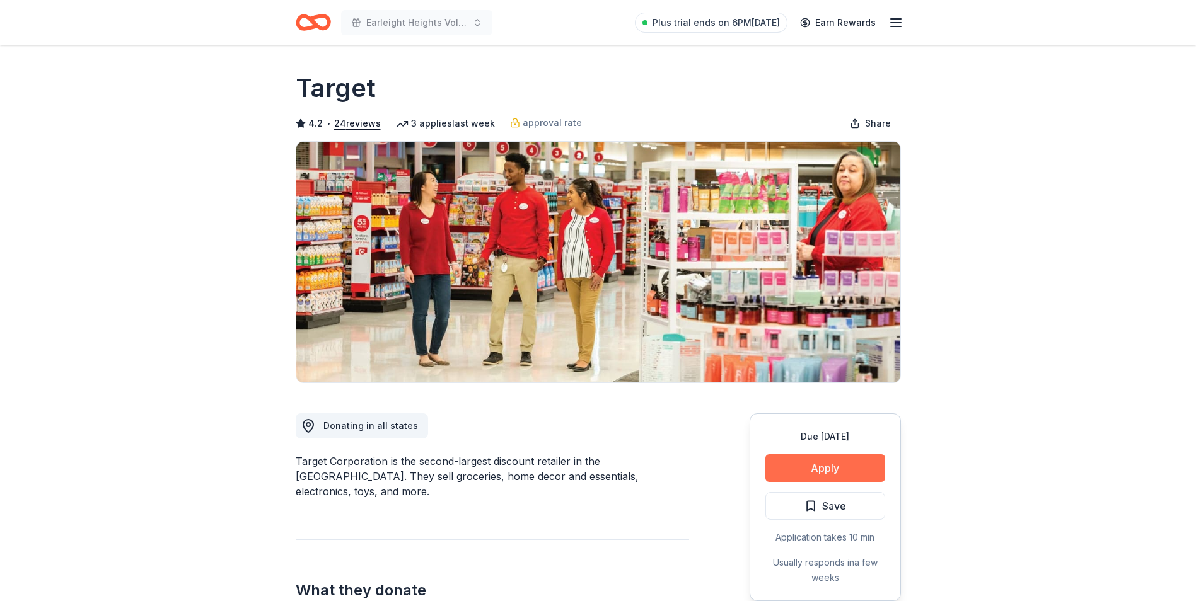
click at [843, 466] on button "Apply" at bounding box center [825, 468] width 120 height 28
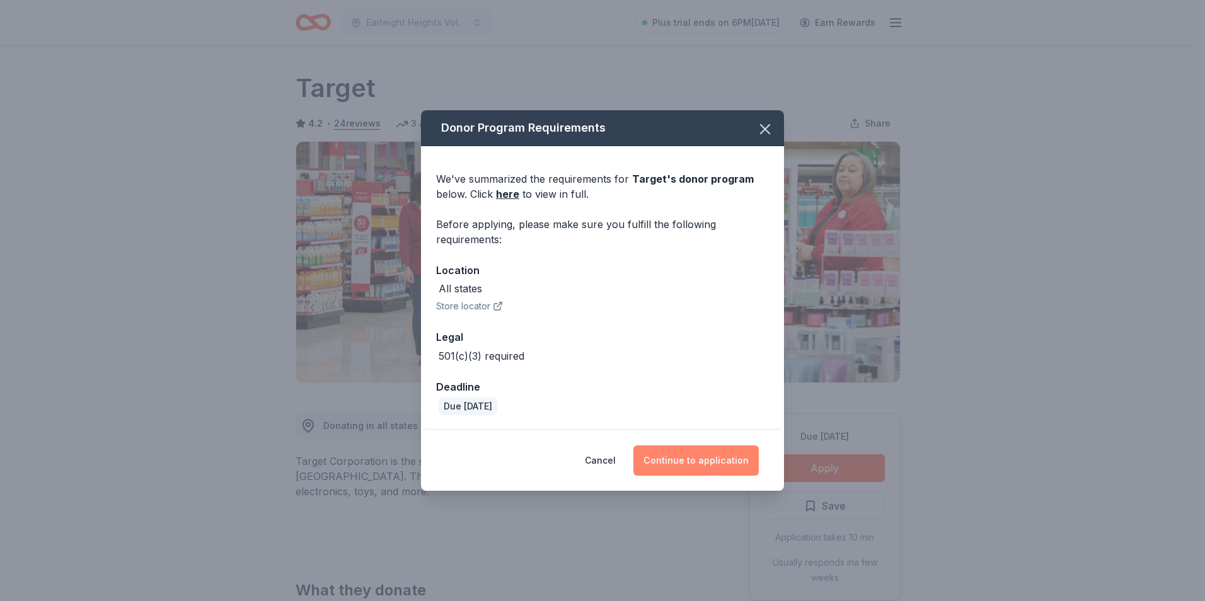
click at [686, 462] on button "Continue to application" at bounding box center [695, 461] width 125 height 30
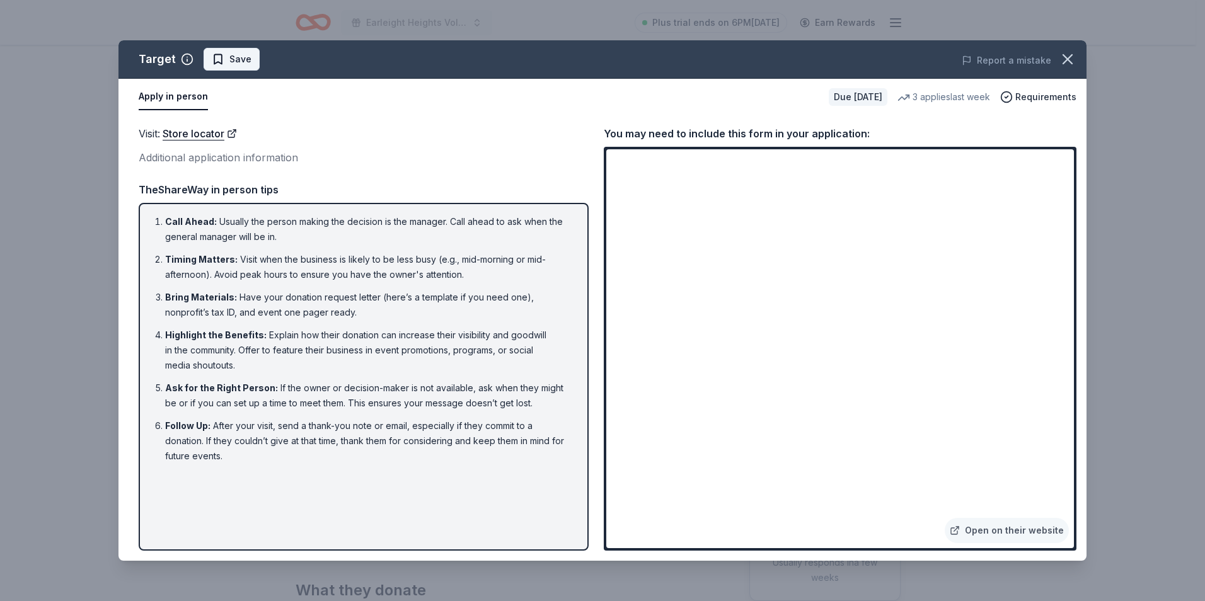
click at [231, 63] on span "Save" at bounding box center [240, 59] width 22 height 15
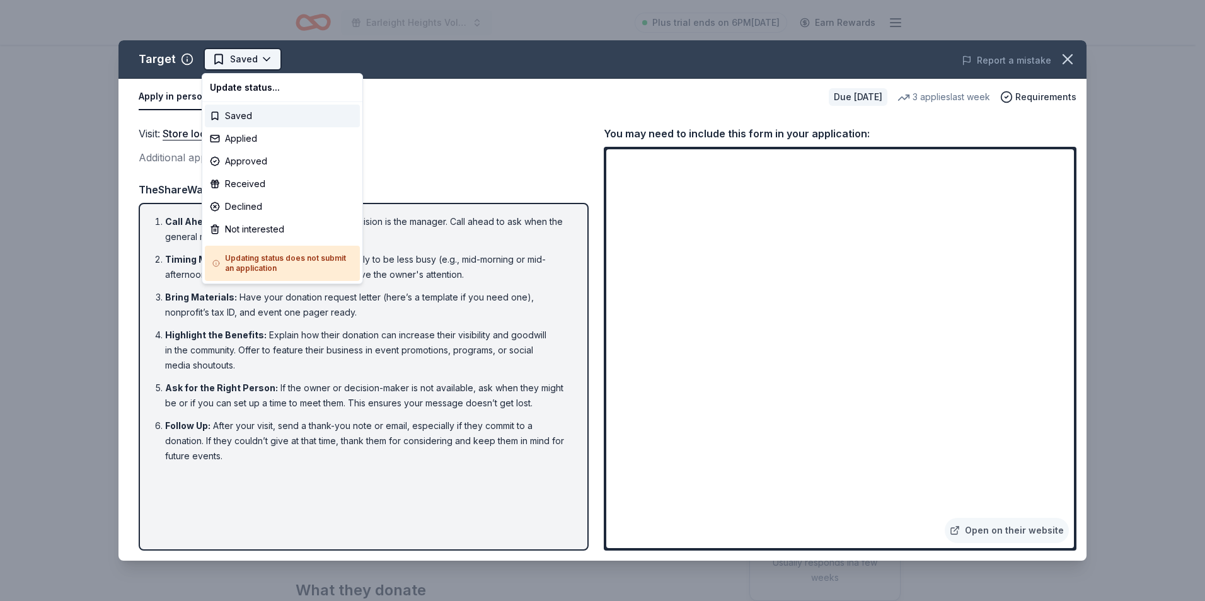
click at [241, 61] on html "Earleight Heights Volunteer Fire Company Bull & Oyster Roast Plus trial ends on…" at bounding box center [602, 300] width 1205 height 601
click at [241, 142] on div "Applied" at bounding box center [282, 138] width 155 height 23
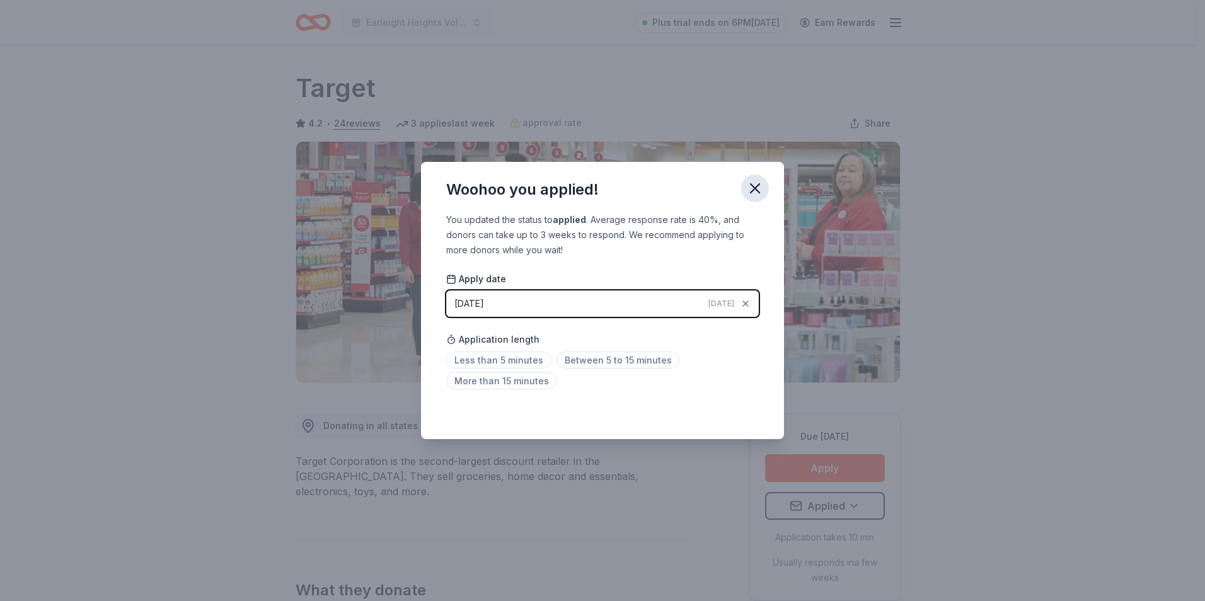
click at [750, 190] on icon "button" at bounding box center [755, 189] width 18 height 18
